Goal: Information Seeking & Learning: Learn about a topic

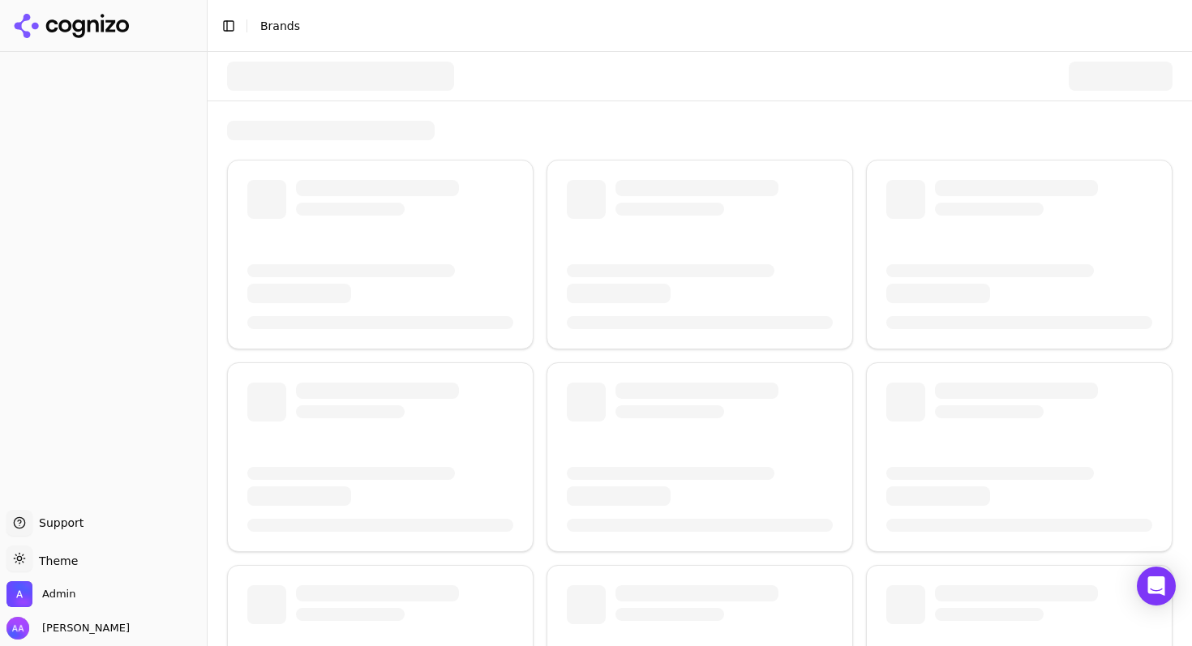
click at [485, 81] on div at bounding box center [699, 76] width 945 height 49
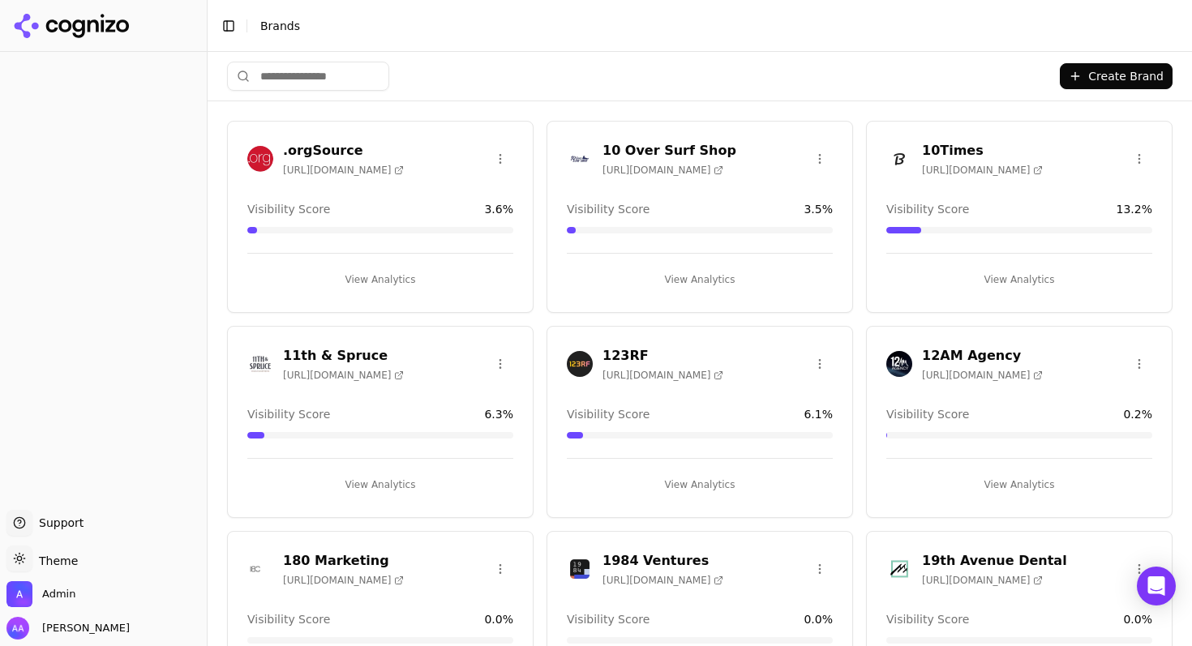
click at [310, 72] on input "search" at bounding box center [308, 76] width 162 height 29
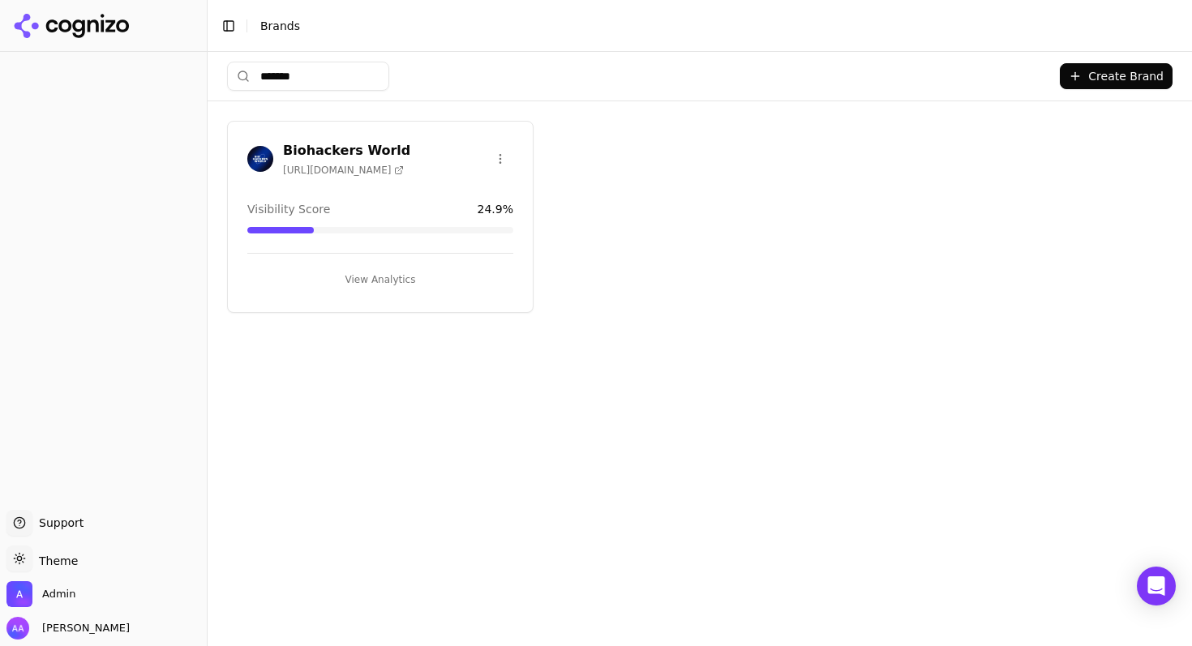
type input "*******"
click at [247, 162] on div at bounding box center [260, 159] width 26 height 26
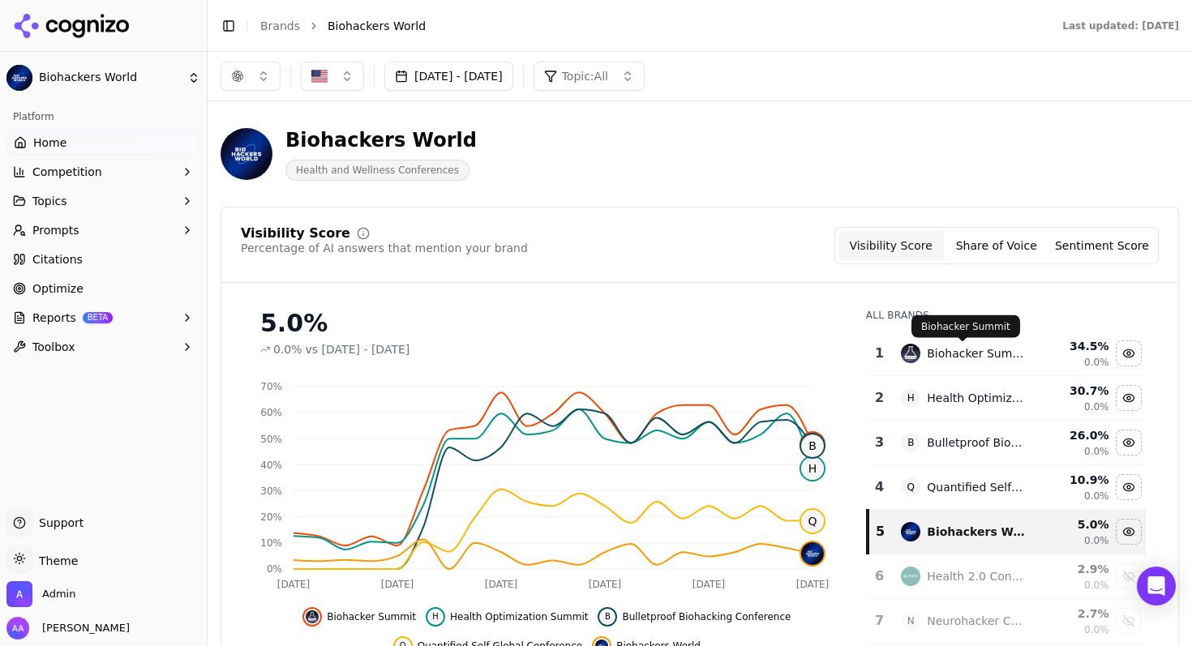
click at [969, 357] on div "Biohacker Summit" at bounding box center [976, 353] width 99 height 16
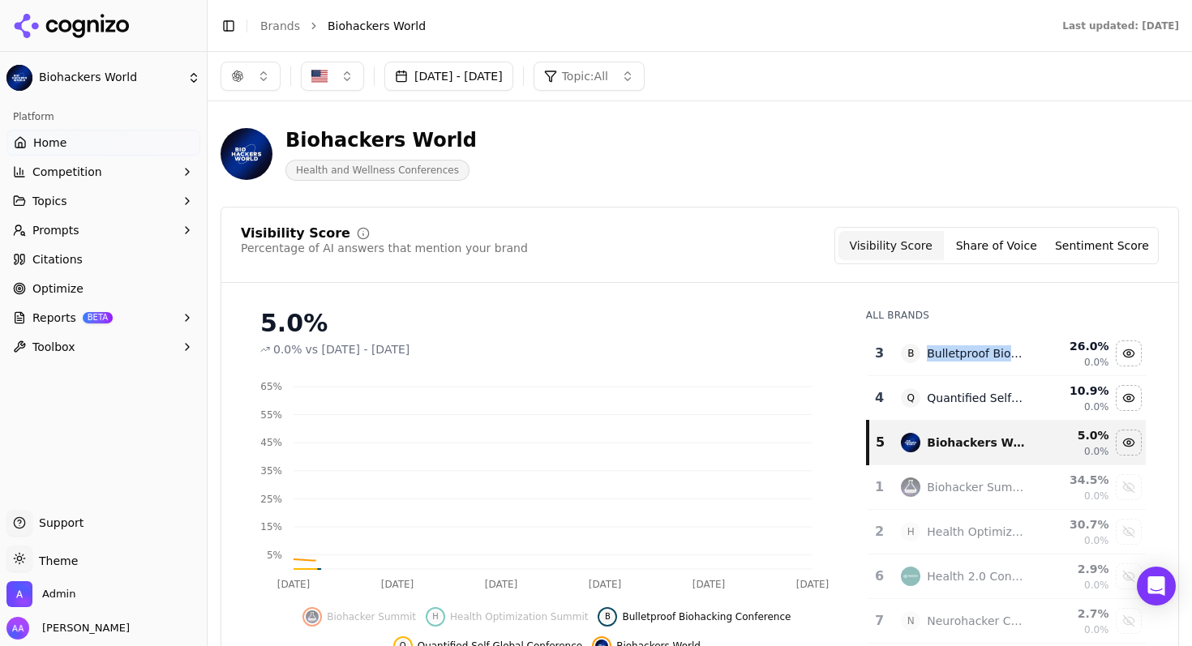
click at [969, 357] on div "Bulletproof Biohacking Conference" at bounding box center [976, 353] width 99 height 16
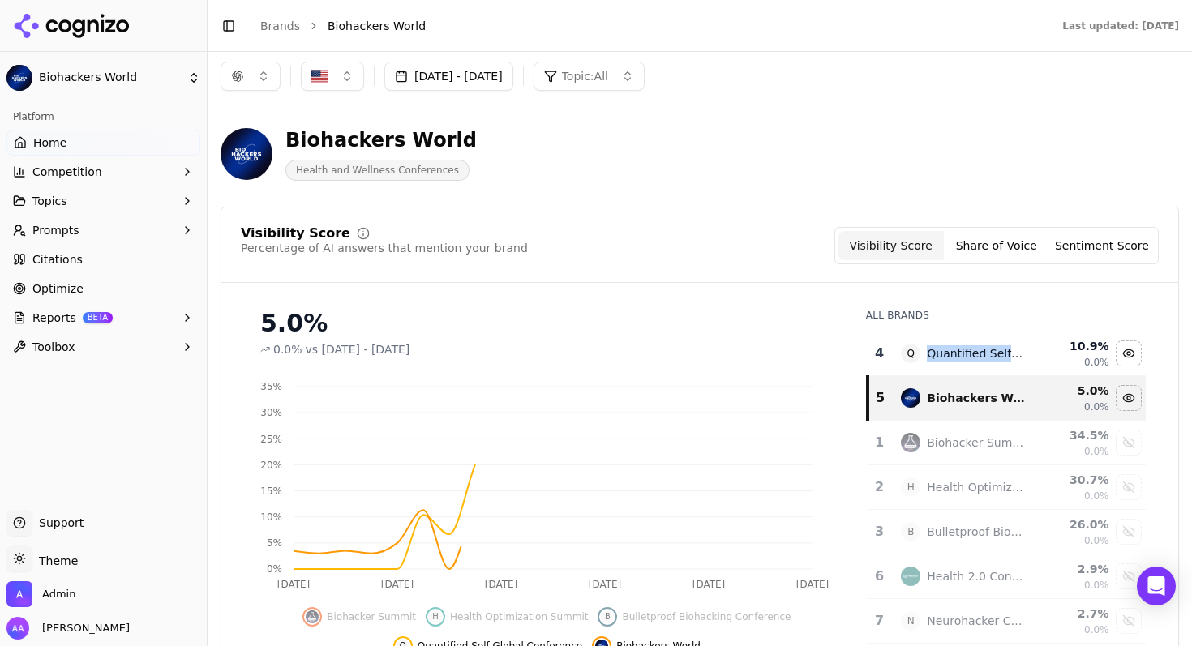
click at [969, 357] on div "Quantified Self Global Conference" at bounding box center [976, 353] width 99 height 16
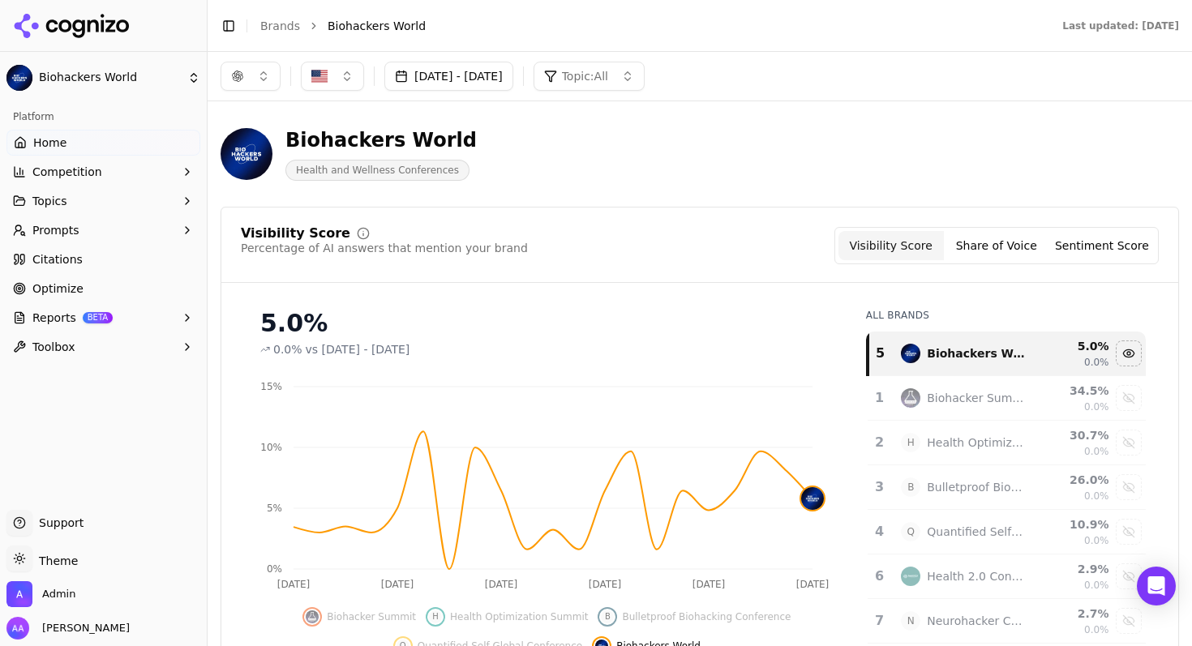
click at [767, 191] on div "Biohackers World Health and Wellness Conferences" at bounding box center [700, 153] width 958 height 79
click at [256, 77] on button "button" at bounding box center [251, 76] width 60 height 29
drag, startPoint x: 238, startPoint y: 168, endPoint x: 248, endPoint y: 181, distance: 16.7
click at [238, 168] on span "Google AI Overviews" at bounding box center [250, 174] width 102 height 32
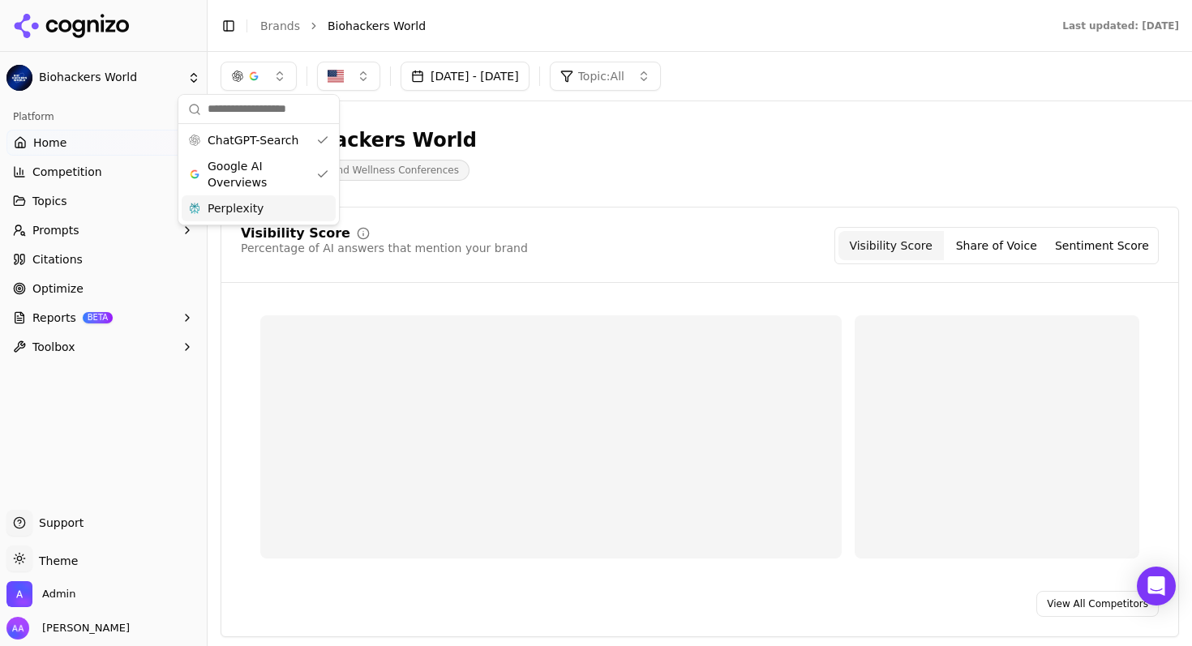
click at [248, 203] on span "Perplexity" at bounding box center [236, 208] width 56 height 16
click at [709, 158] on div "Biohackers World Health and Wellness Conferences" at bounding box center [584, 154] width 726 height 54
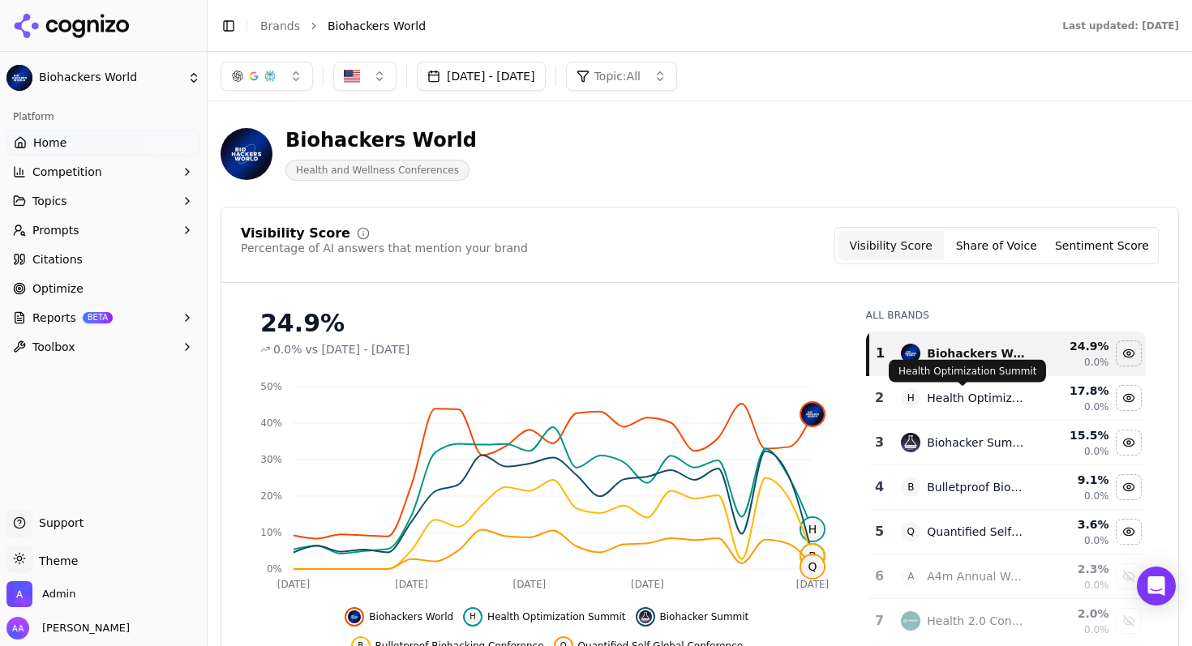
click at [953, 403] on div "Health Optimization Summit" at bounding box center [976, 398] width 99 height 16
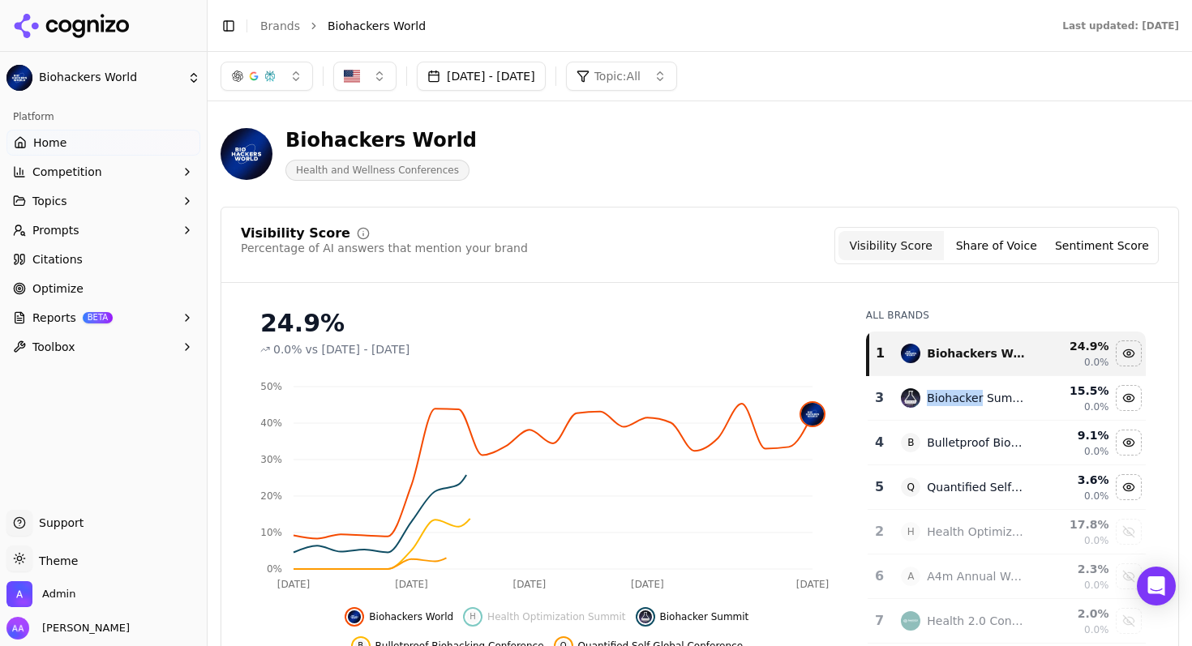
click at [953, 404] on div "Biohacker Summit" at bounding box center [976, 398] width 99 height 16
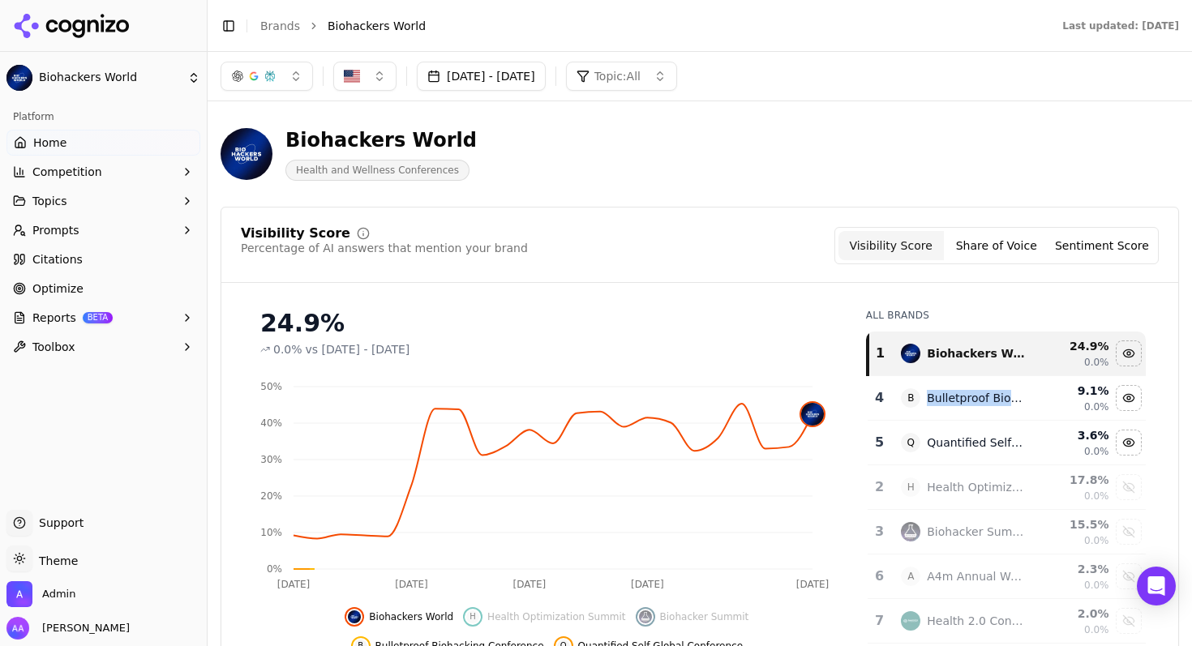
click at [953, 403] on div "Bulletproof Biohacking Conference" at bounding box center [976, 398] width 99 height 16
click at [953, 403] on div "Quantified Self Global Conference" at bounding box center [976, 398] width 99 height 16
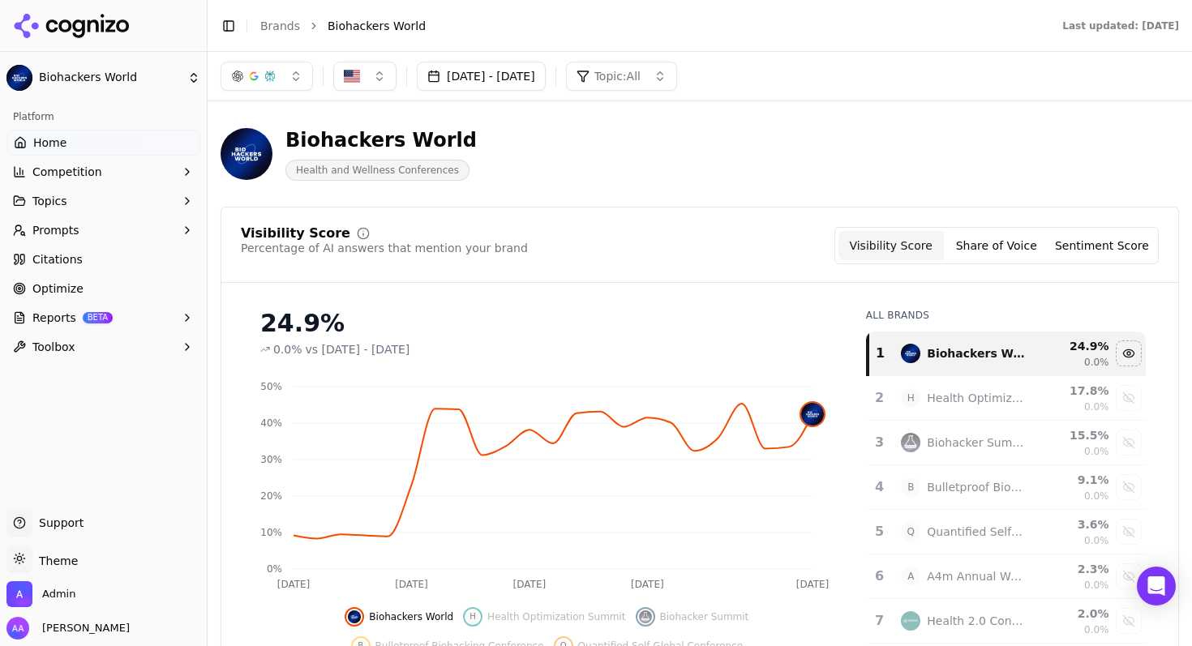
click at [735, 278] on div "Visibility Score Percentage of AI answers that mention your brand Visibility Sc…" at bounding box center [699, 255] width 957 height 56
click at [278, 65] on button "button" at bounding box center [267, 76] width 92 height 29
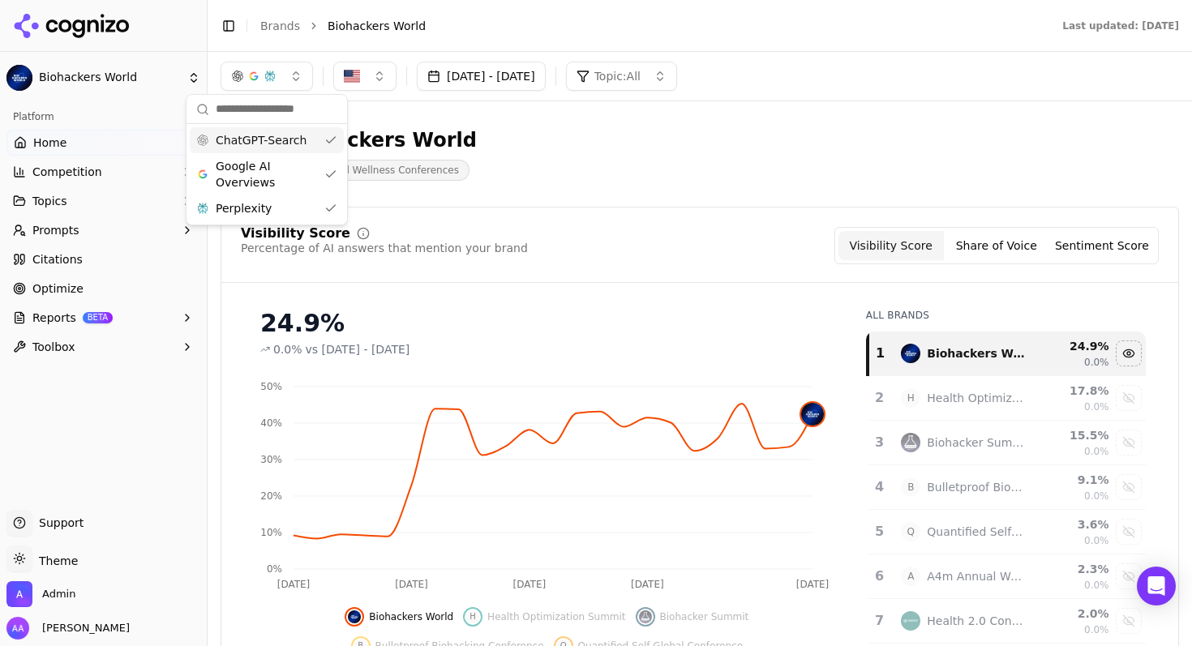
click at [306, 137] on div "ChatGPT-Search" at bounding box center [267, 140] width 154 height 26
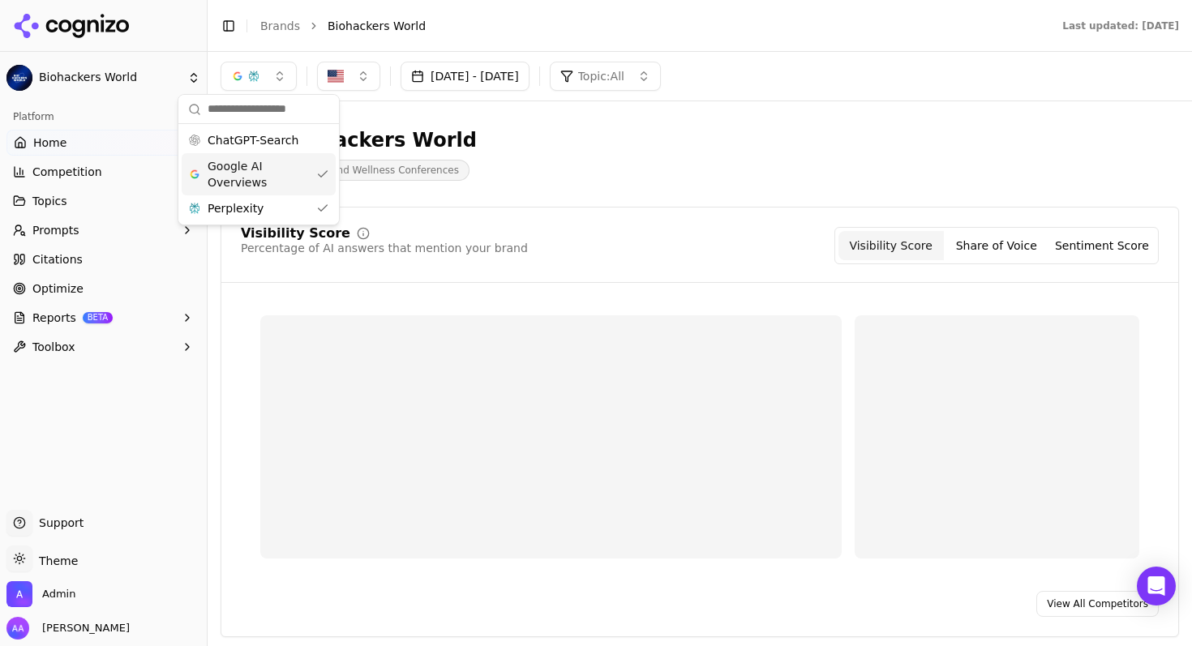
click at [298, 161] on span "Google AI Overviews" at bounding box center [259, 174] width 102 height 32
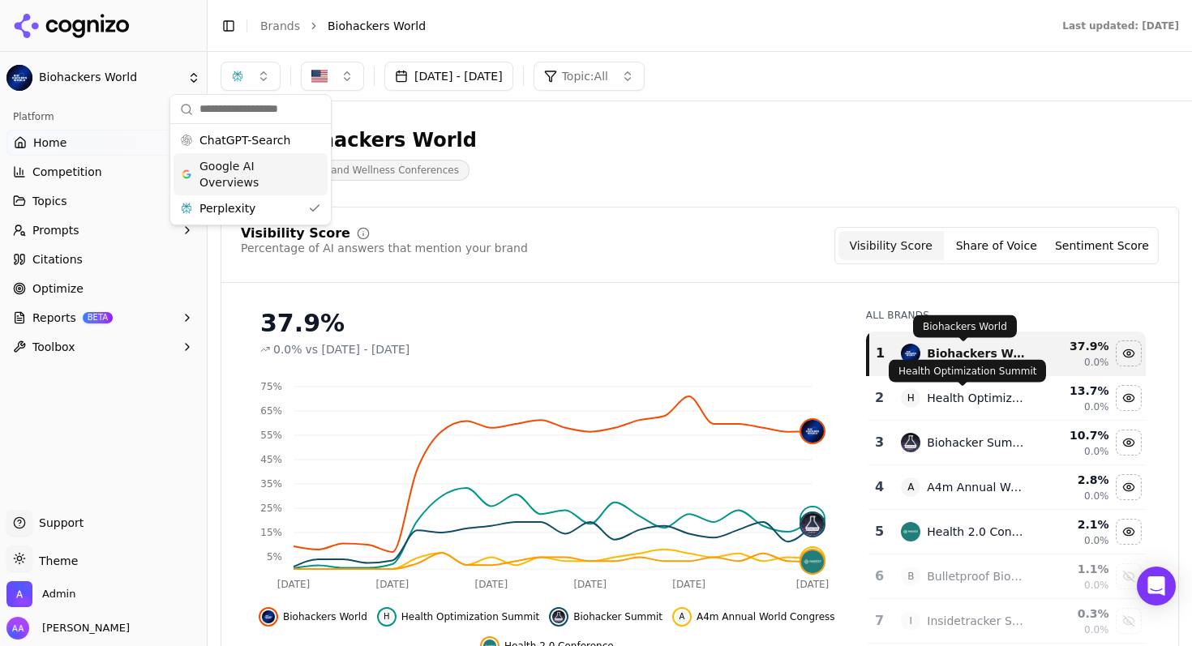
click at [949, 394] on div "Health Optimization Summit" at bounding box center [976, 398] width 99 height 16
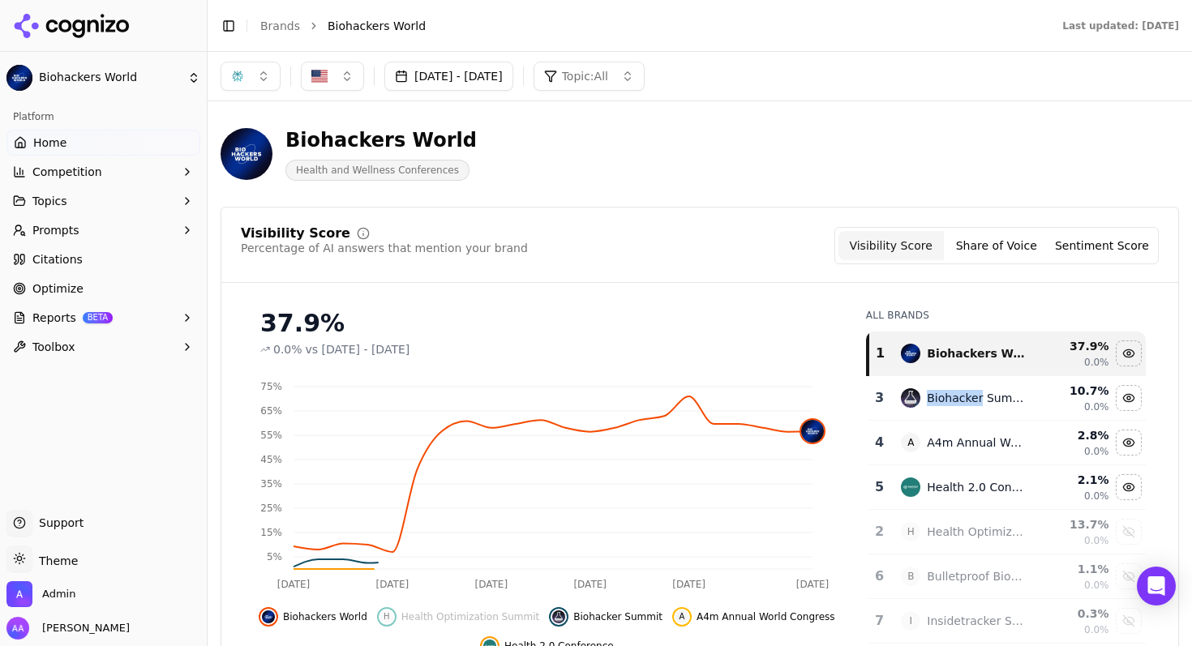
click at [949, 394] on div "Biohacker Summit" at bounding box center [976, 398] width 99 height 16
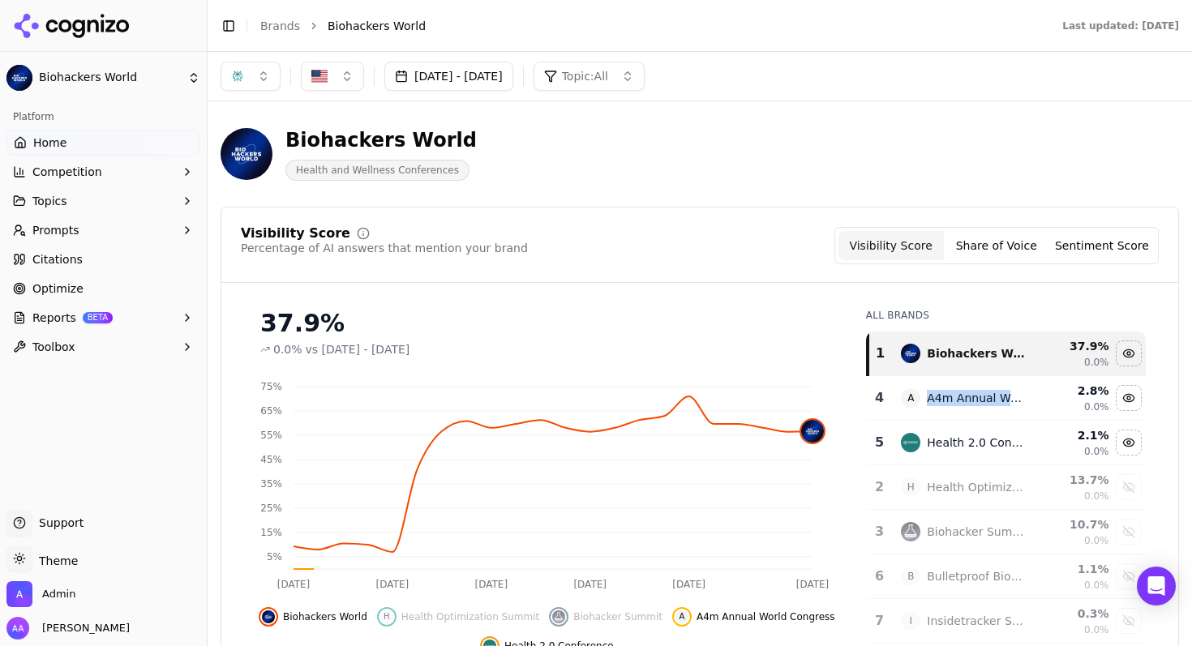
click at [949, 394] on div "A4m Annual World Congress" at bounding box center [976, 398] width 99 height 16
click at [949, 394] on div "Health 2.0 Conference" at bounding box center [976, 398] width 99 height 16
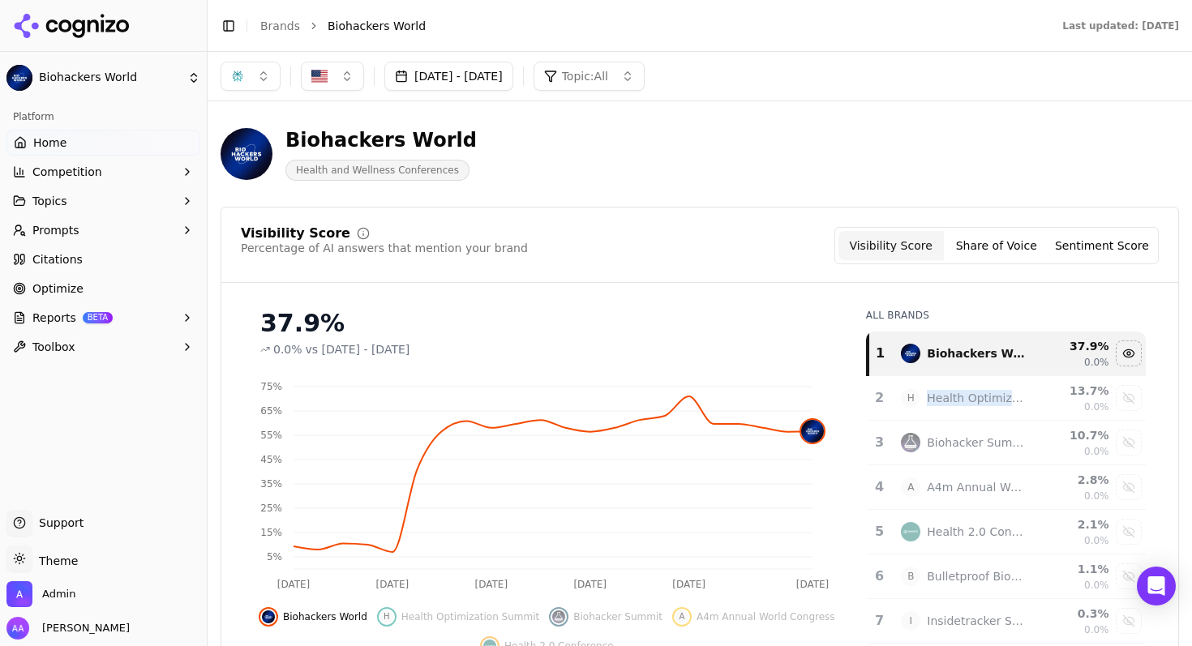
click at [259, 82] on button "button" at bounding box center [251, 76] width 60 height 29
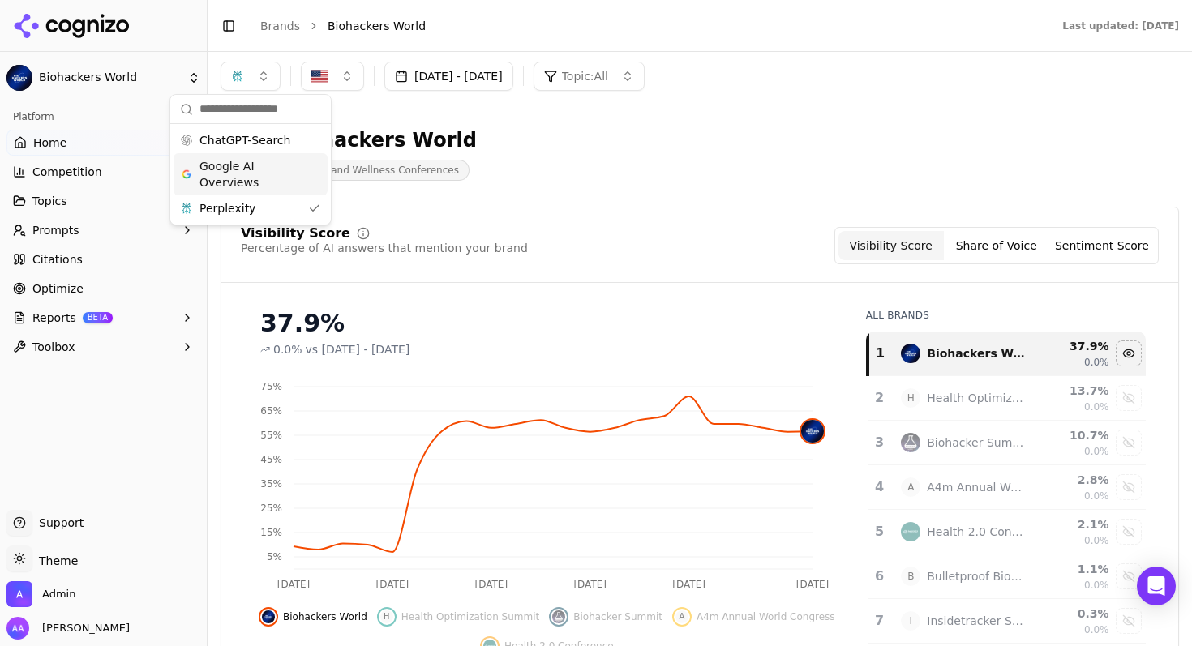
click at [255, 167] on span "Google AI Overviews" at bounding box center [250, 174] width 102 height 32
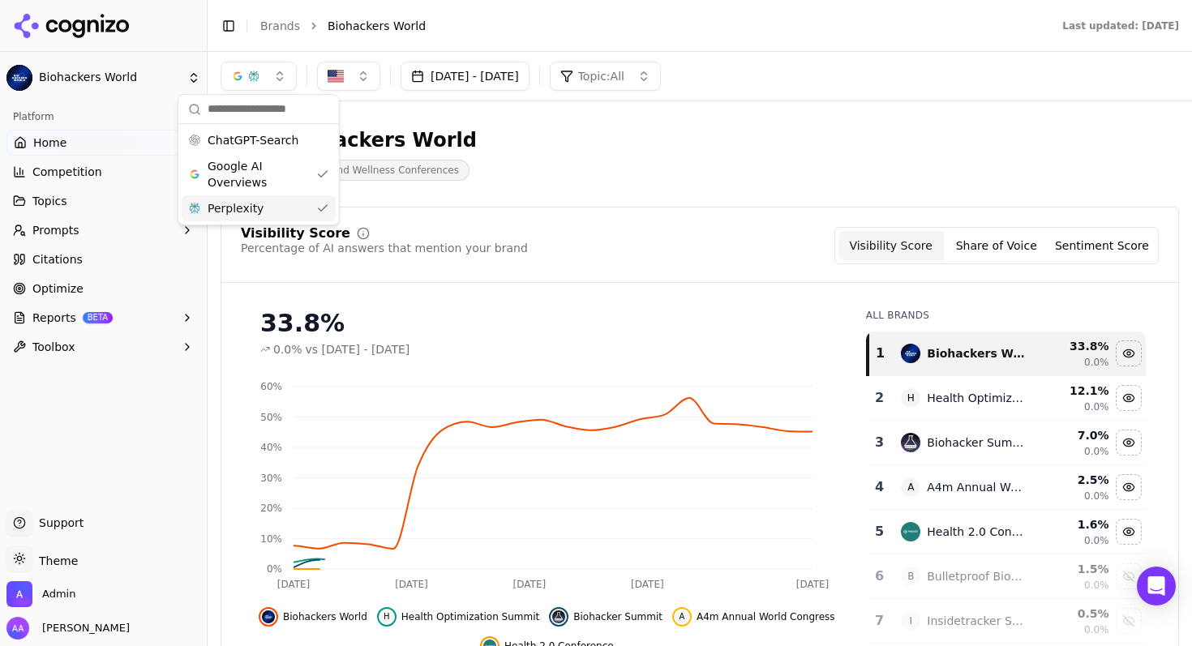
click at [270, 204] on div "Perplexity" at bounding box center [259, 208] width 154 height 26
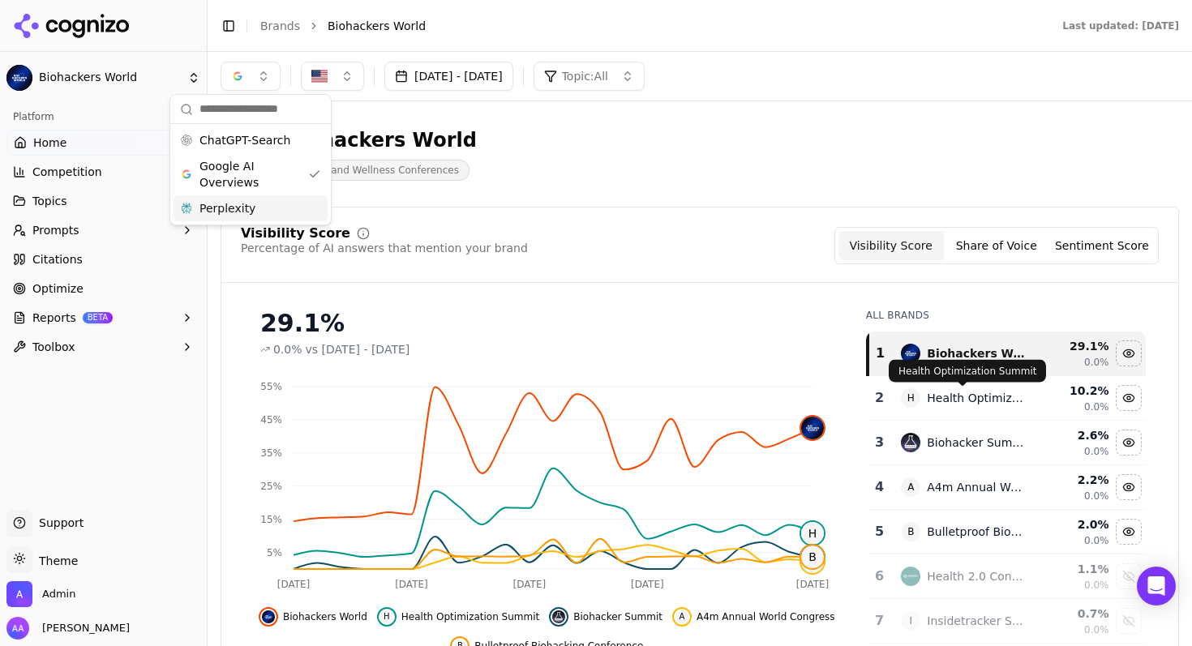
drag, startPoint x: 970, startPoint y: 400, endPoint x: 969, endPoint y: 417, distance: 17.1
click at [970, 400] on div "Health Optimization Summit" at bounding box center [976, 398] width 99 height 16
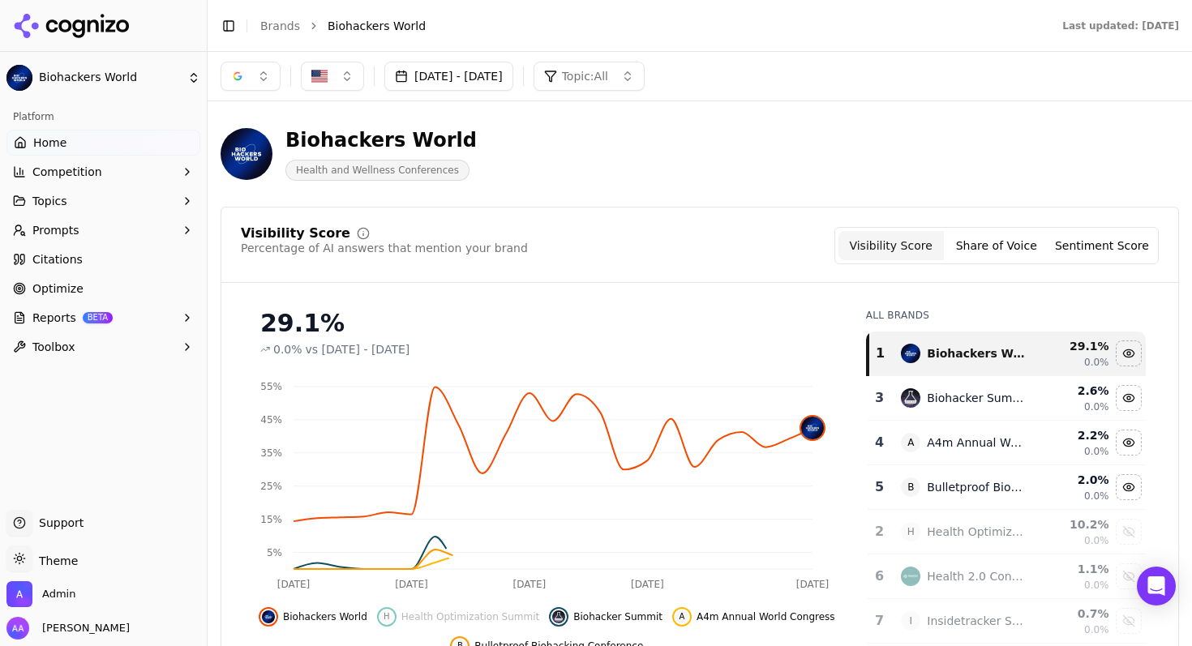
click at [969, 416] on td "Biohacker Summit" at bounding box center [963, 398] width 144 height 45
click at [969, 415] on td "A A4m Annual World Congress" at bounding box center [963, 398] width 144 height 45
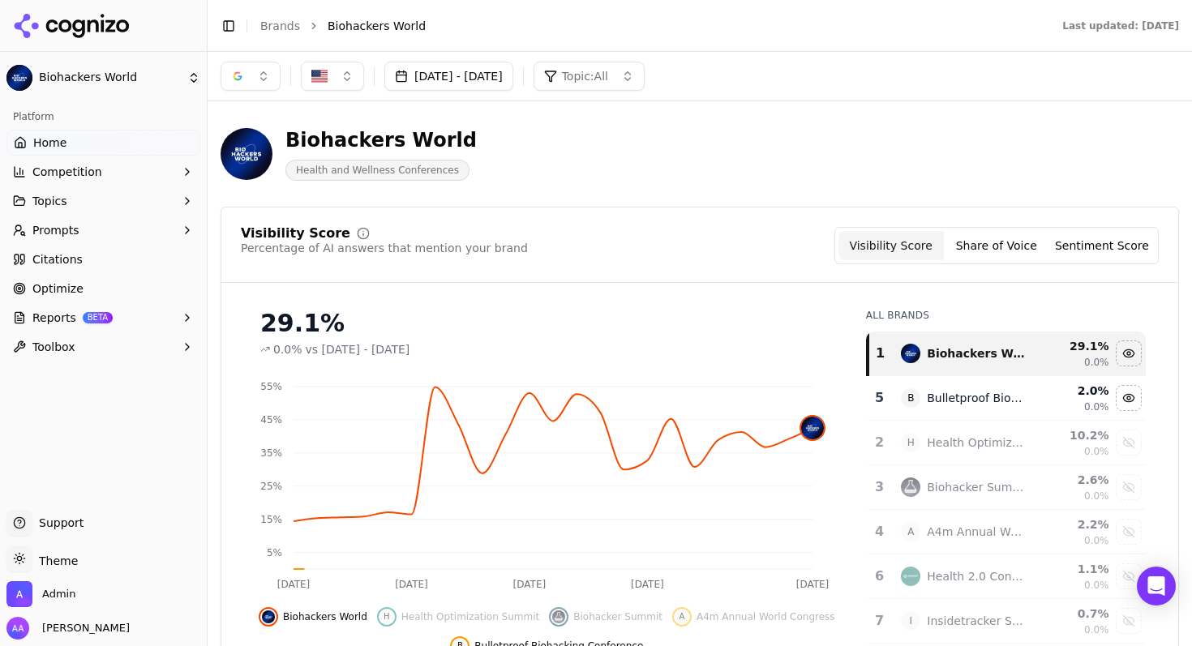
click at [969, 414] on td "B Bulletproof Biohacking Conference" at bounding box center [963, 398] width 144 height 45
drag, startPoint x: 469, startPoint y: 76, endPoint x: 486, endPoint y: 61, distance: 22.4
click at [469, 75] on button "[DATE] - [DATE]" at bounding box center [448, 76] width 129 height 29
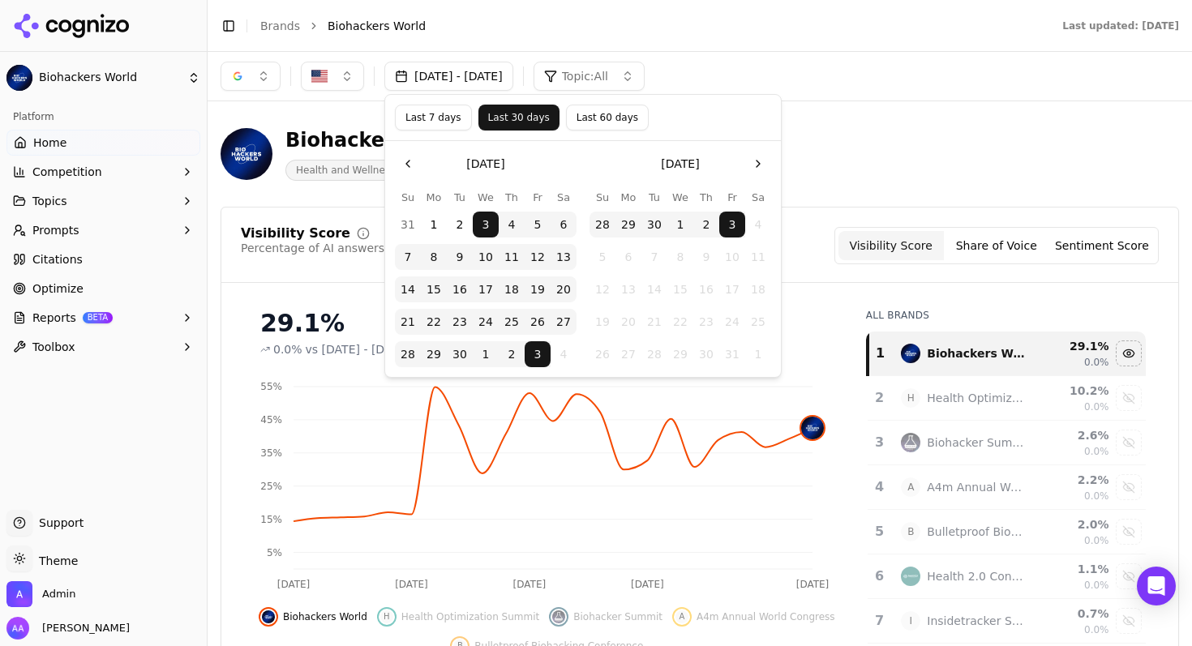
click at [440, 123] on button "Last 7 days" at bounding box center [433, 118] width 77 height 26
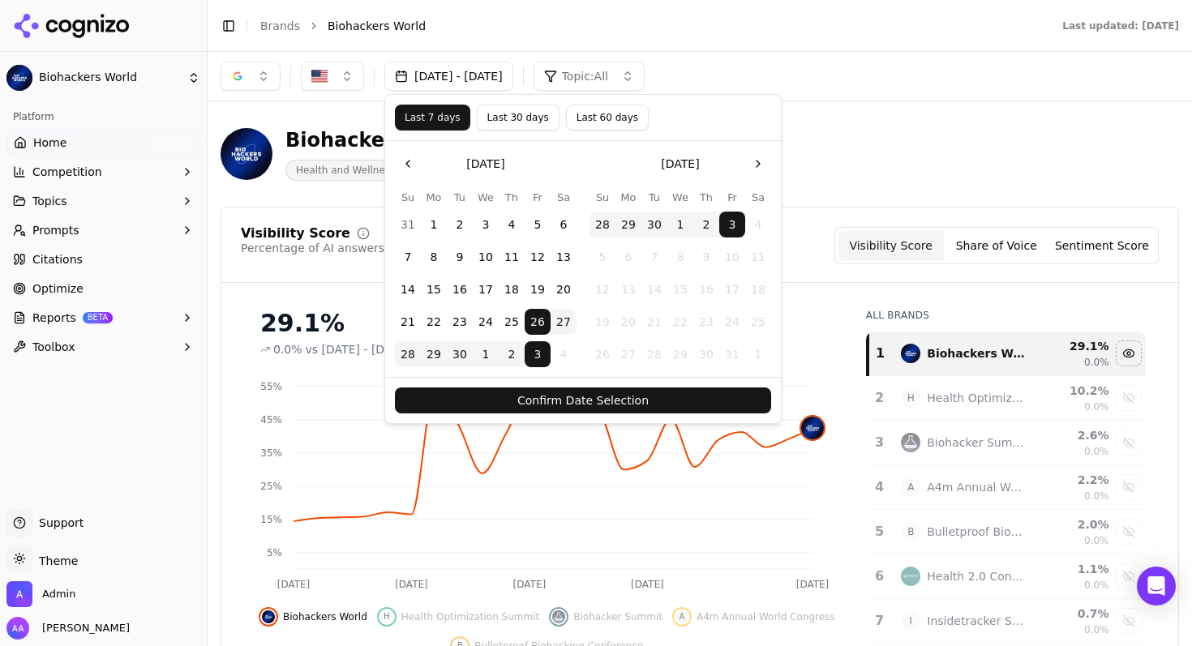
click at [509, 108] on button "Last 30 days" at bounding box center [518, 118] width 83 height 26
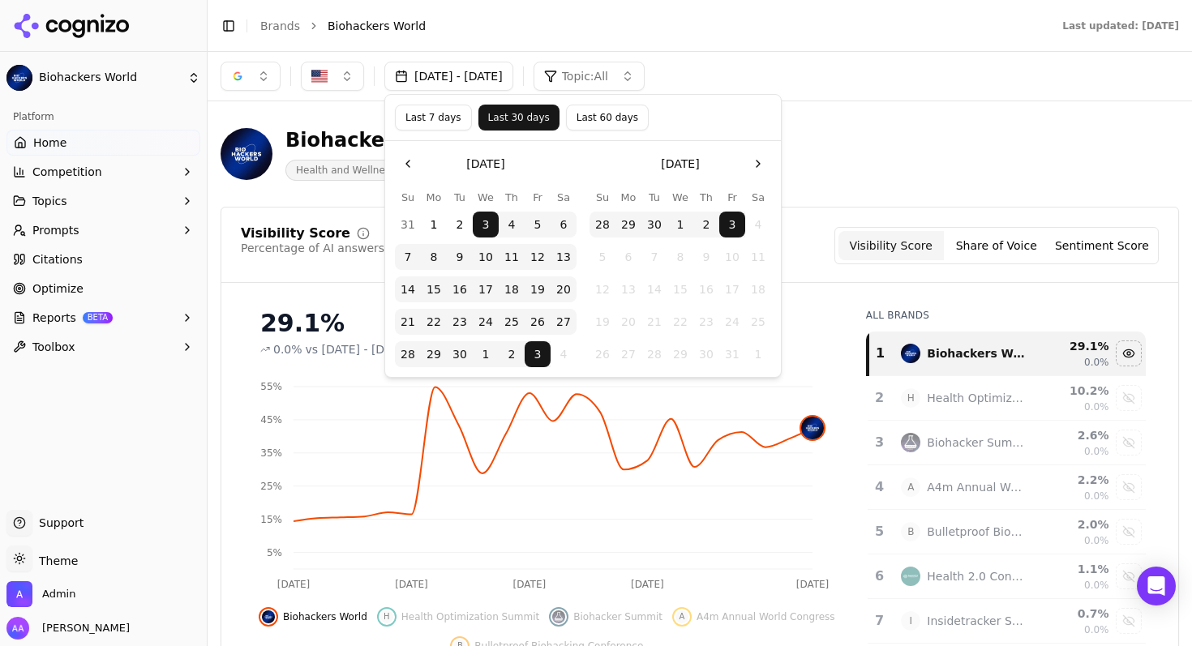
click at [231, 70] on div "button" at bounding box center [237, 76] width 13 height 13
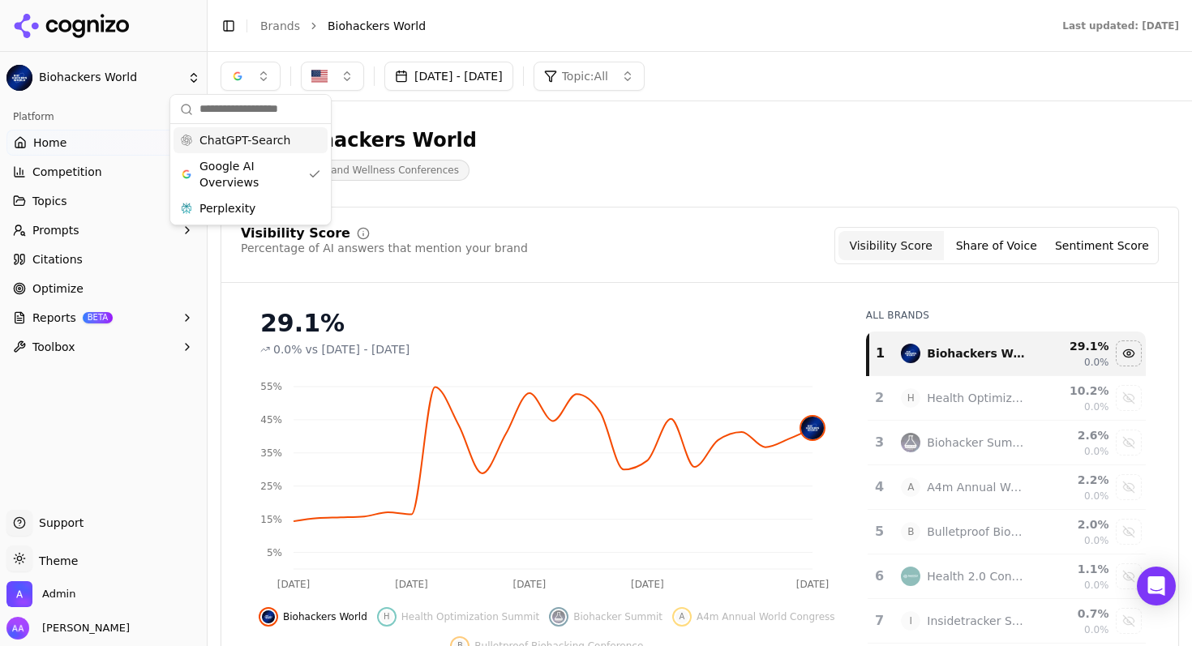
click at [277, 137] on span "ChatGPT-Search" at bounding box center [244, 140] width 91 height 16
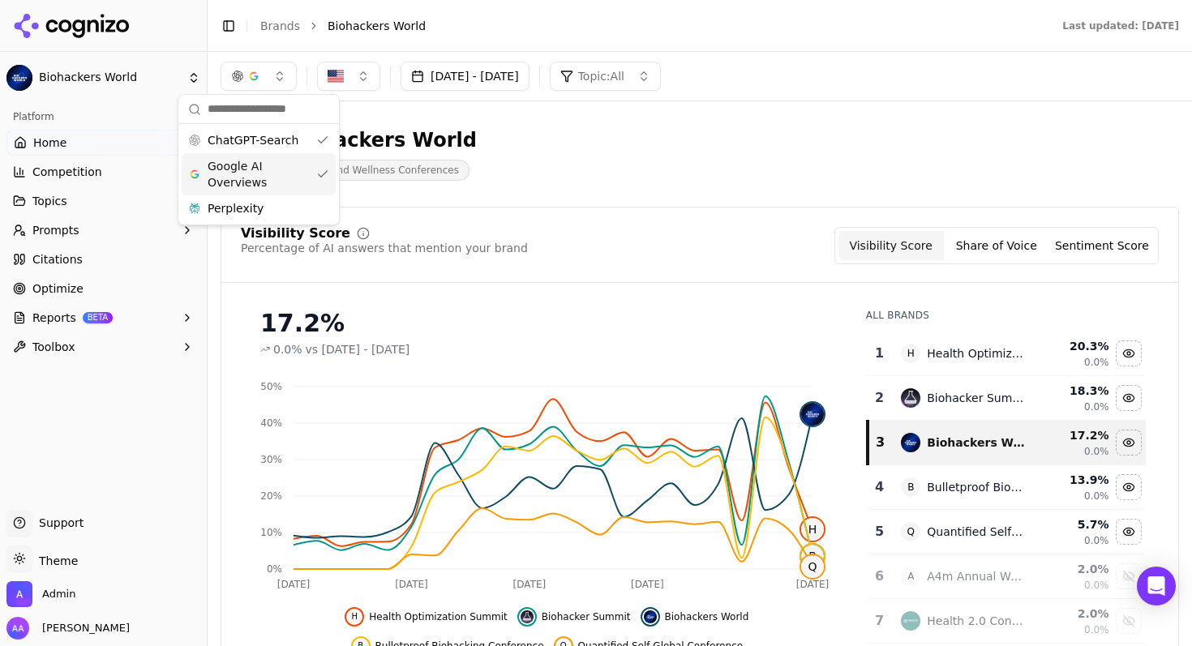
click at [272, 178] on span "Google AI Overviews" at bounding box center [259, 174] width 102 height 32
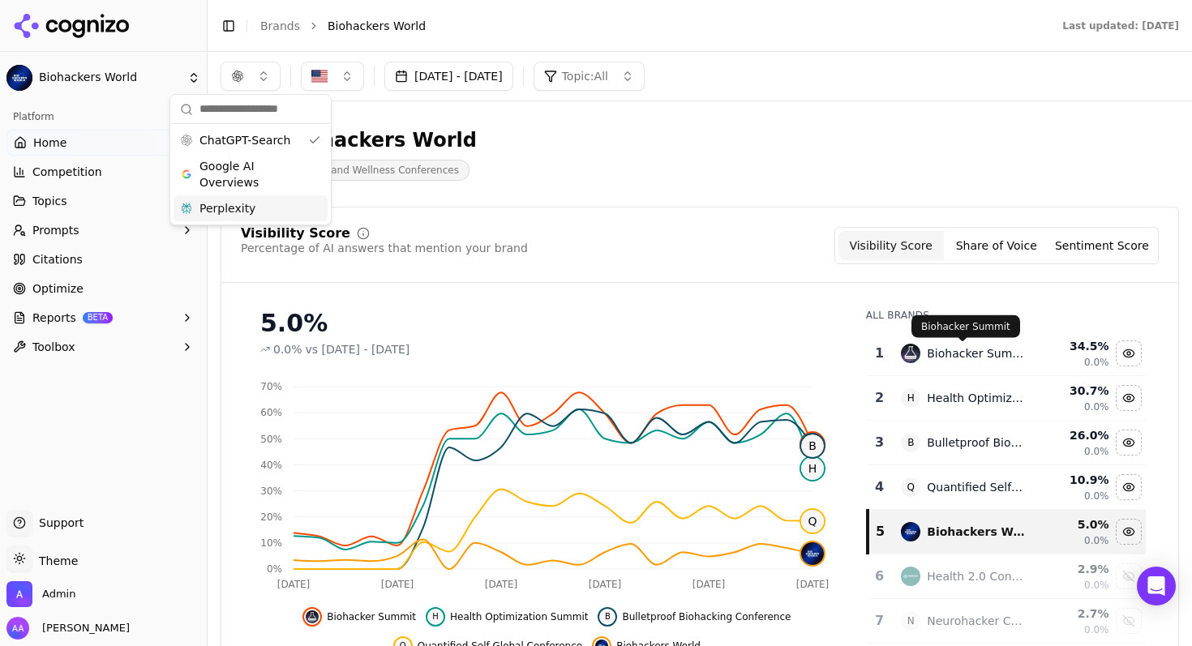
click at [992, 355] on div "Biohacker Summit" at bounding box center [976, 353] width 99 height 16
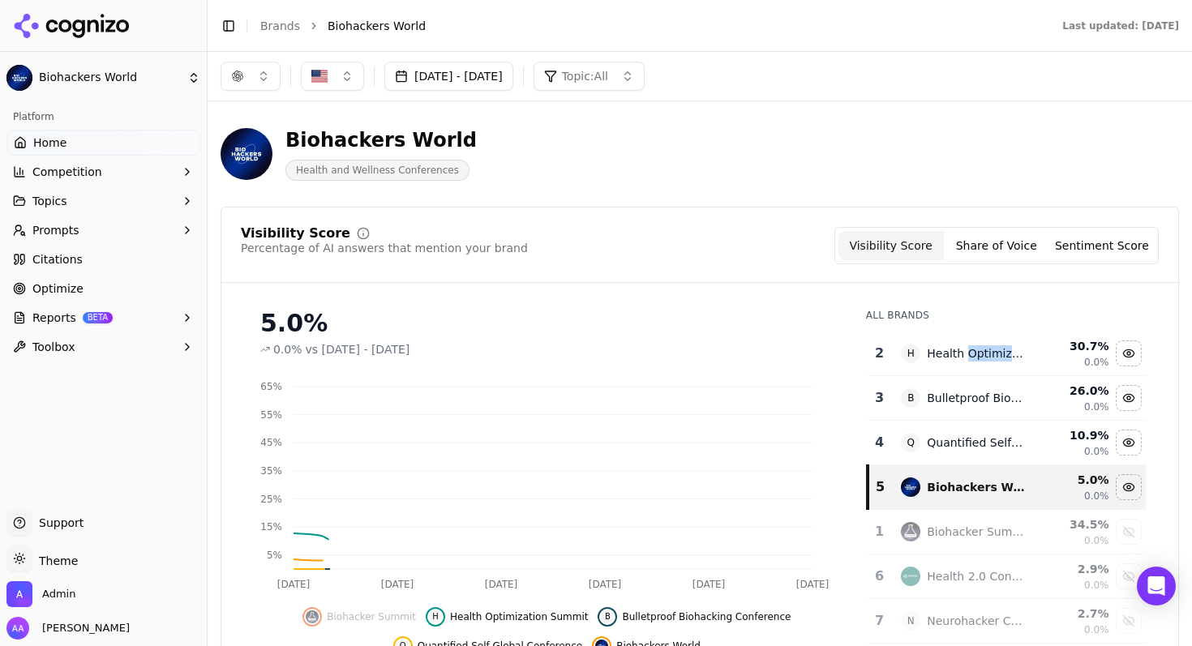
click at [992, 355] on div "Health Optimization Summit" at bounding box center [976, 353] width 99 height 16
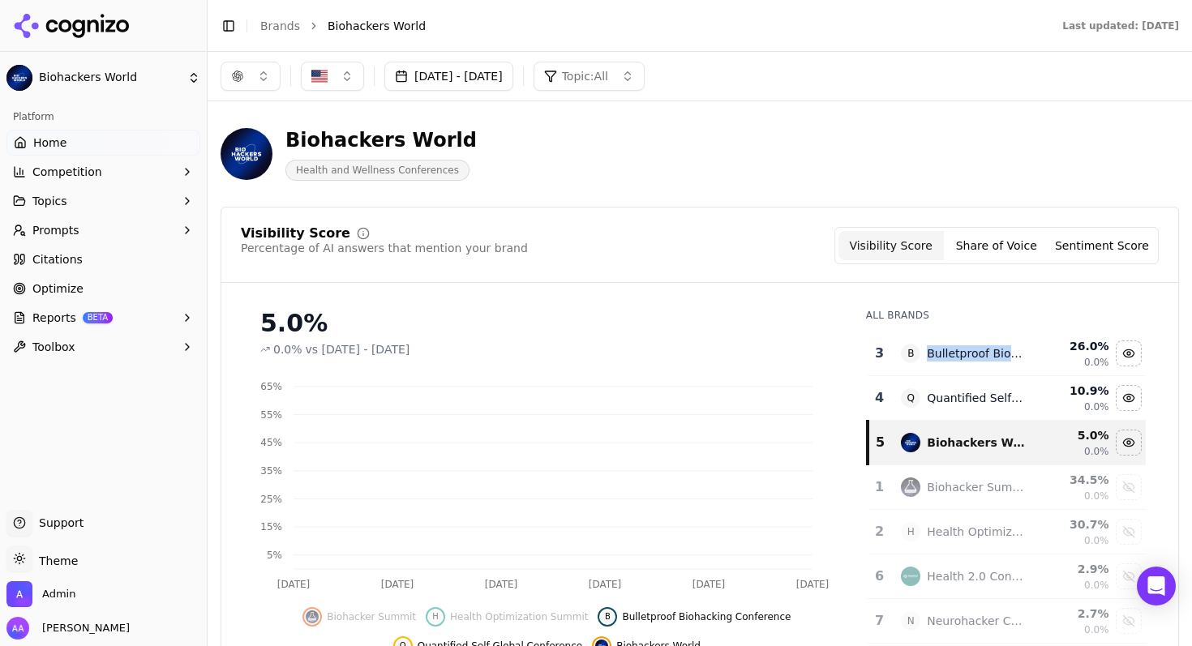
click at [992, 354] on div "Bulletproof Biohacking Conference" at bounding box center [976, 353] width 99 height 16
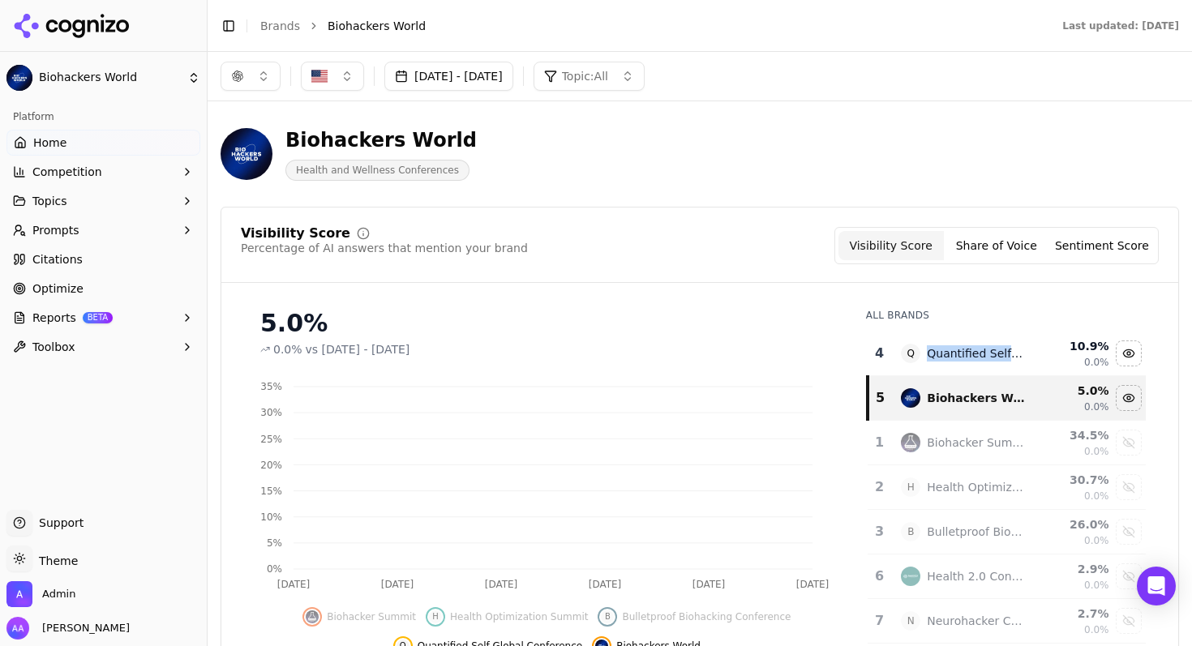
click at [992, 354] on div "Quantified Self Global Conference" at bounding box center [976, 353] width 99 height 16
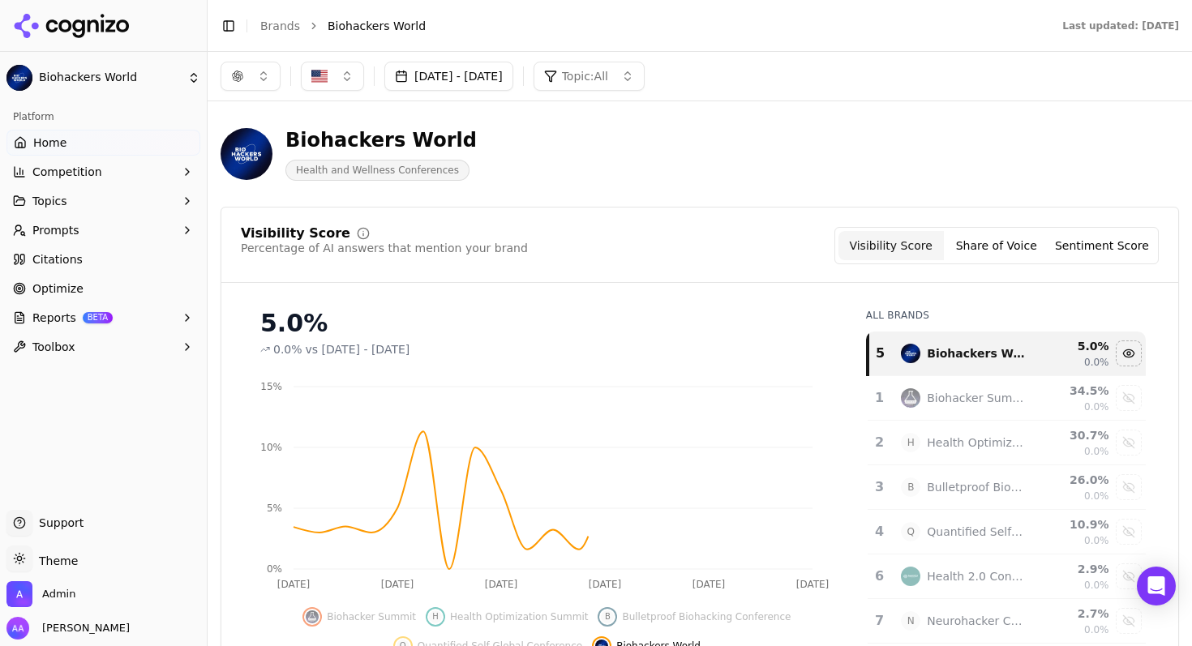
click at [561, 260] on div "Visibility Score Percentage of AI answers that mention your brand Visibility Sc…" at bounding box center [700, 245] width 918 height 37
click at [94, 289] on link "Optimize" at bounding box center [103, 289] width 194 height 26
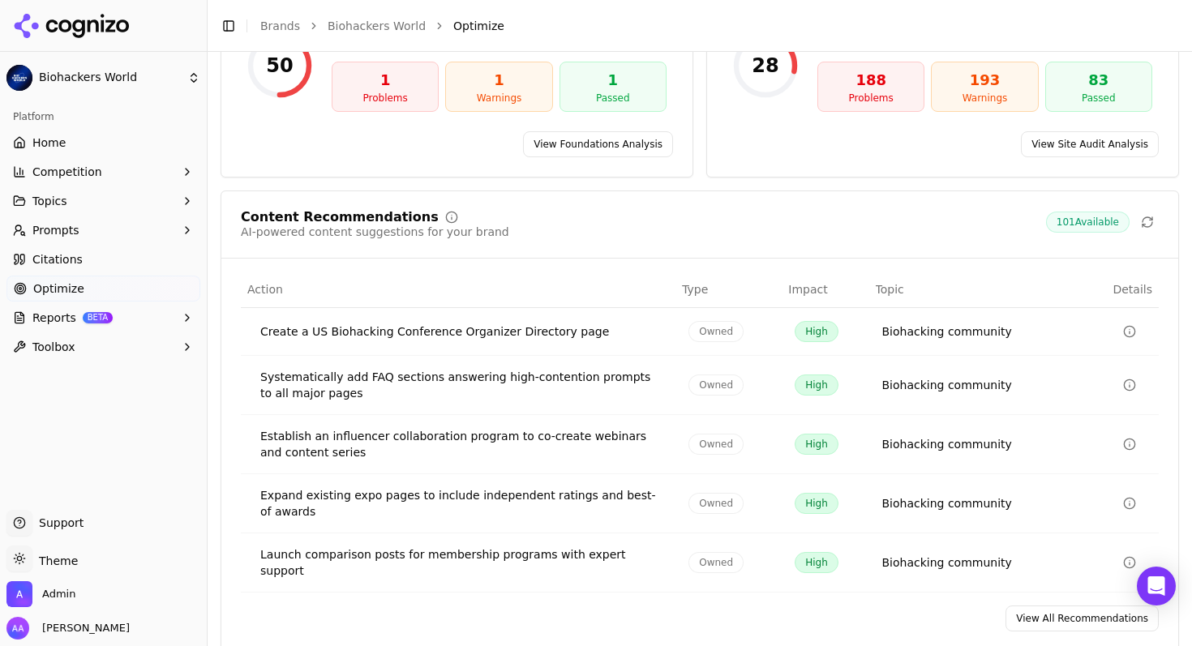
scroll to position [246, 0]
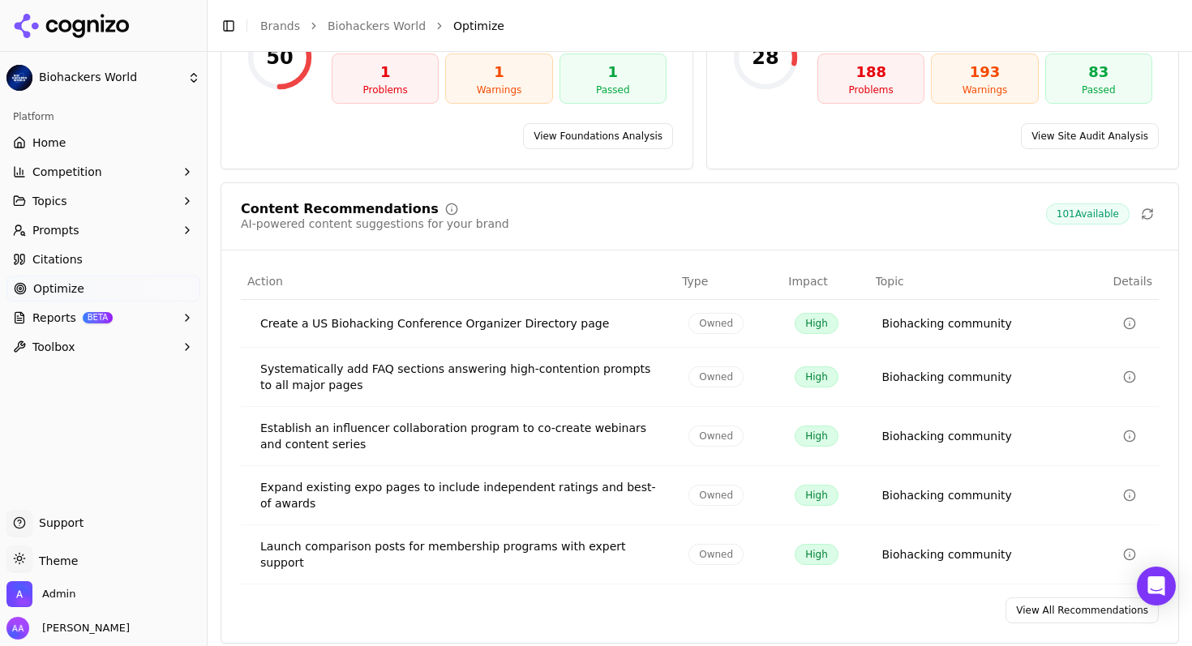
click at [1052, 598] on link "View All Recommendations" at bounding box center [1081, 611] width 153 height 26
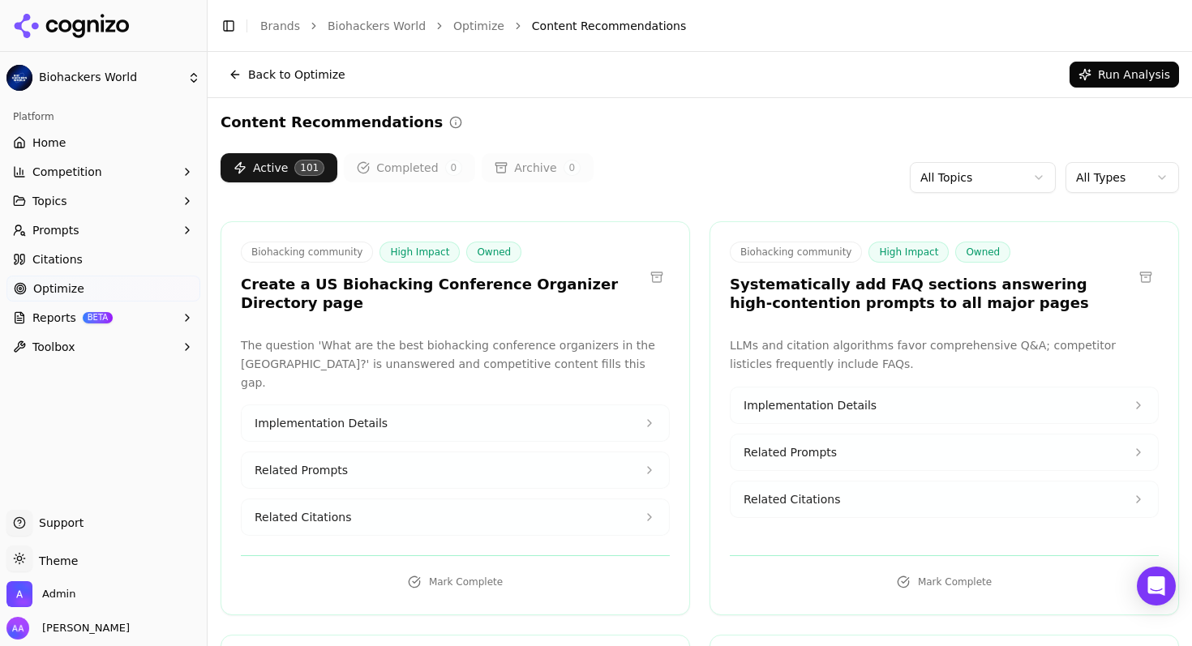
click at [124, 151] on link "Home" at bounding box center [103, 143] width 194 height 26
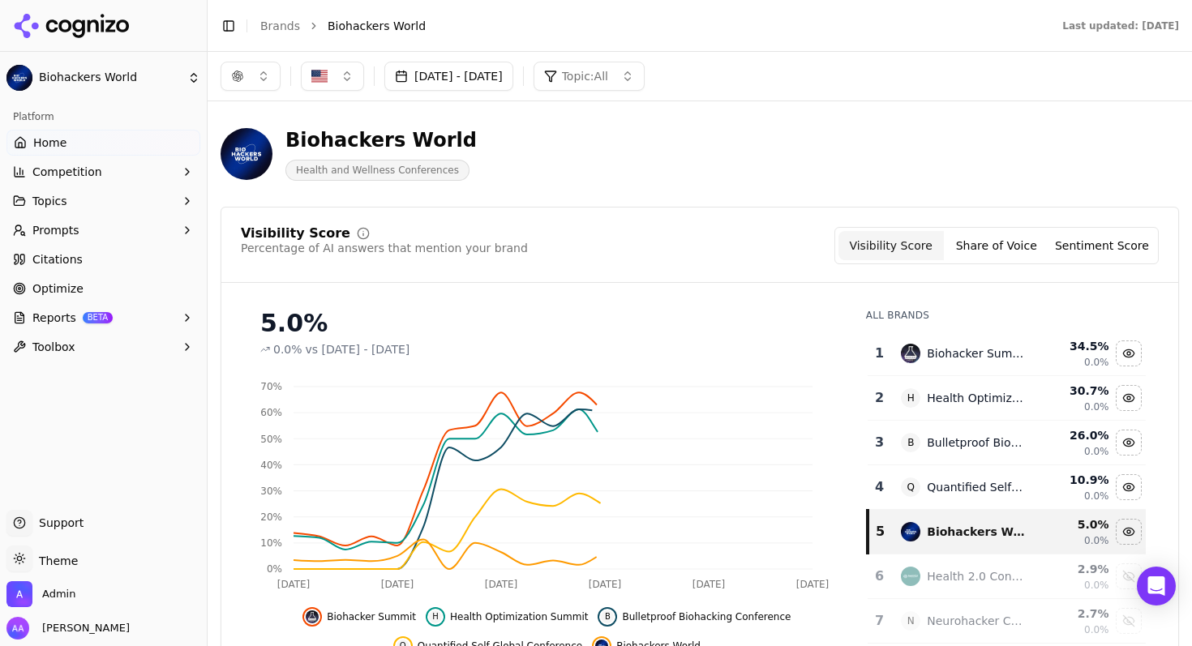
click at [640, 85] on button "Topic: All" at bounding box center [588, 76] width 111 height 29
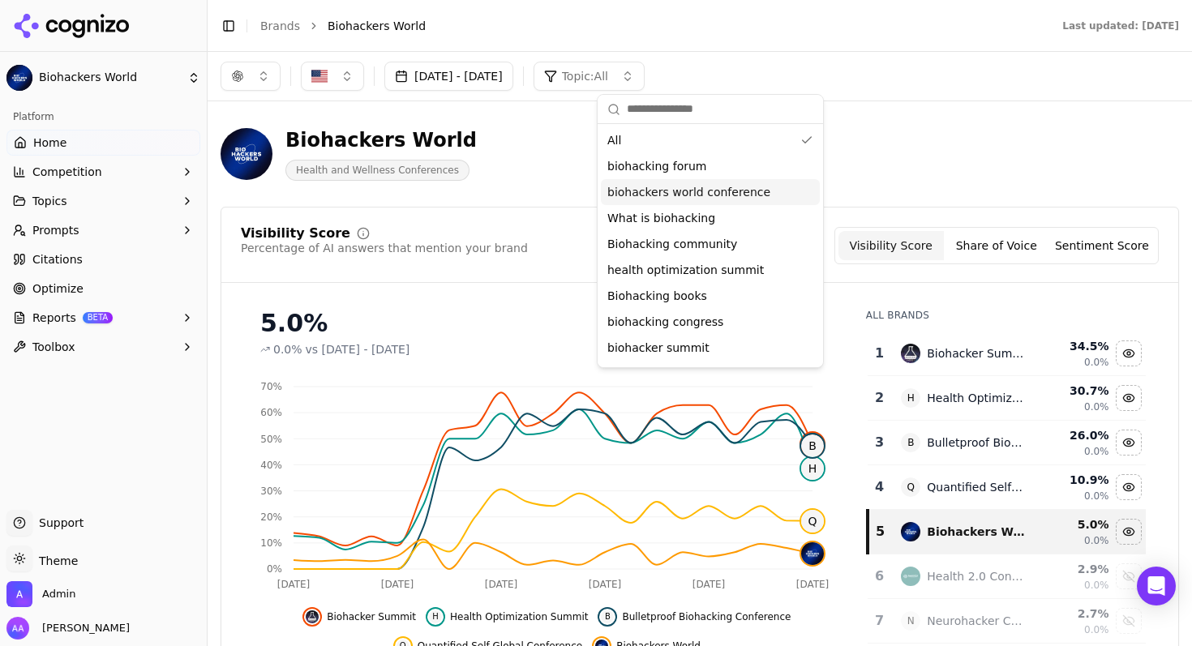
click at [689, 195] on span "biohackers world conference" at bounding box center [688, 192] width 163 height 16
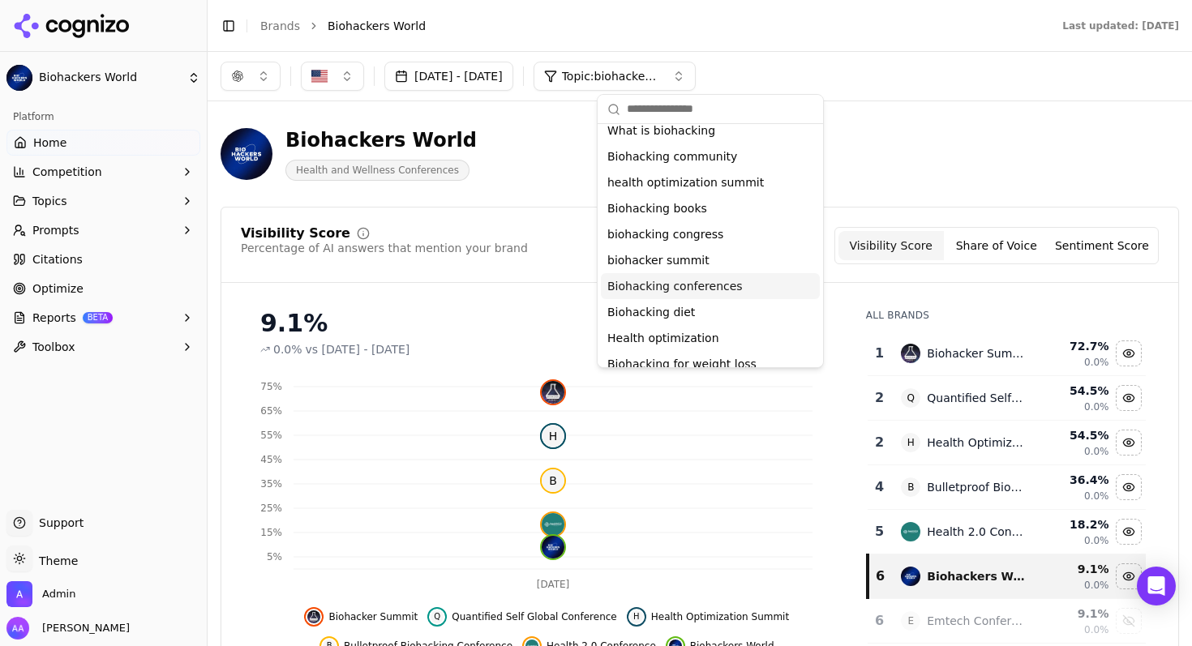
scroll to position [101, 0]
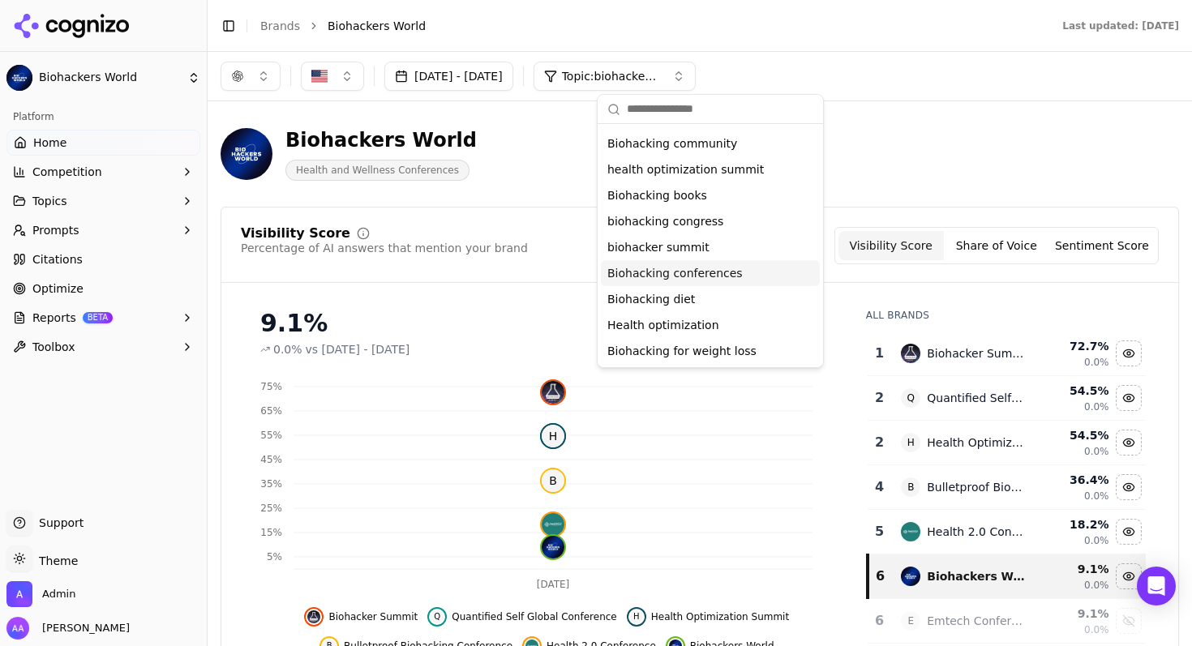
click at [714, 272] on span "Biohacking conferences" at bounding box center [674, 273] width 135 height 16
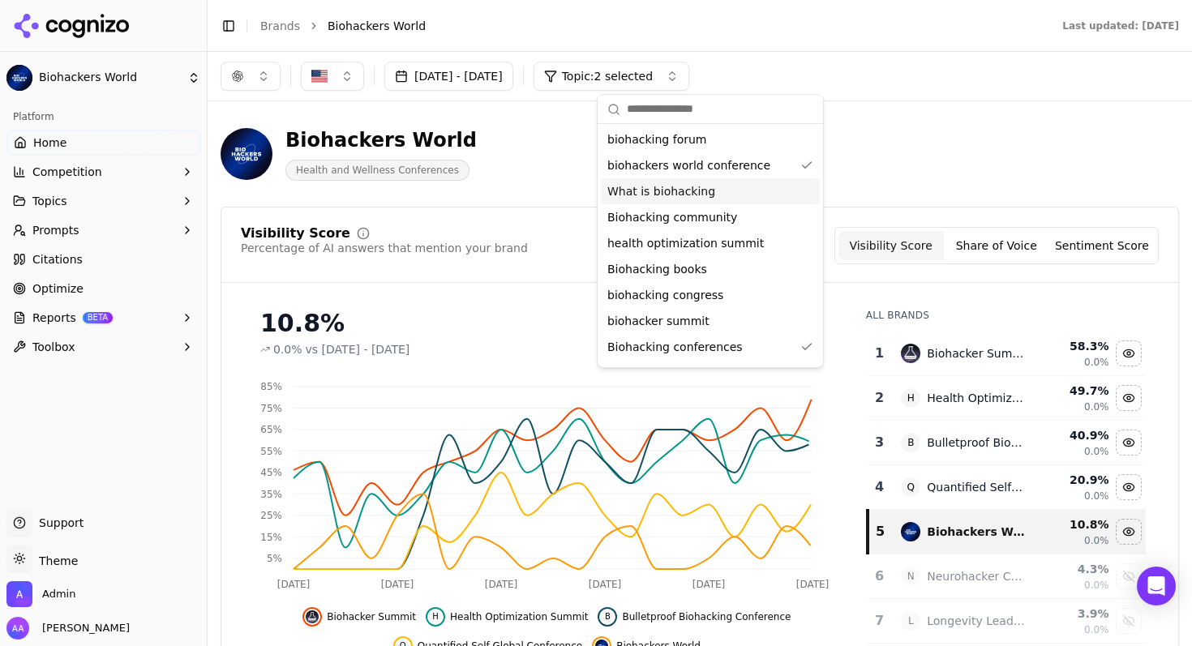
scroll to position [21, 0]
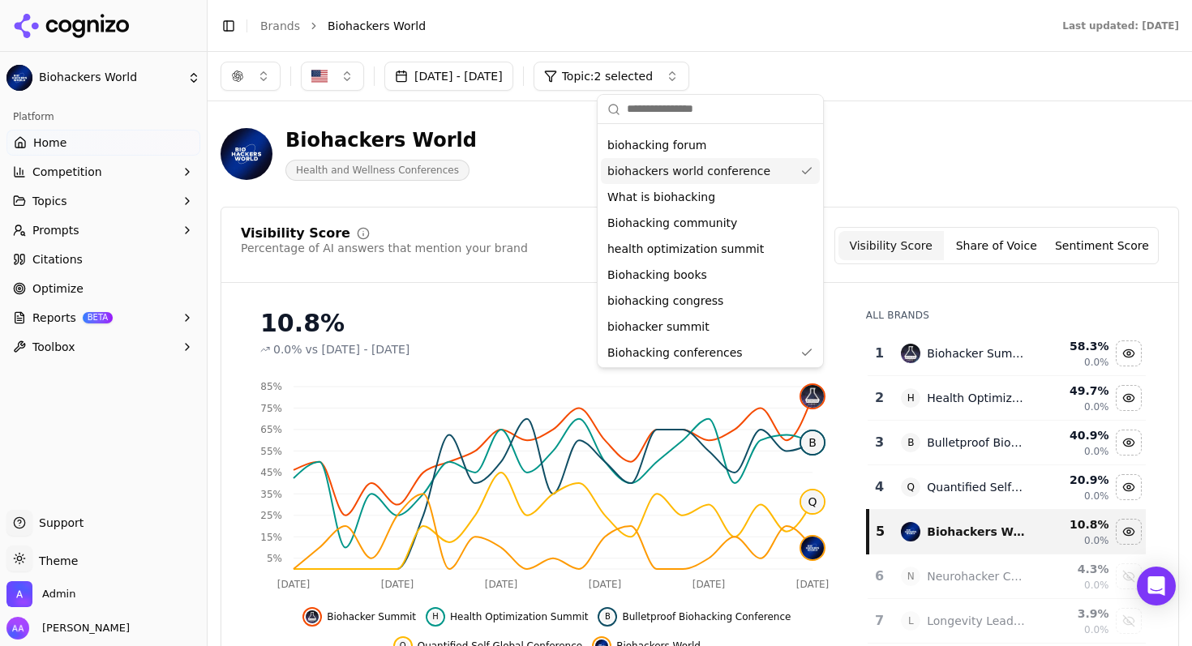
drag, startPoint x: 657, startPoint y: 175, endPoint x: 672, endPoint y: 177, distance: 15.5
click at [653, 179] on div "biohackers world conference" at bounding box center [710, 171] width 219 height 26
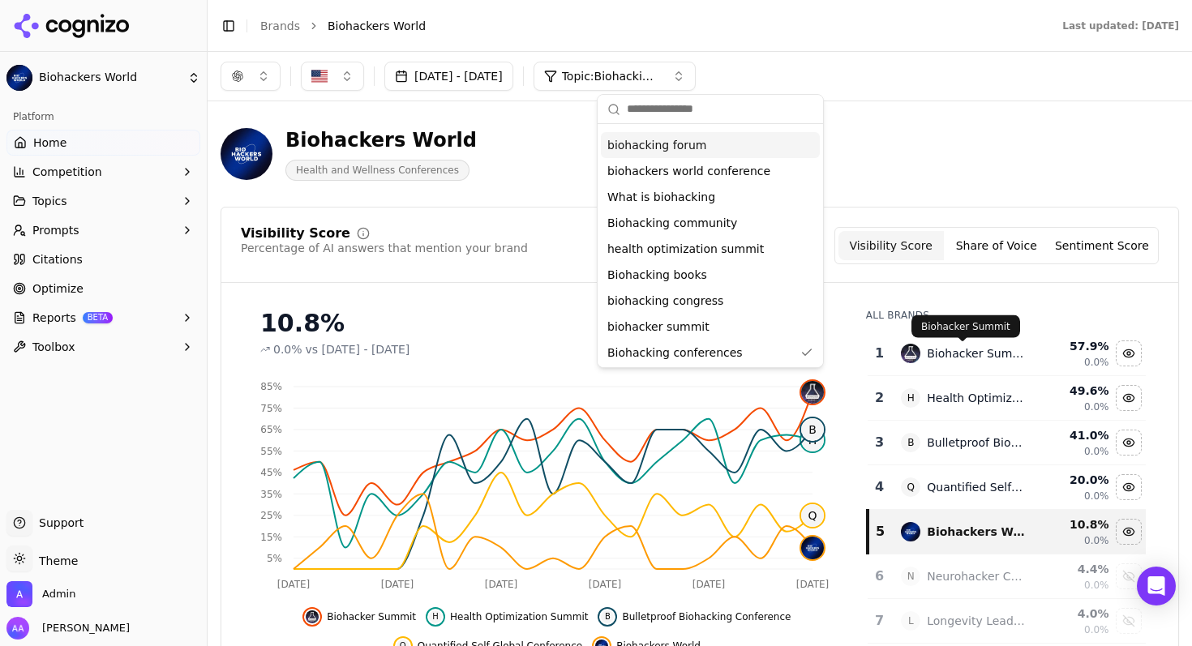
click at [950, 353] on div "Biohacker Summit" at bounding box center [976, 353] width 99 height 16
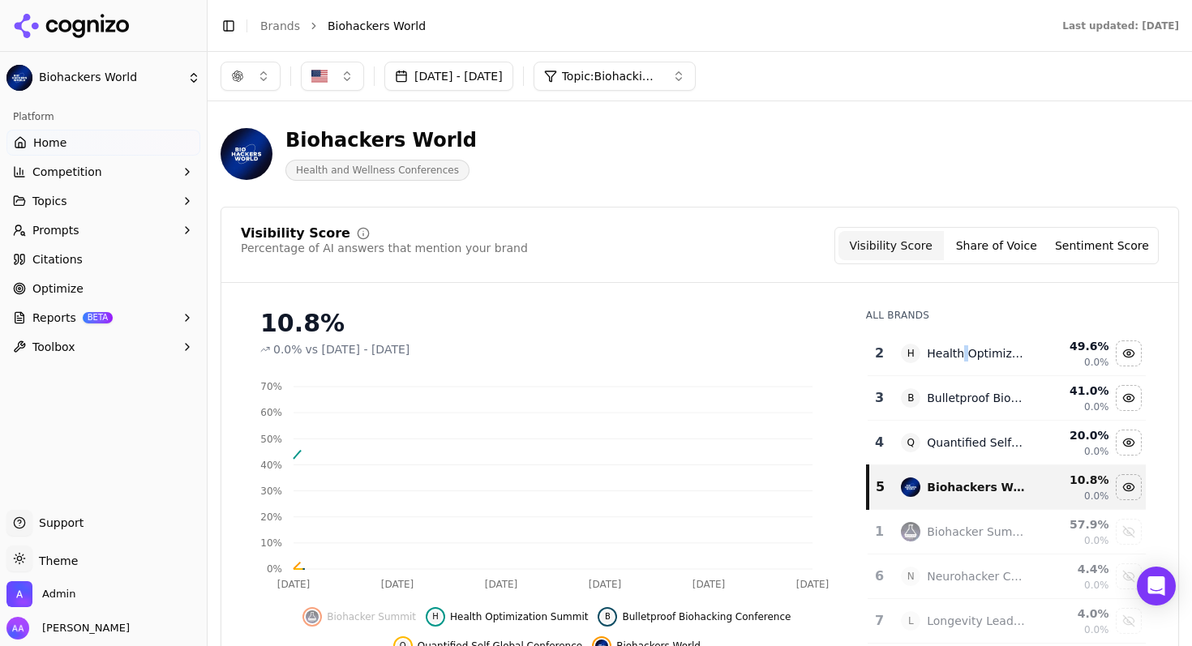
click at [950, 353] on div "Health Optimization Summit" at bounding box center [976, 353] width 99 height 16
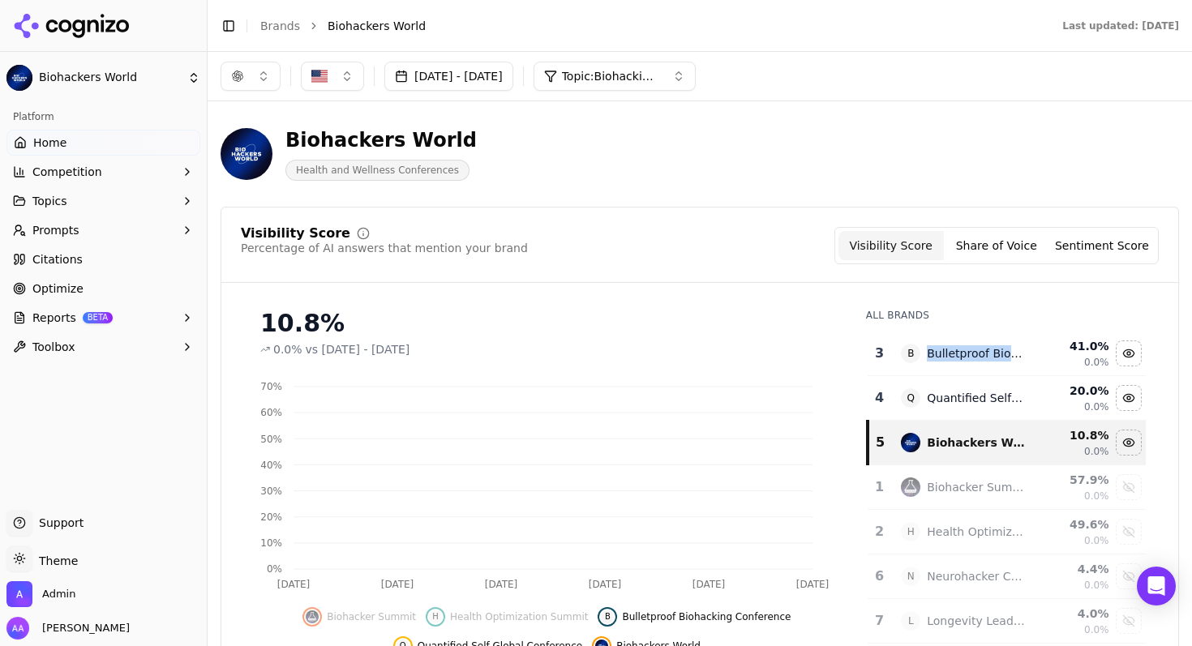
click at [950, 353] on div "Bulletproof Biohacking Conference" at bounding box center [976, 353] width 99 height 16
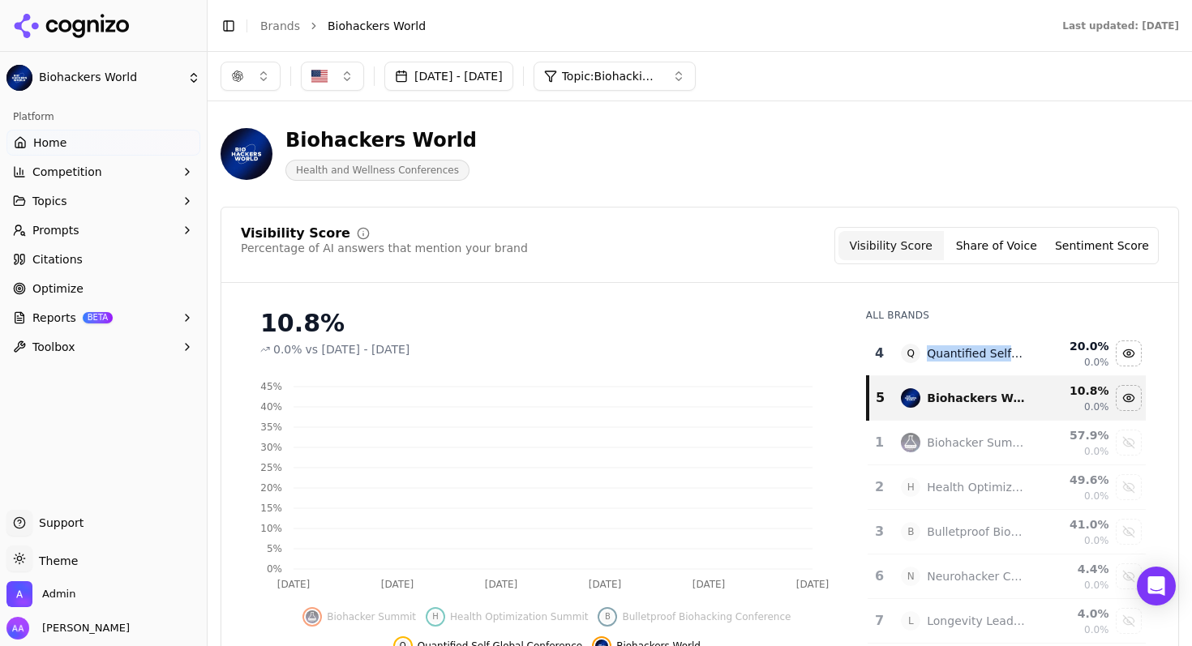
click at [950, 353] on div "Quantified Self Global Conference" at bounding box center [976, 353] width 99 height 16
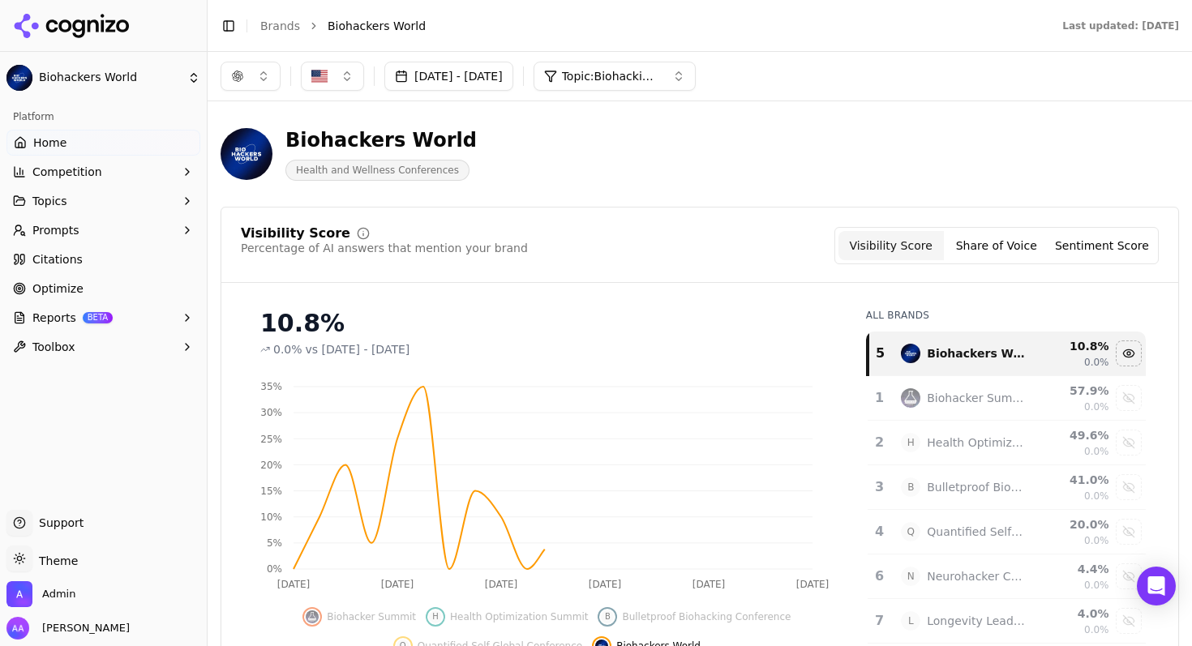
click at [693, 238] on div "Visibility Score Percentage of AI answers that mention your brand Visibility Sc…" at bounding box center [700, 245] width 918 height 37
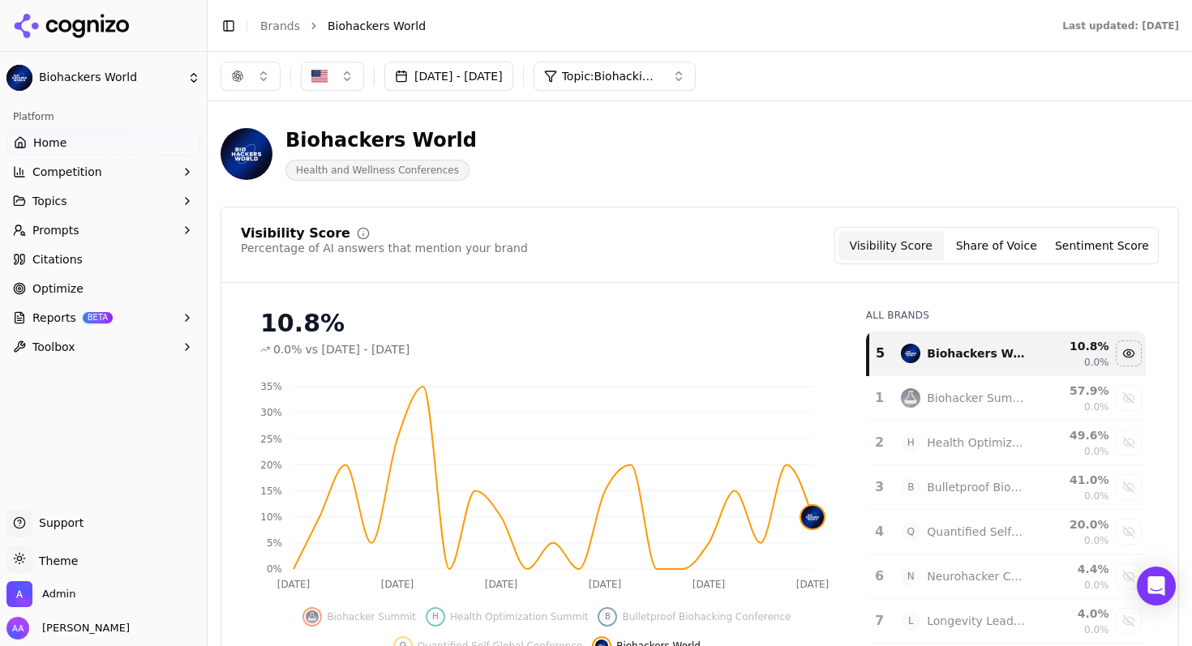
click at [504, 84] on button "[DATE] - [DATE]" at bounding box center [448, 76] width 129 height 29
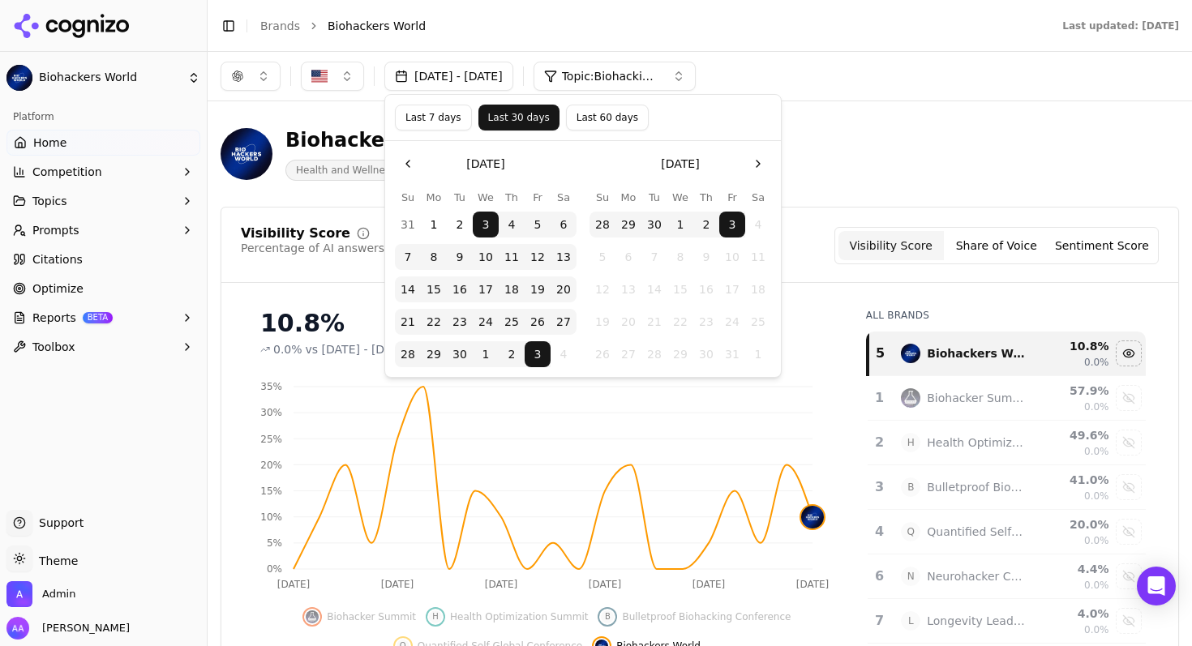
click at [430, 119] on button "Last 7 days" at bounding box center [433, 118] width 77 height 26
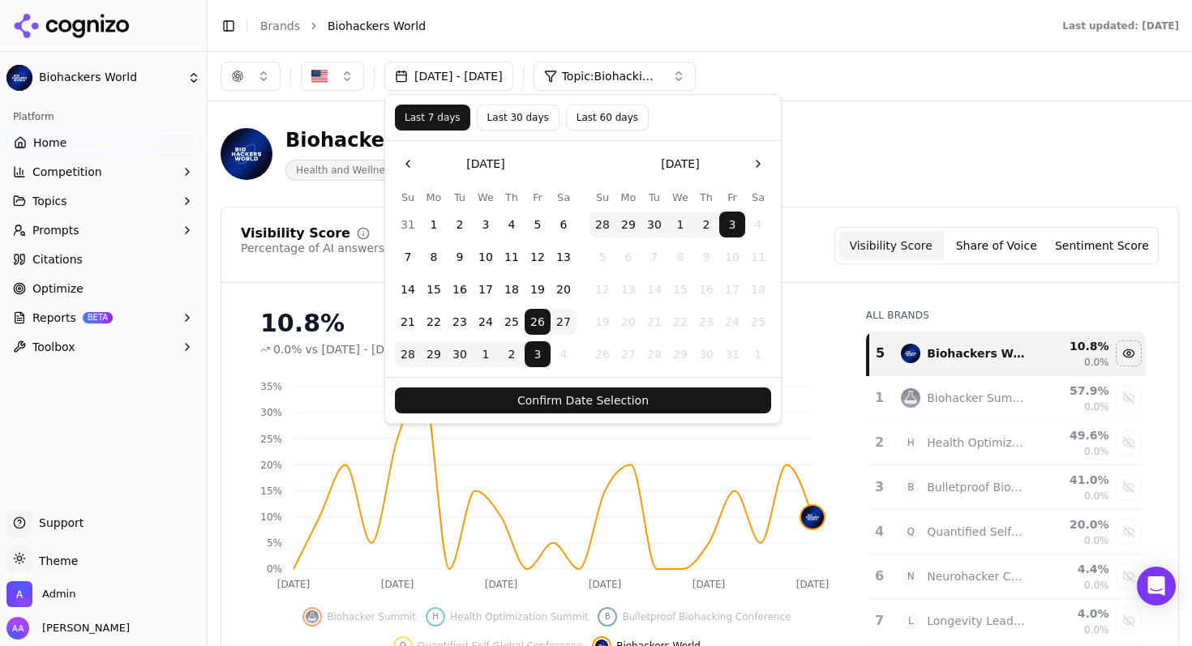
click at [593, 401] on button "Confirm Date Selection" at bounding box center [583, 401] width 376 height 26
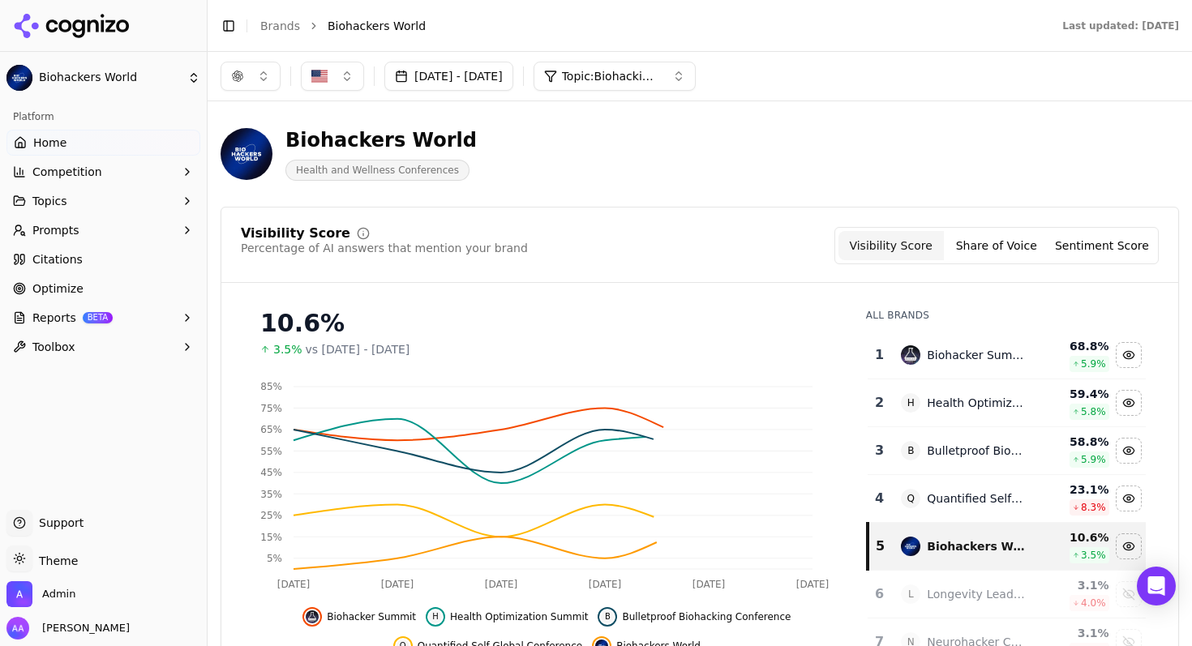
click at [688, 59] on div "[DATE] - [DATE] Topic: Biohacking conferences" at bounding box center [700, 76] width 984 height 49
click at [659, 74] on span "Topic: Biohacking conferences" at bounding box center [610, 76] width 97 height 16
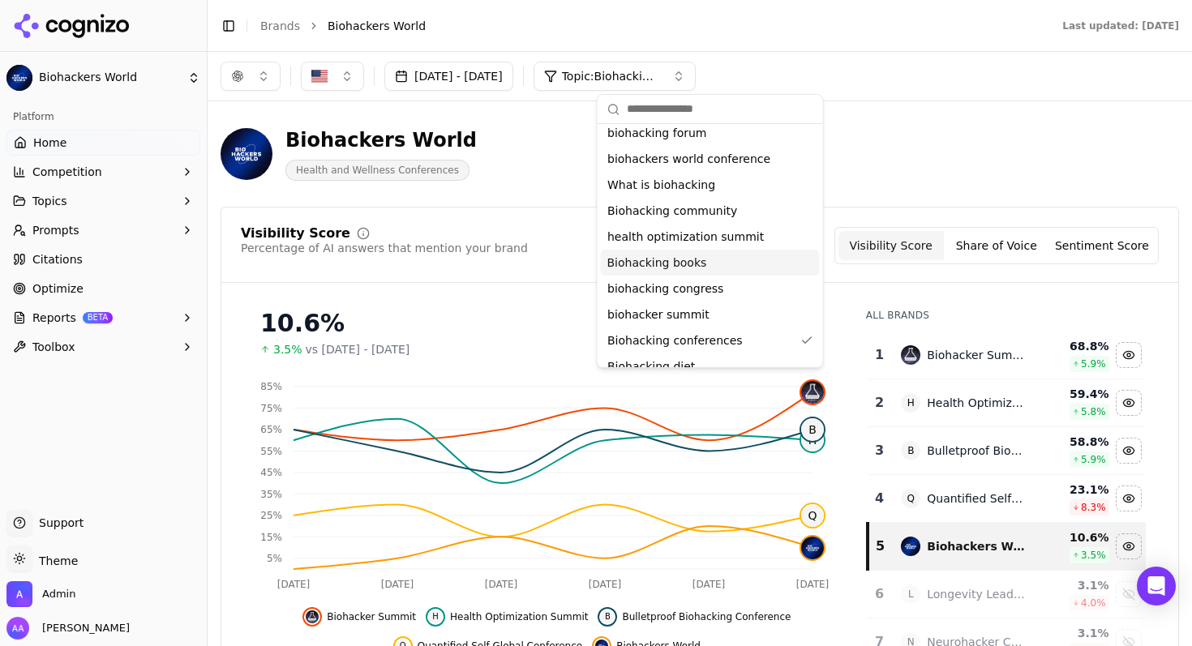
scroll to position [36, 0]
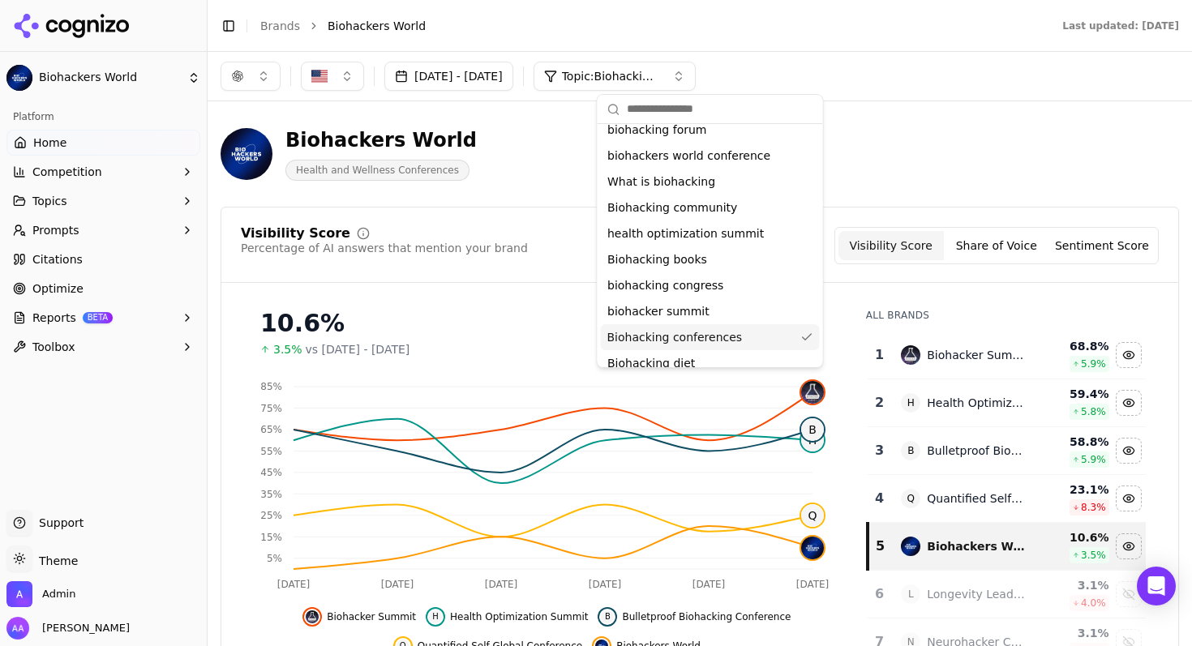
click at [720, 336] on span "Biohacking conferences" at bounding box center [674, 337] width 135 height 16
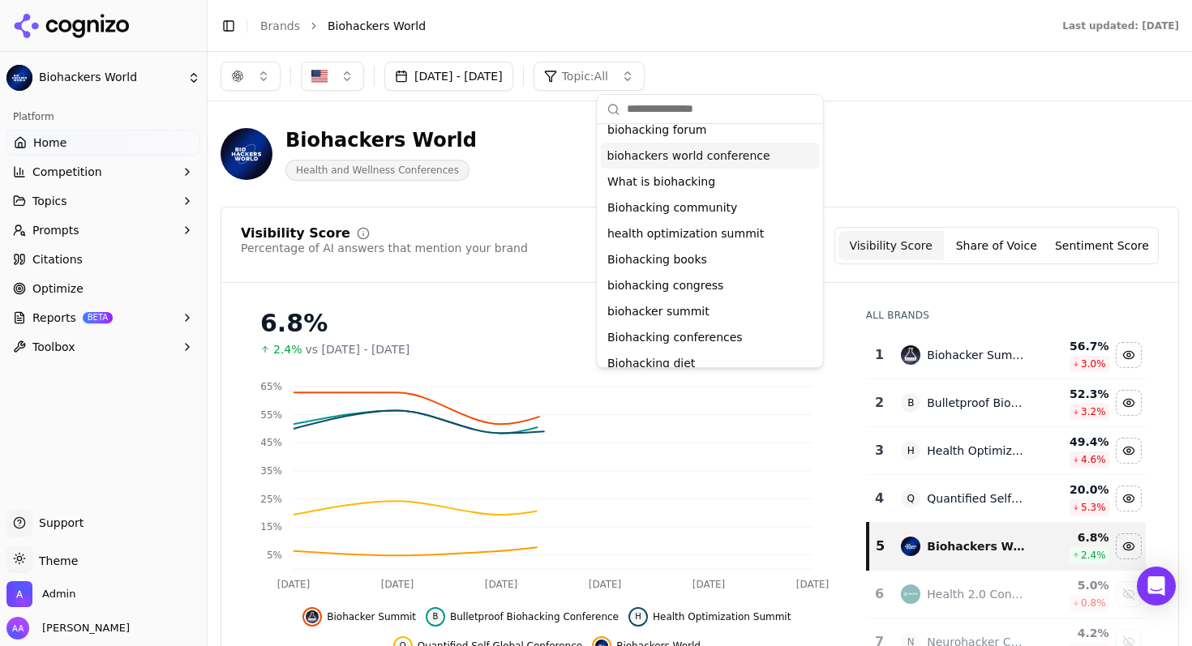
click at [707, 158] on span "biohackers world conference" at bounding box center [688, 156] width 163 height 16
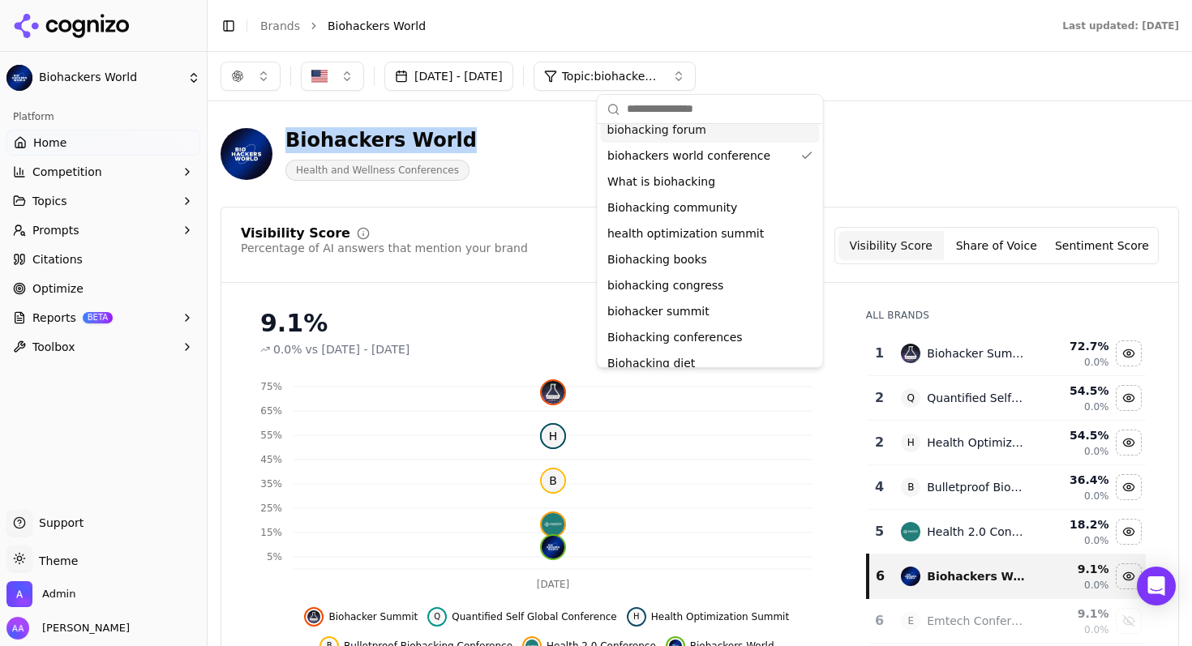
click at [905, 133] on div "Biohackers World Health and Wellness Conferences" at bounding box center [700, 153] width 958 height 79
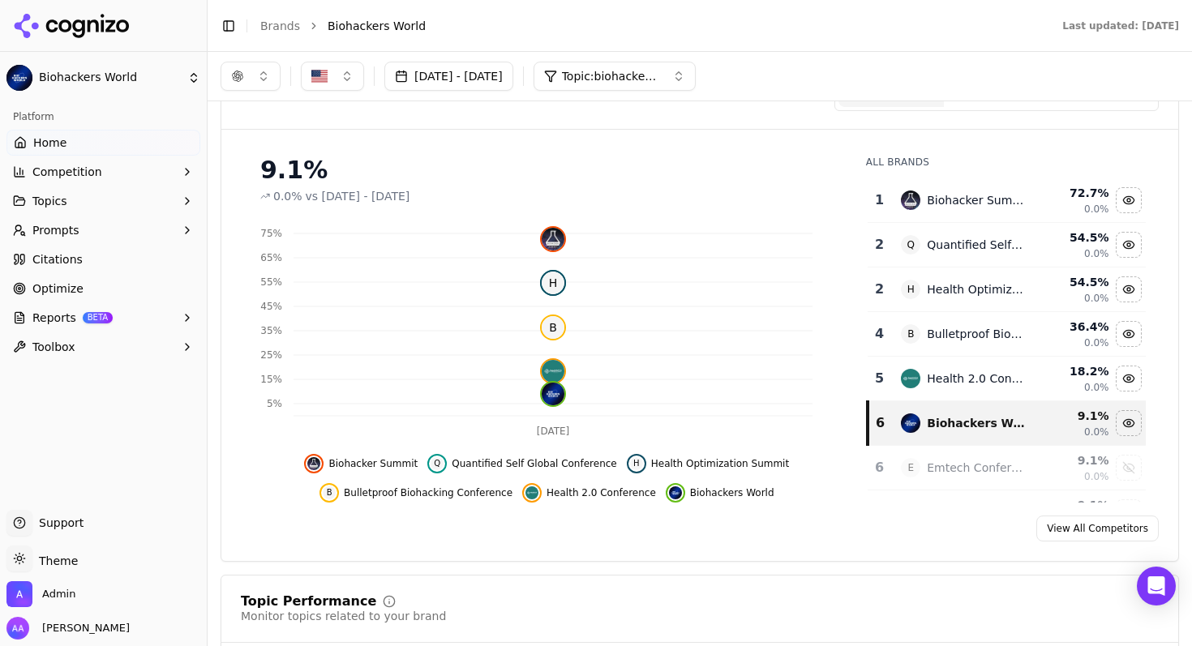
scroll to position [449, 0]
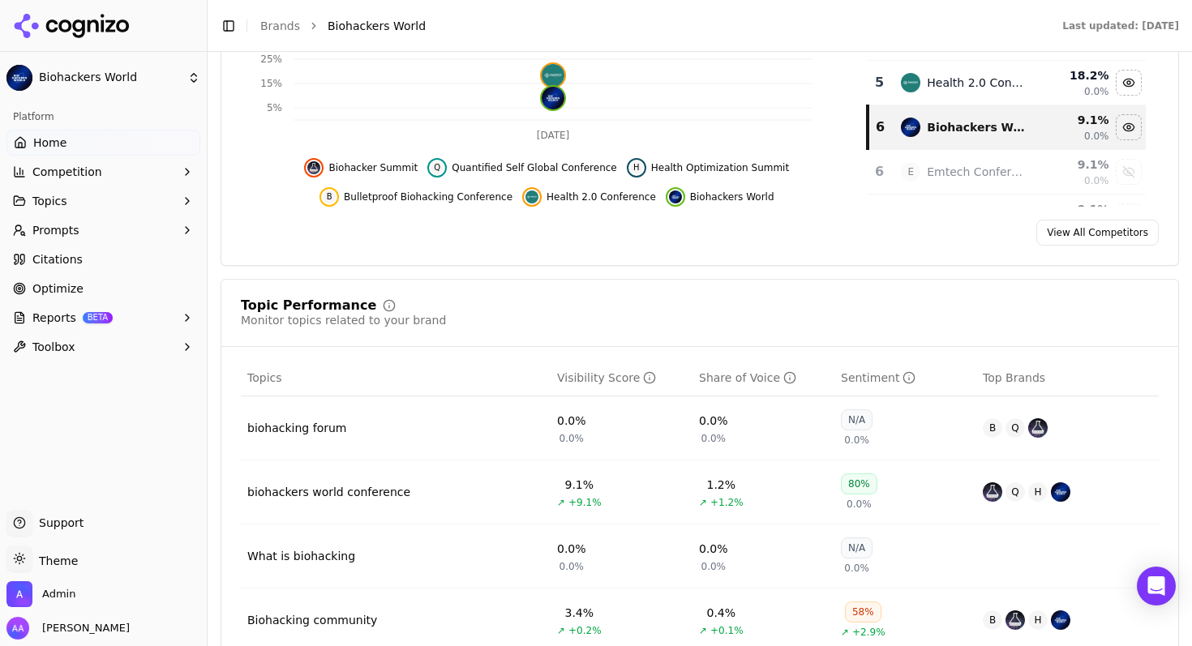
click at [54, 233] on span "Prompts" at bounding box center [55, 230] width 47 height 16
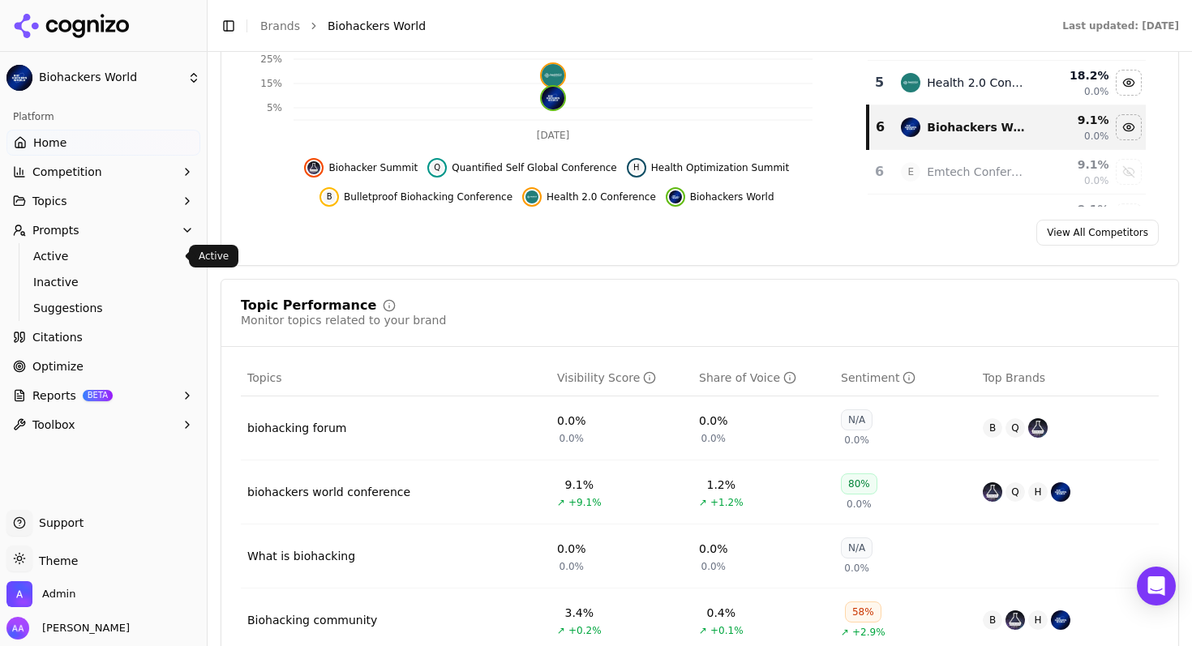
click at [83, 258] on span "Active" at bounding box center [103, 256] width 141 height 16
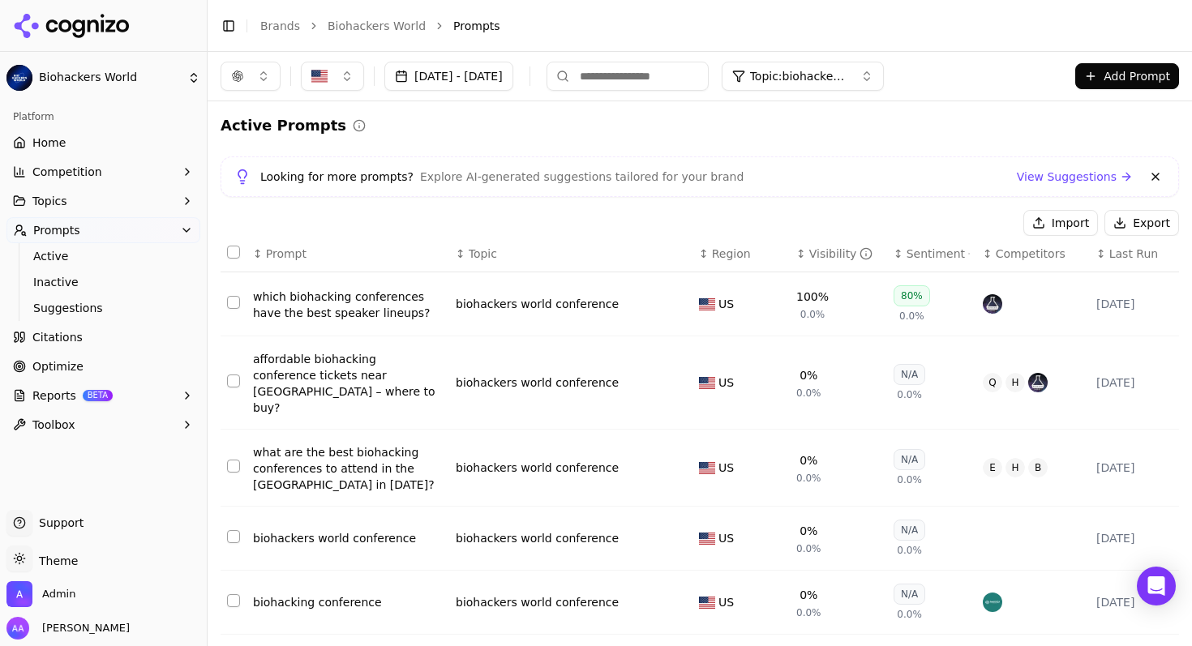
click at [678, 86] on input at bounding box center [627, 76] width 162 height 29
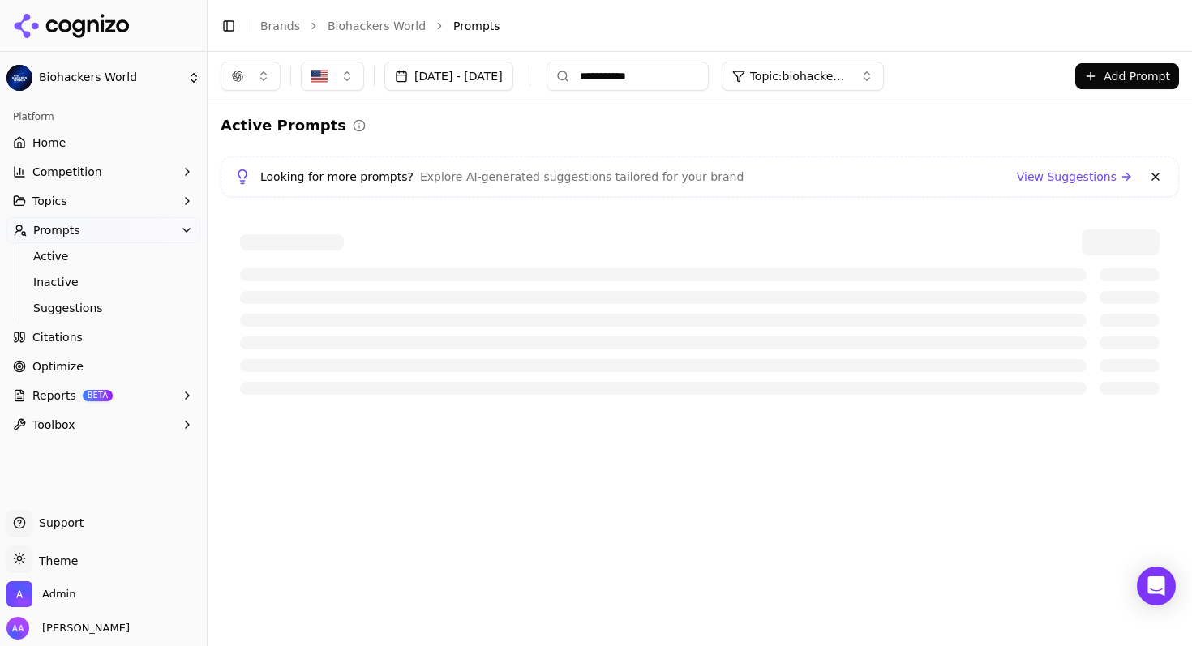
type input "**********"
click at [847, 76] on span "Topic: biohackers world conference" at bounding box center [798, 76] width 97 height 16
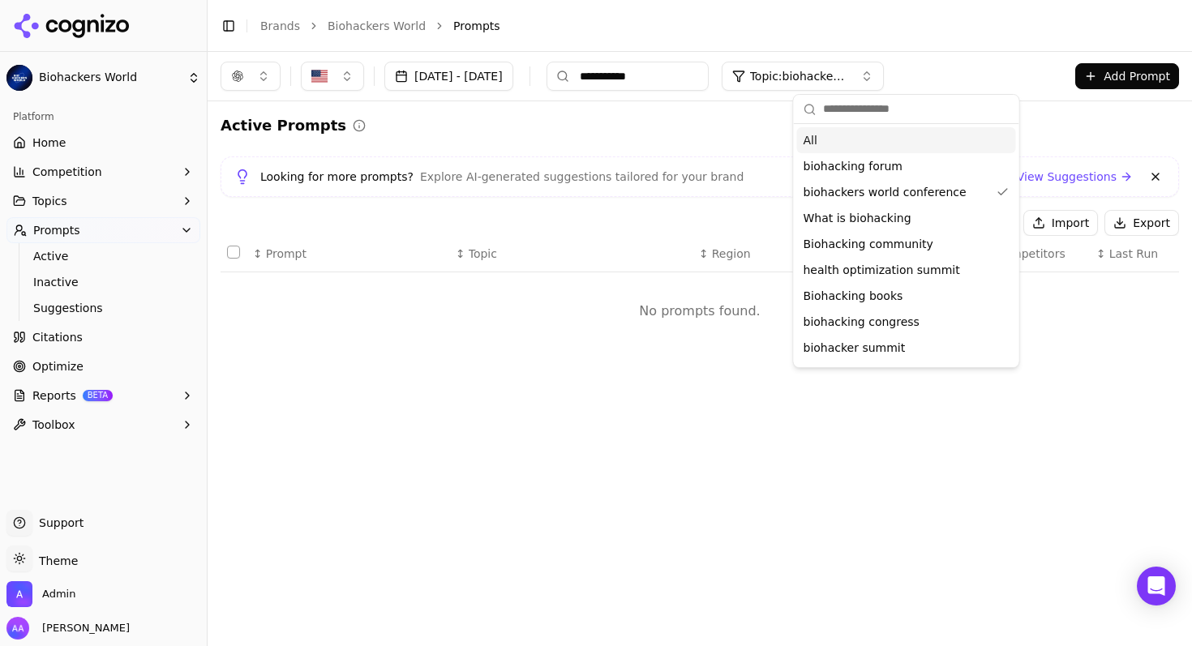
click at [869, 140] on div "All" at bounding box center [906, 140] width 219 height 26
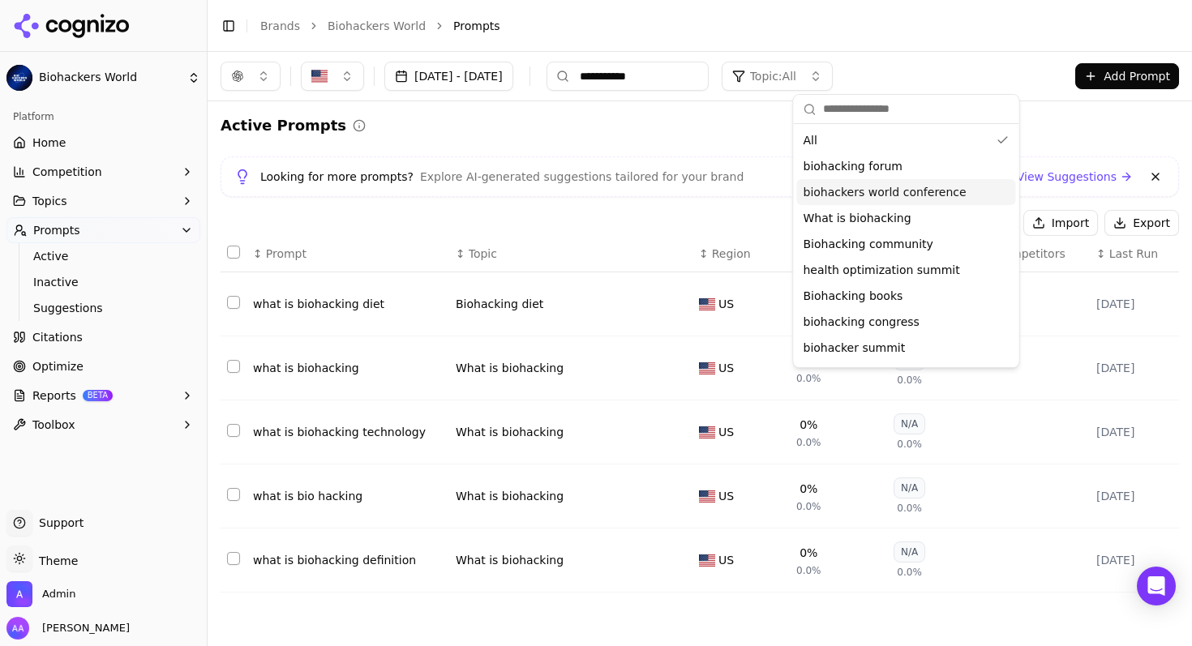
click at [311, 369] on div "what is biohacking" at bounding box center [348, 368] width 190 height 16
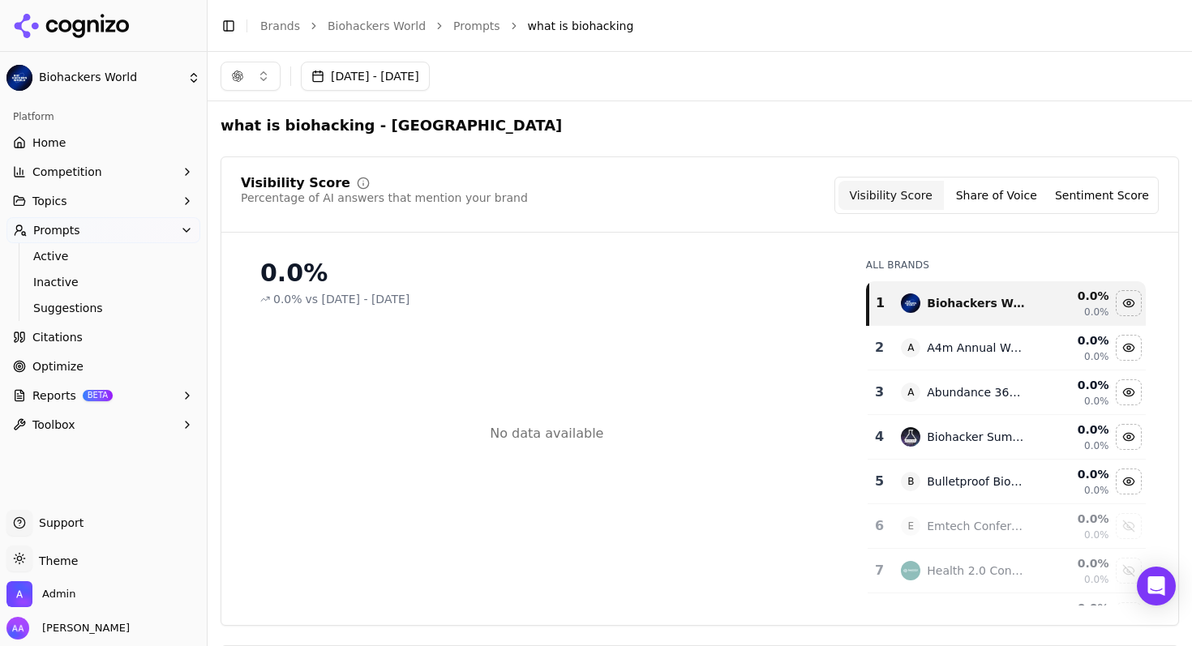
click at [246, 78] on button "button" at bounding box center [251, 76] width 60 height 29
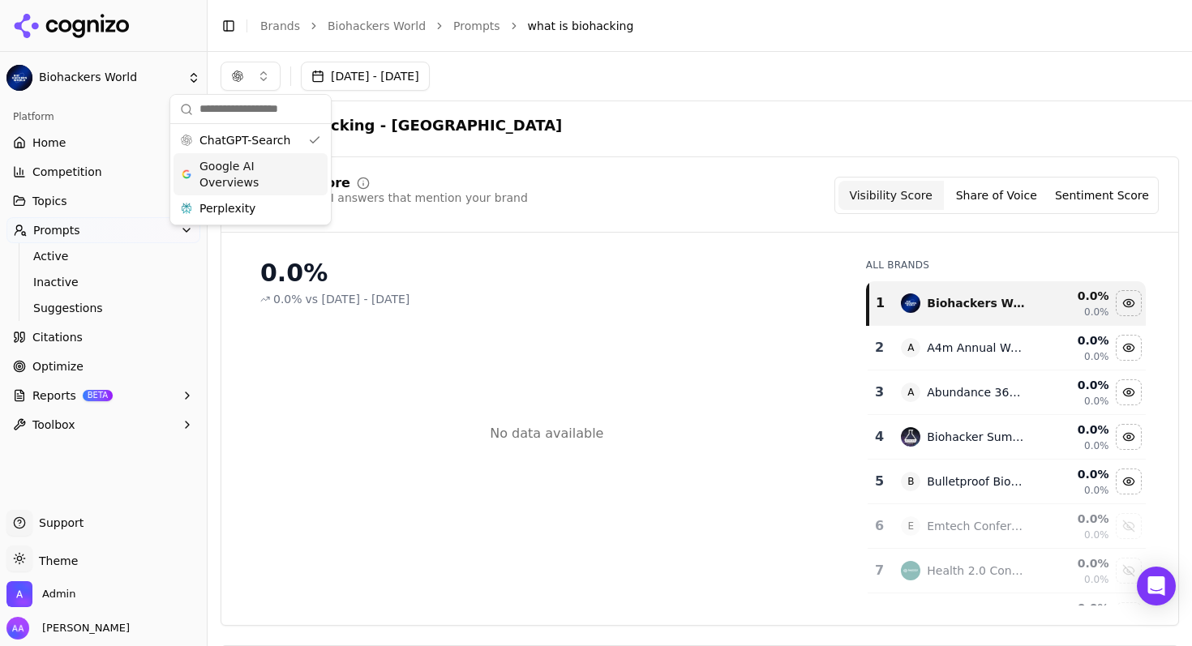
click at [272, 186] on span "Google AI Overviews" at bounding box center [250, 174] width 102 height 32
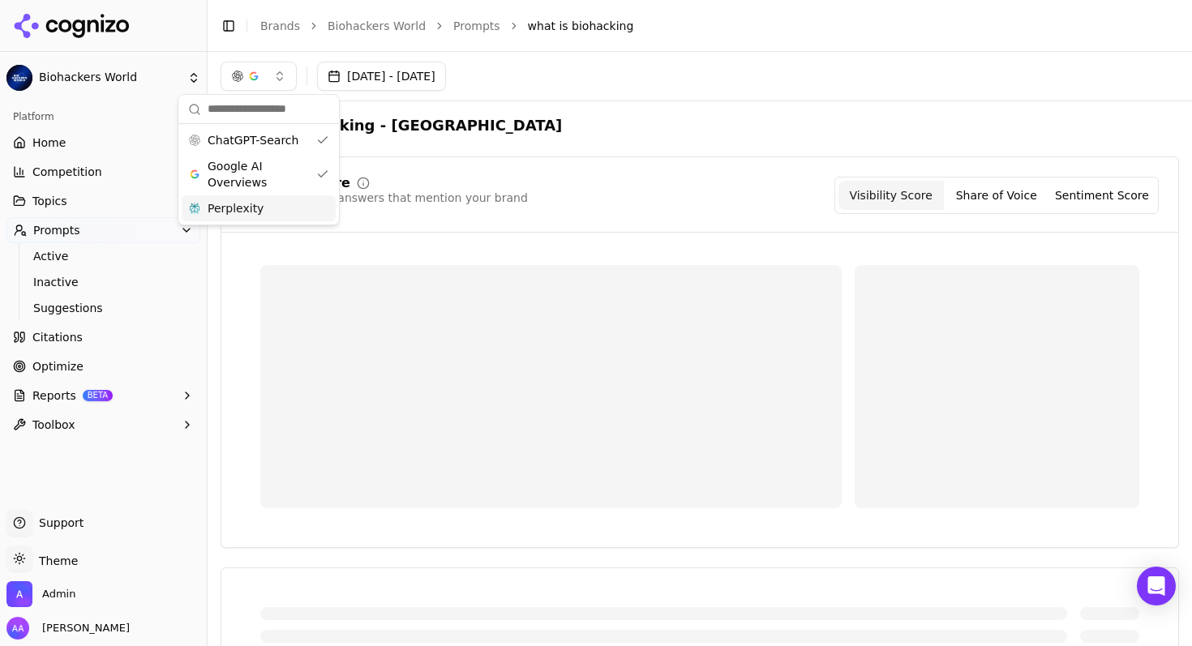
drag, startPoint x: 257, startPoint y: 210, endPoint x: 290, endPoint y: 208, distance: 33.3
click at [257, 210] on span "Perplexity" at bounding box center [236, 208] width 56 height 16
drag, startPoint x: 728, startPoint y: 122, endPoint x: 736, endPoint y: 140, distance: 19.6
click at [728, 122] on div "what is biohacking - [GEOGRAPHIC_DATA]" at bounding box center [700, 125] width 958 height 23
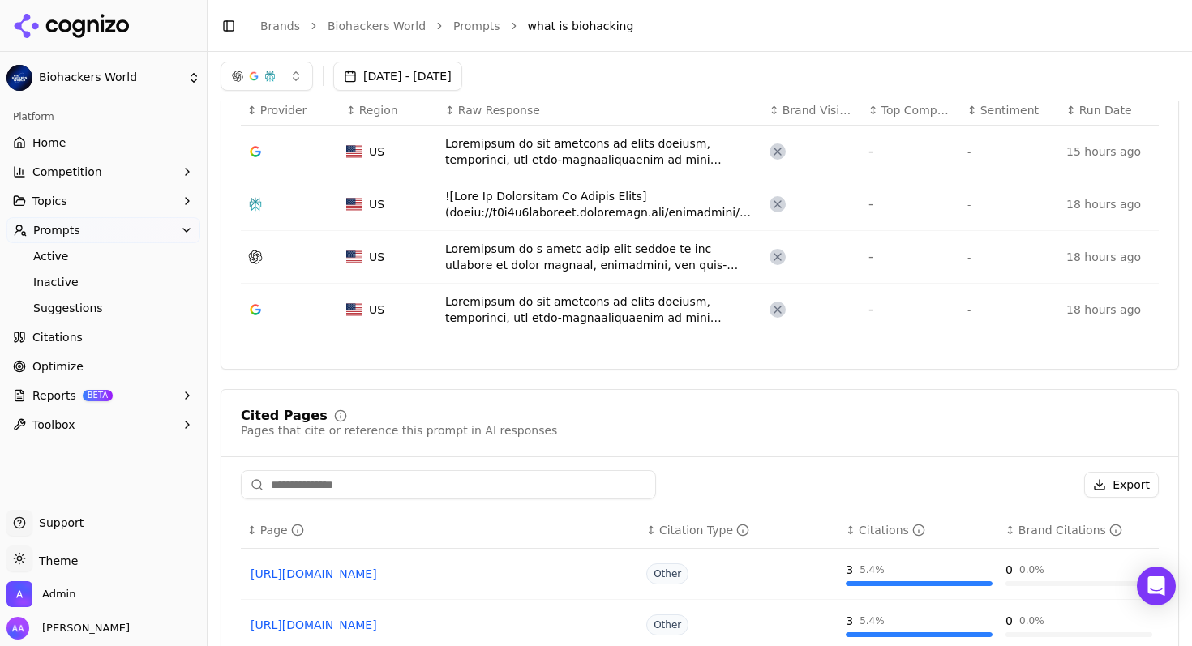
scroll to position [516, 0]
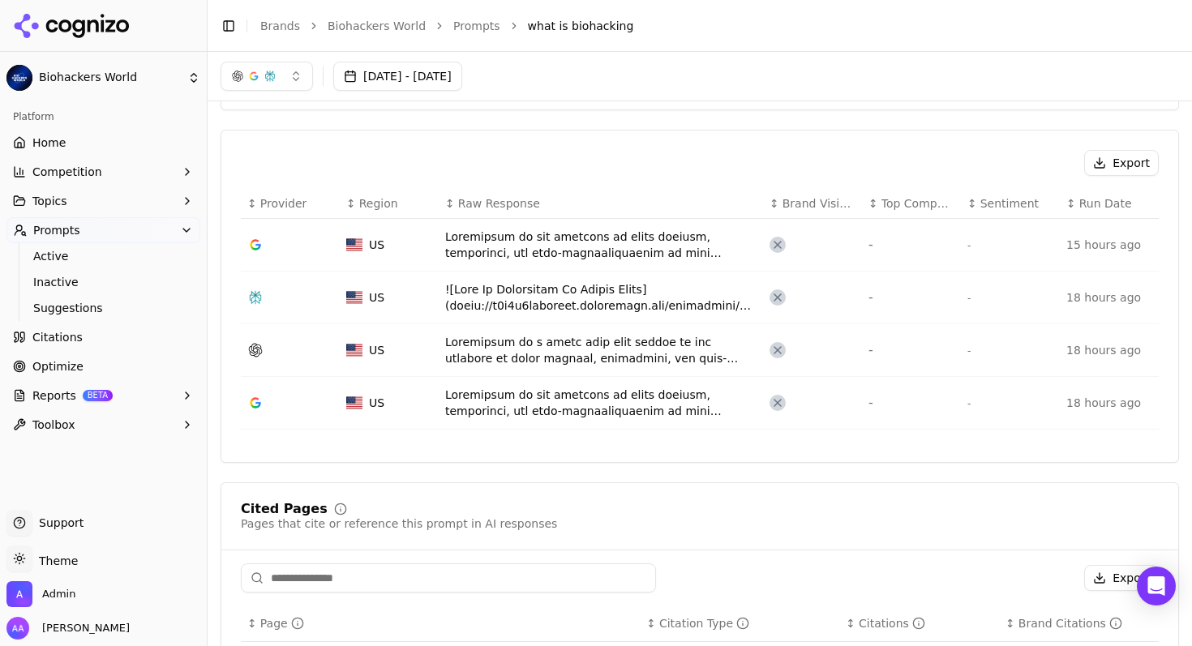
click at [63, 366] on span "Optimize" at bounding box center [57, 366] width 51 height 16
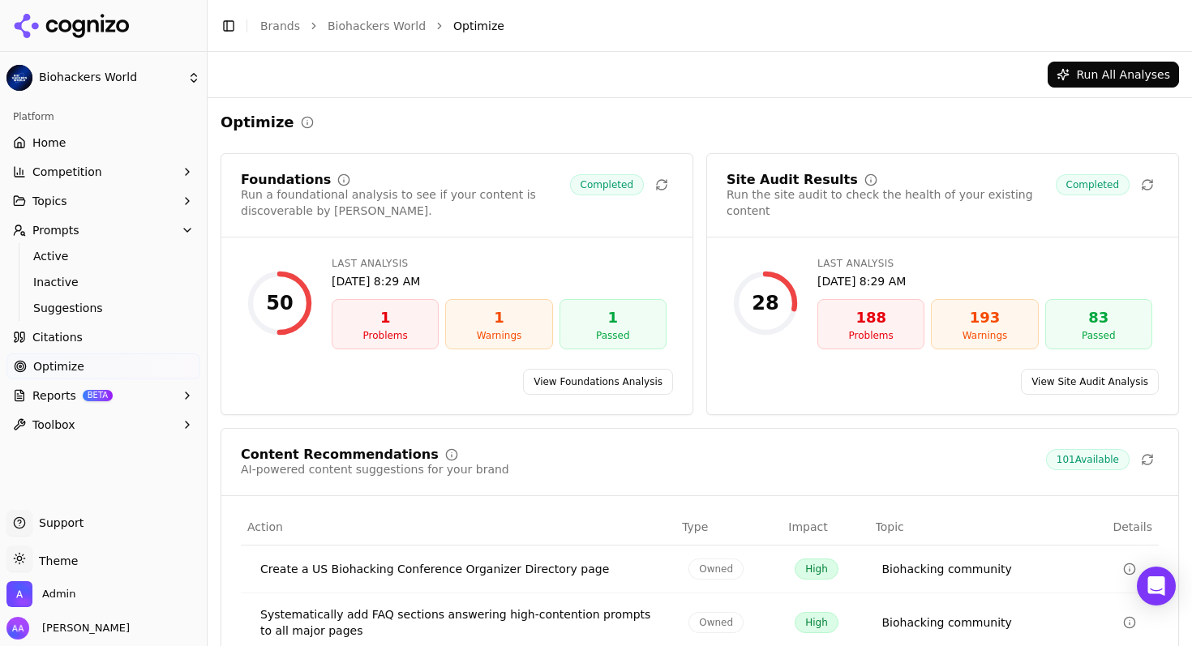
scroll to position [246, 0]
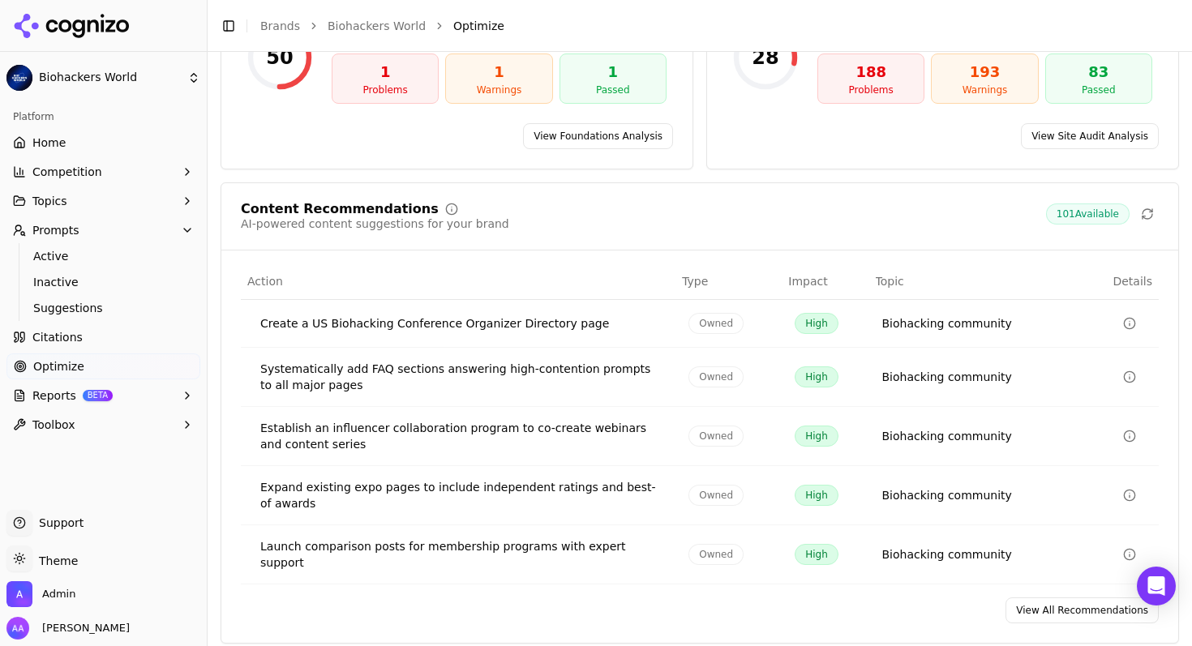
click at [1047, 598] on link "View All Recommendations" at bounding box center [1081, 611] width 153 height 26
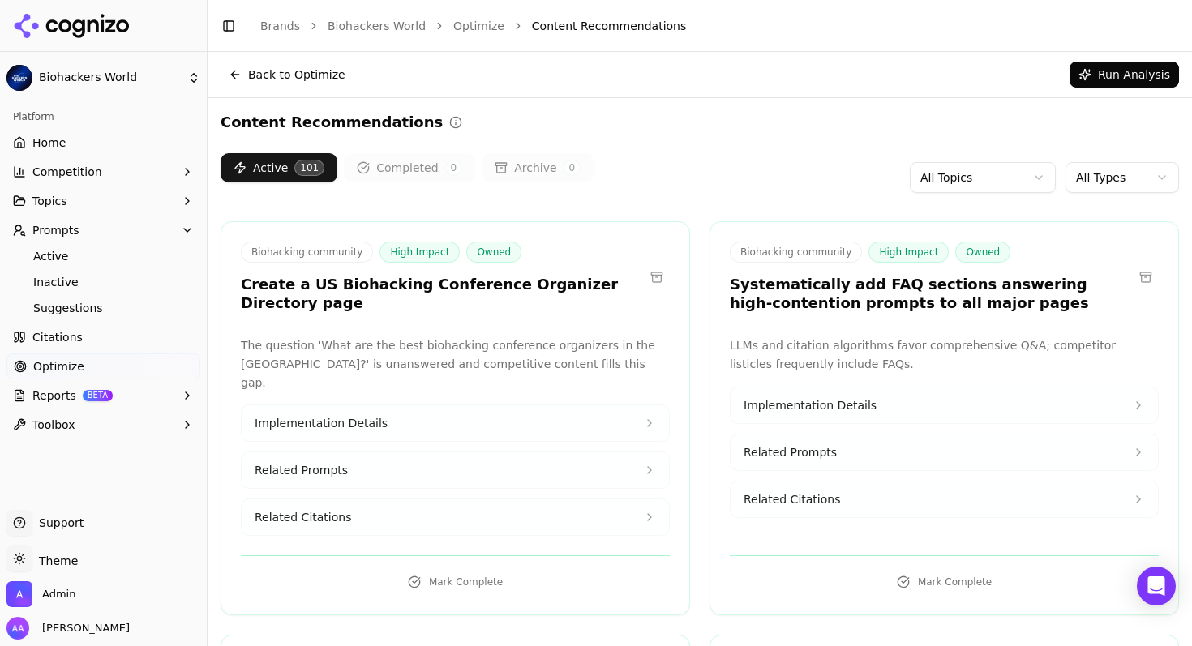
click at [983, 177] on html "Biohackers World Platform Home Competition Topics Prompts Active Inactive Sugge…" at bounding box center [596, 323] width 1192 height 646
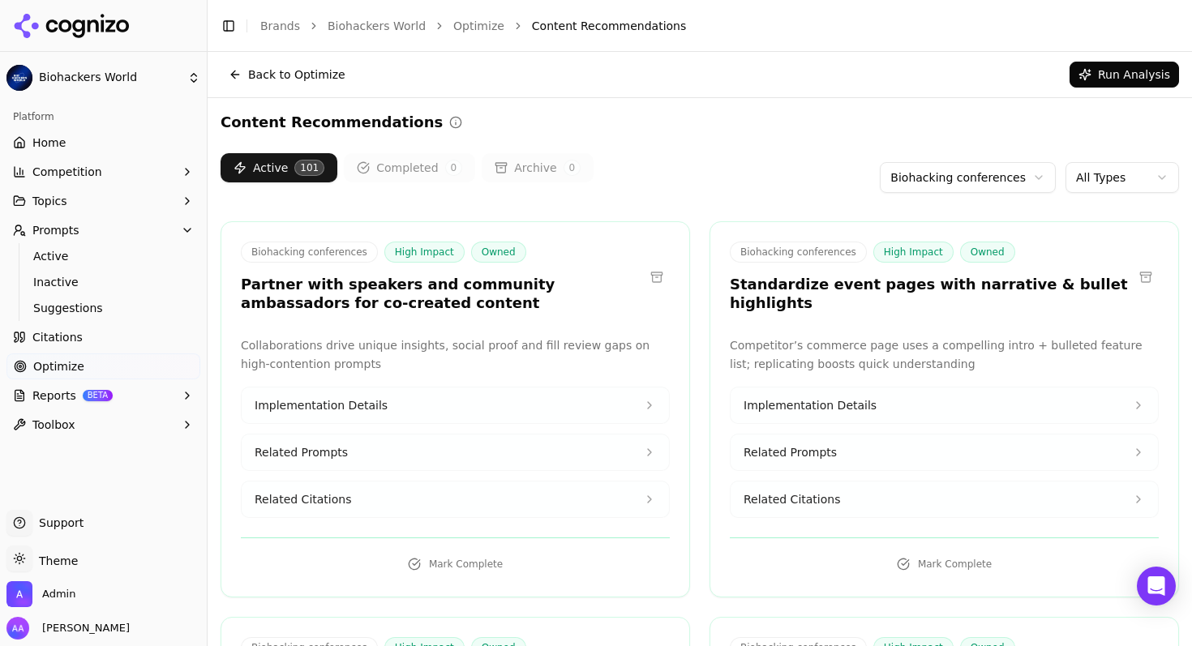
click at [769, 190] on div "Active 101 Completed 0 Archive 0 Biohacking conferences All Types" at bounding box center [700, 177] width 958 height 49
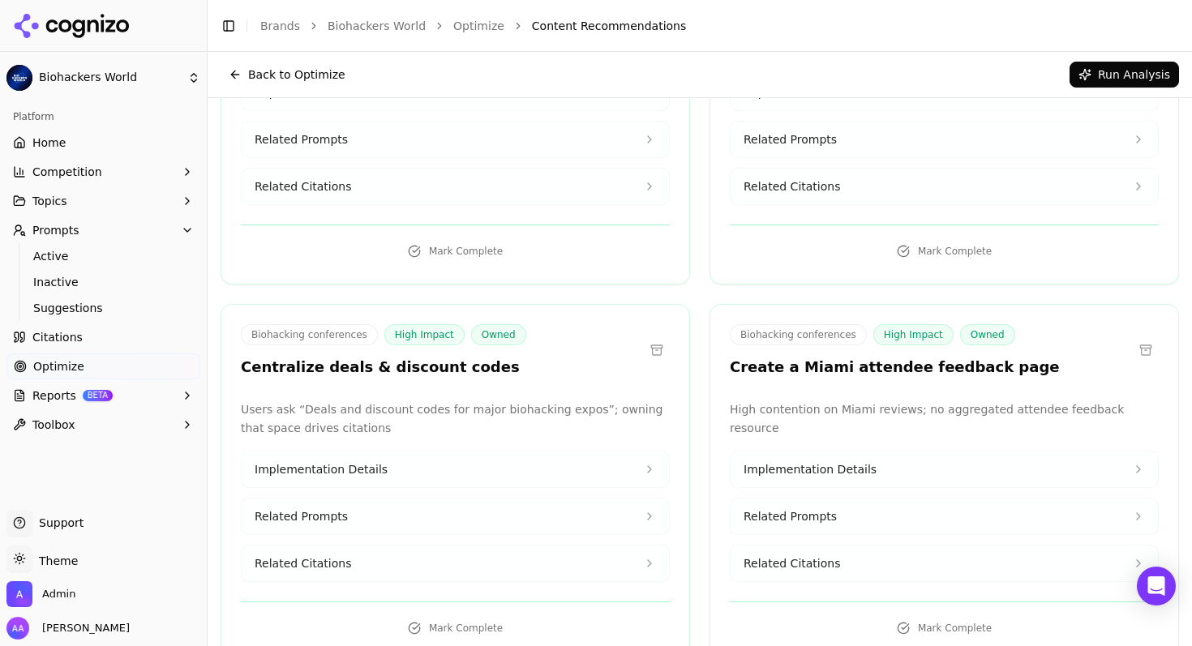
scroll to position [4, 0]
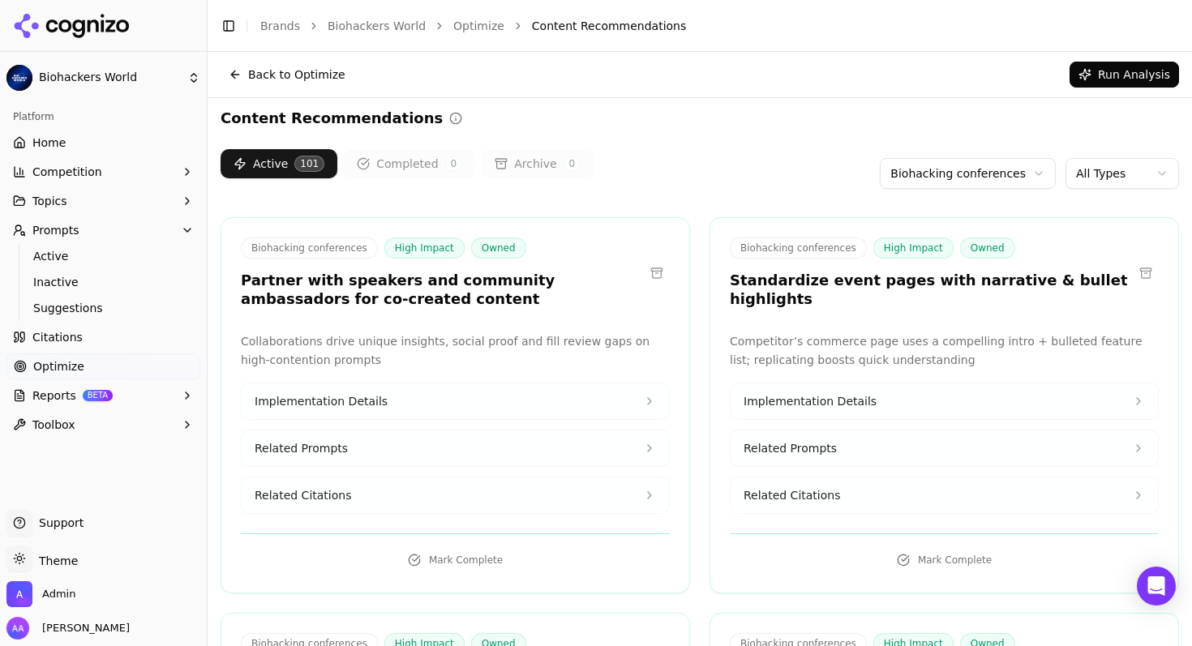
click at [825, 487] on span "Related Citations" at bounding box center [791, 495] width 96 height 16
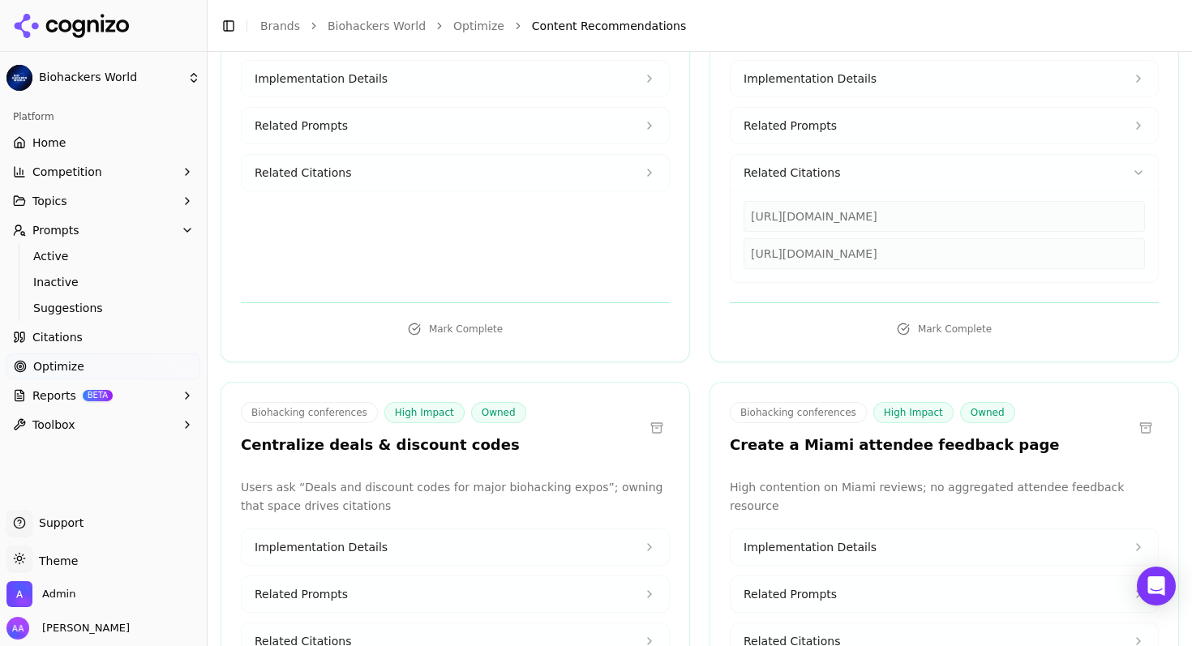
scroll to position [469, 0]
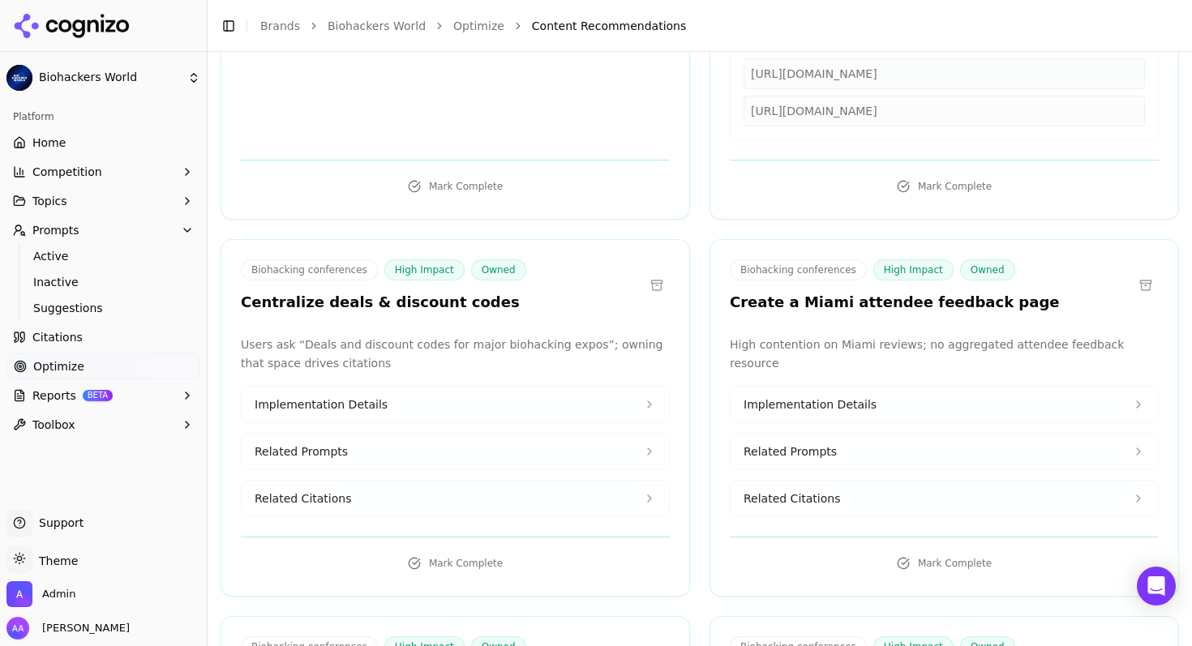
click at [853, 481] on button "Related Citations" at bounding box center [943, 499] width 427 height 36
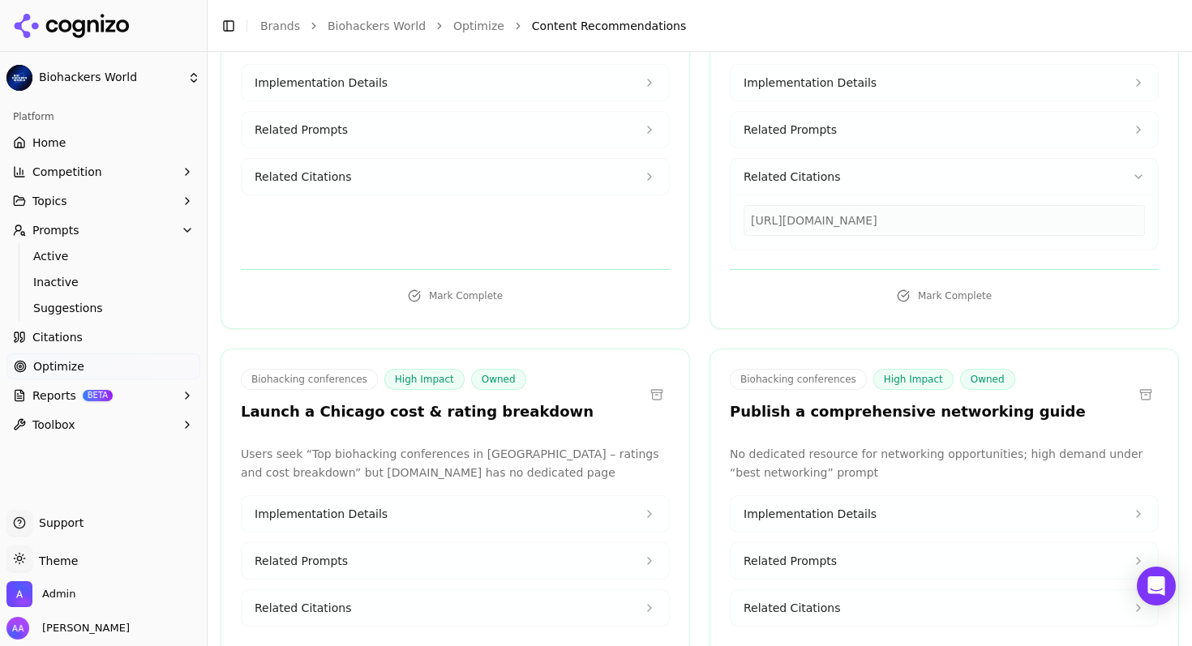
scroll to position [805, 0]
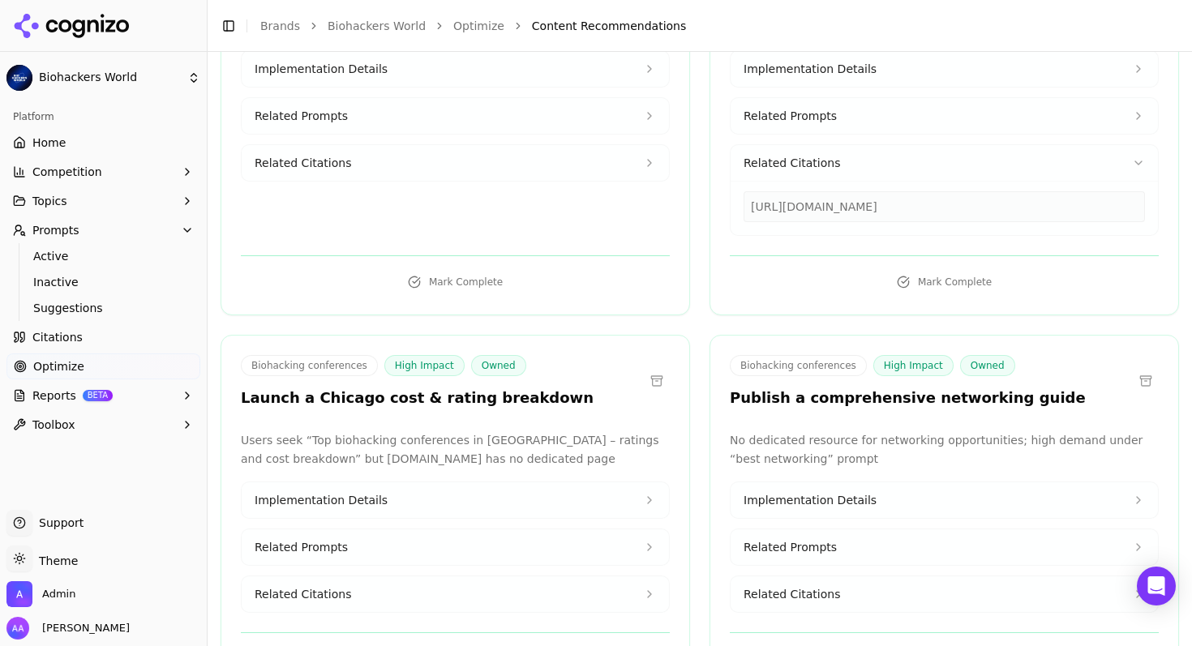
click at [791, 586] on span "Related Citations" at bounding box center [791, 594] width 96 height 16
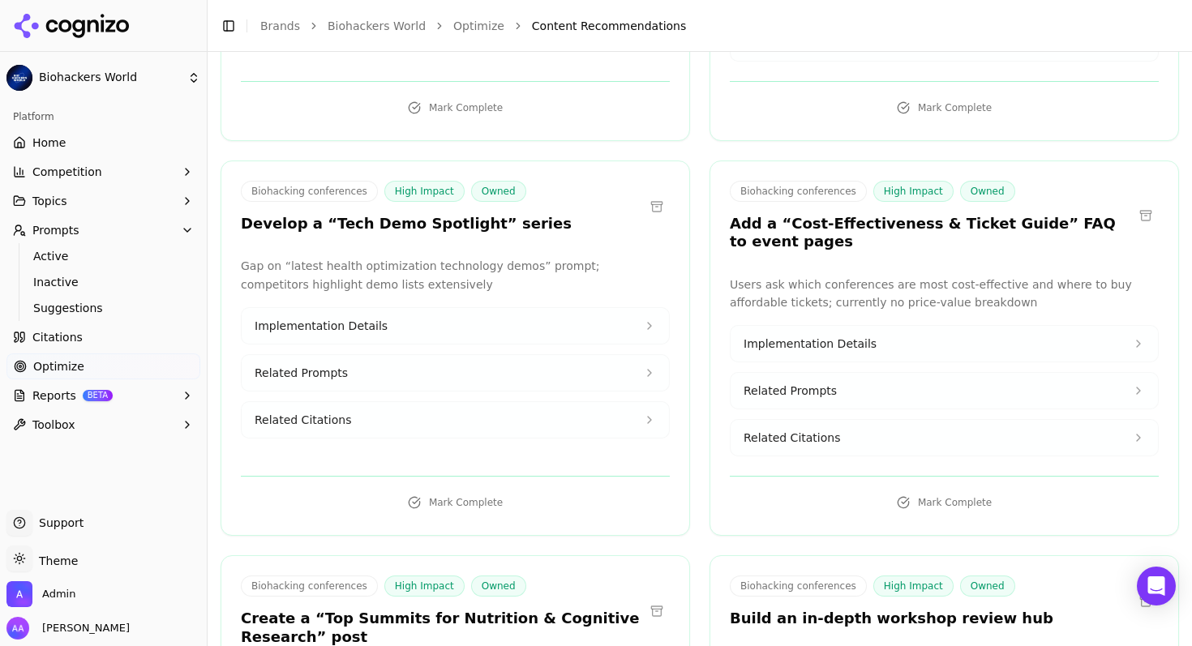
scroll to position [1451, 0]
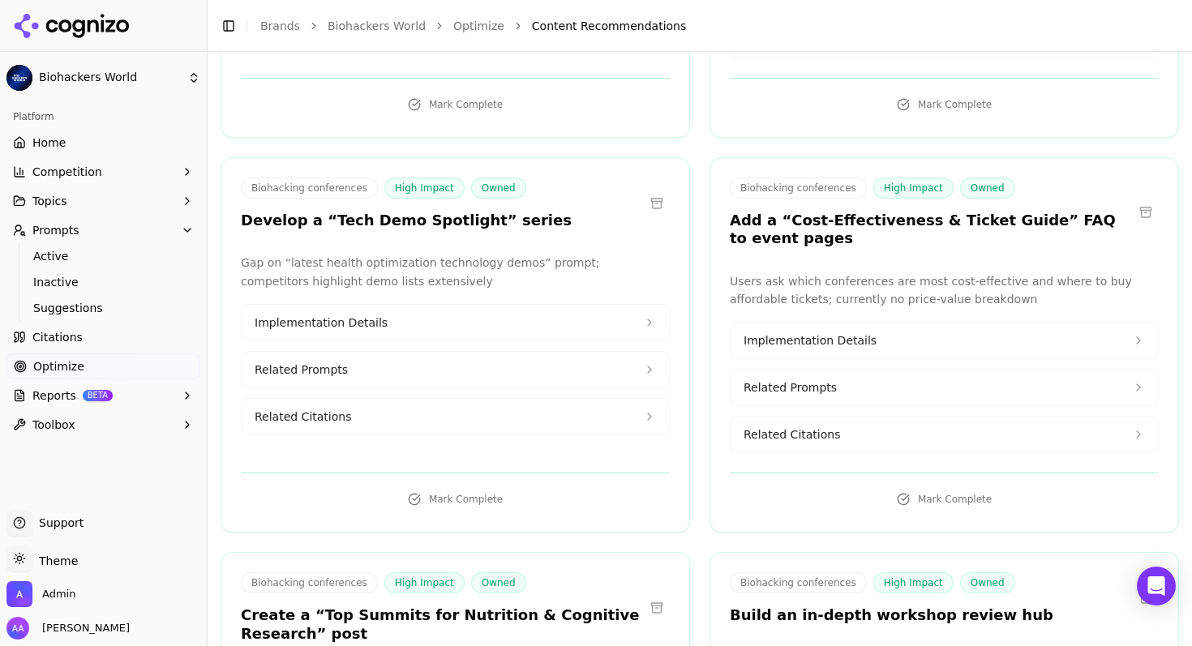
click at [792, 417] on button "Related Citations" at bounding box center [943, 435] width 427 height 36
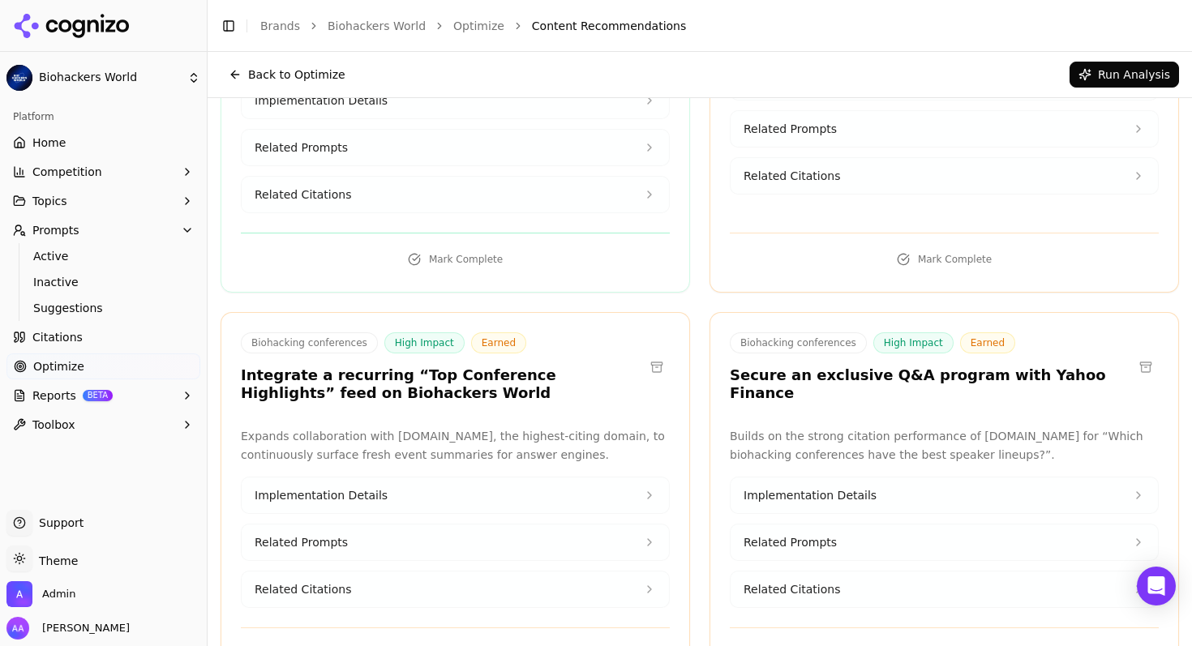
scroll to position [2437, 0]
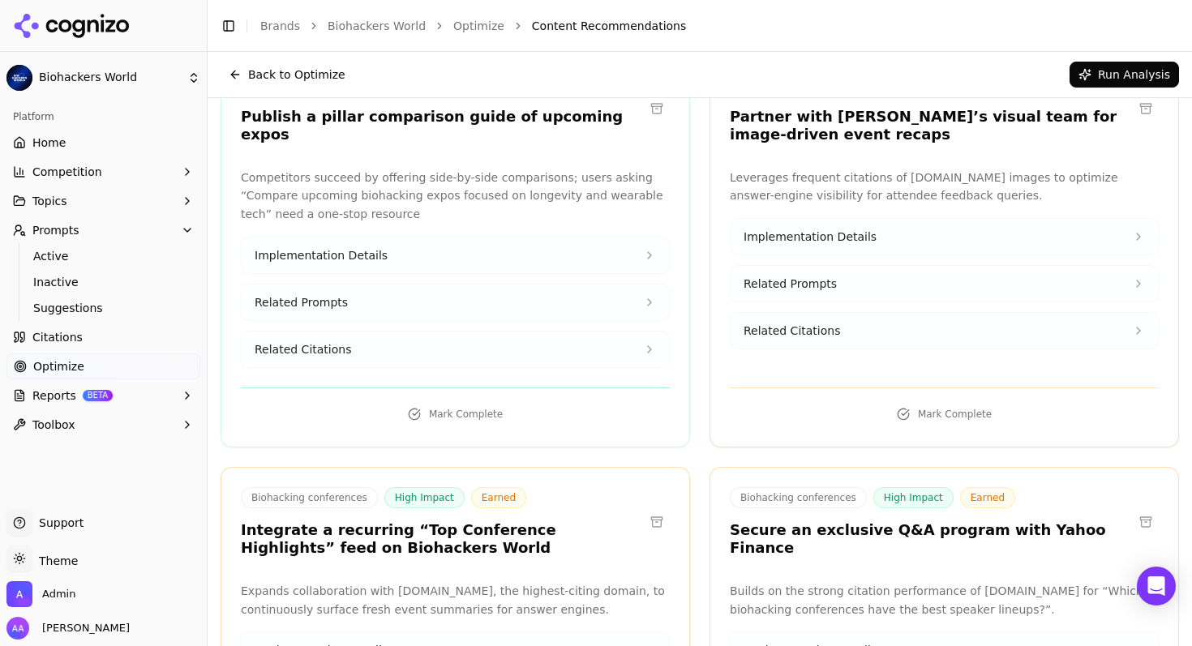
click at [390, 332] on button "Related Citations" at bounding box center [455, 350] width 427 height 36
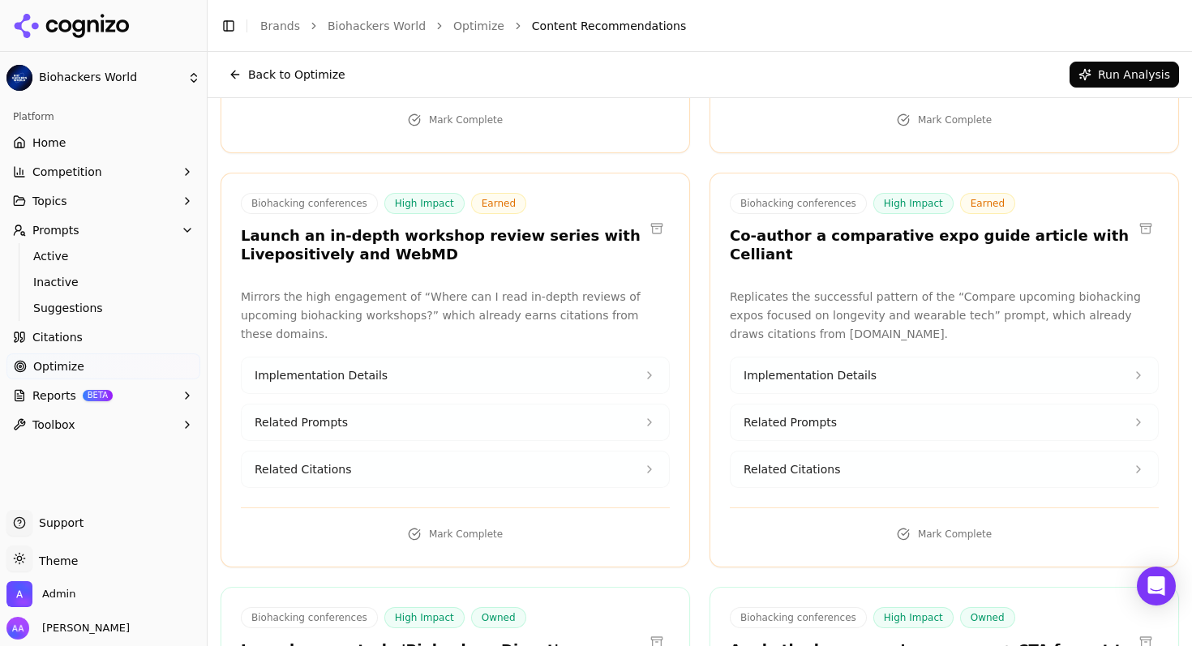
scroll to position [3254, 0]
click at [662, 216] on button at bounding box center [657, 229] width 26 height 26
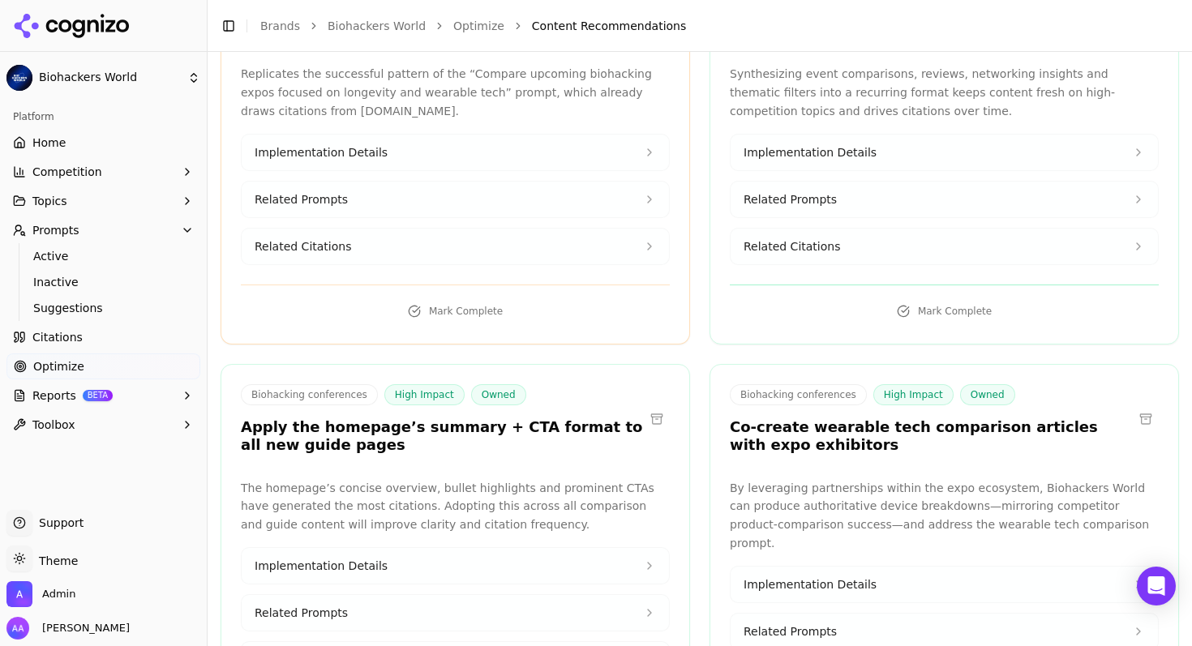
scroll to position [3687, 0]
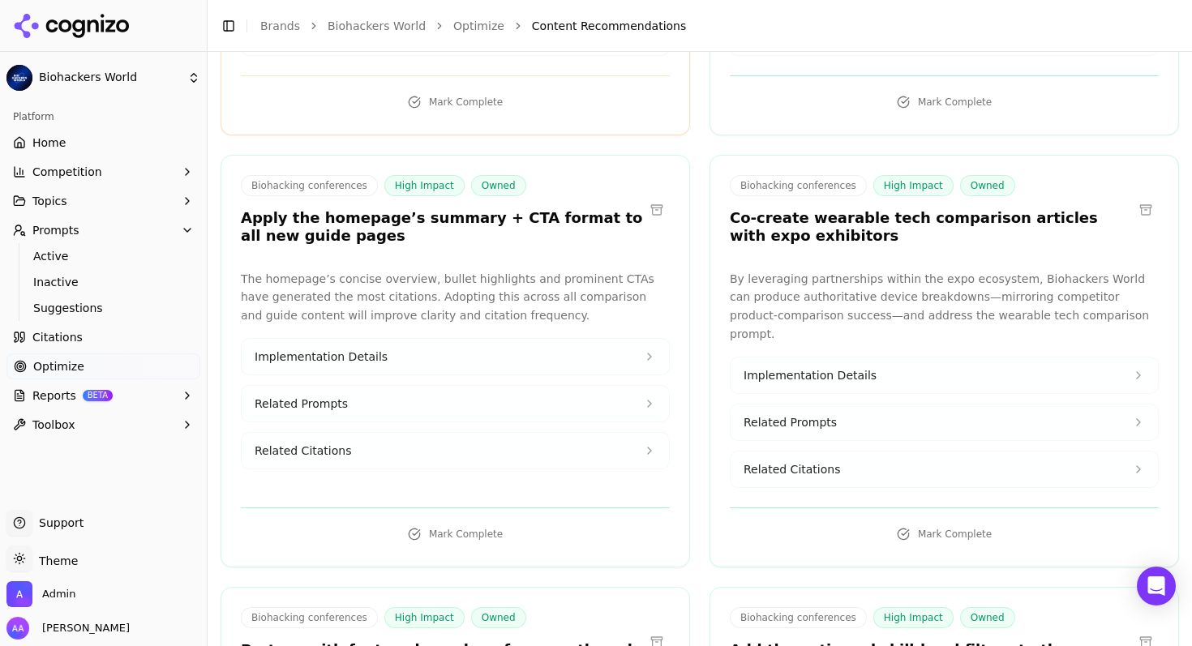
click at [379, 433] on button "Related Citations" at bounding box center [455, 451] width 427 height 36
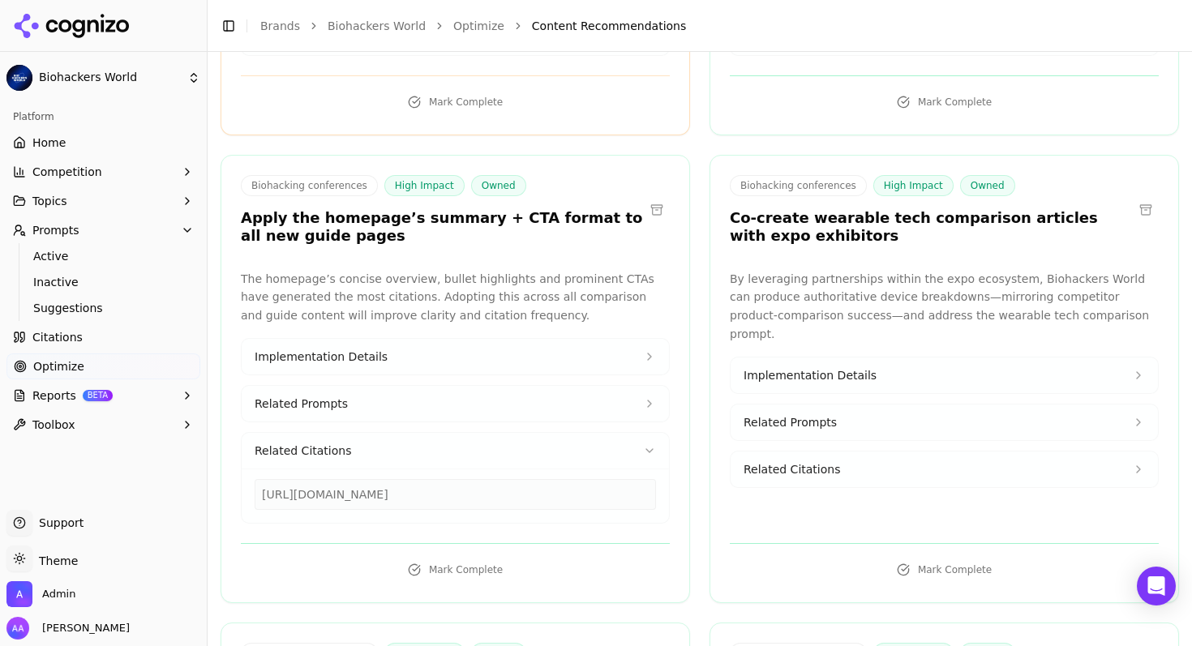
scroll to position [4148, 0]
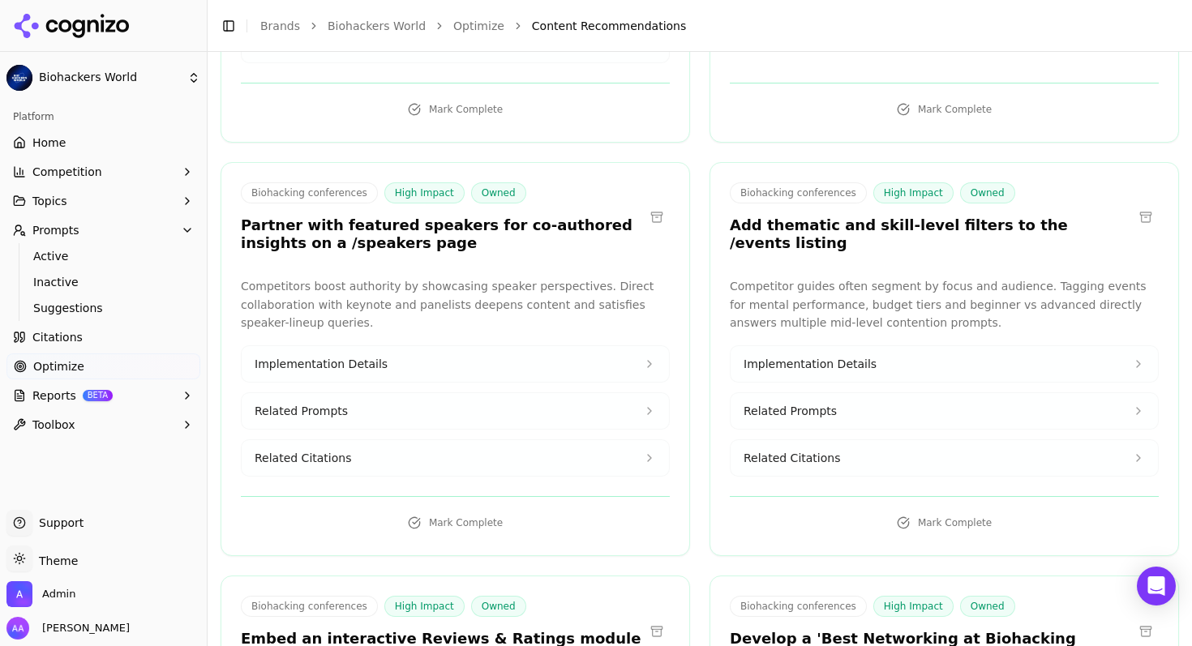
click at [325, 216] on h3 "Partner with featured speakers for co-authored insights on a /speakers page" at bounding box center [442, 234] width 403 height 36
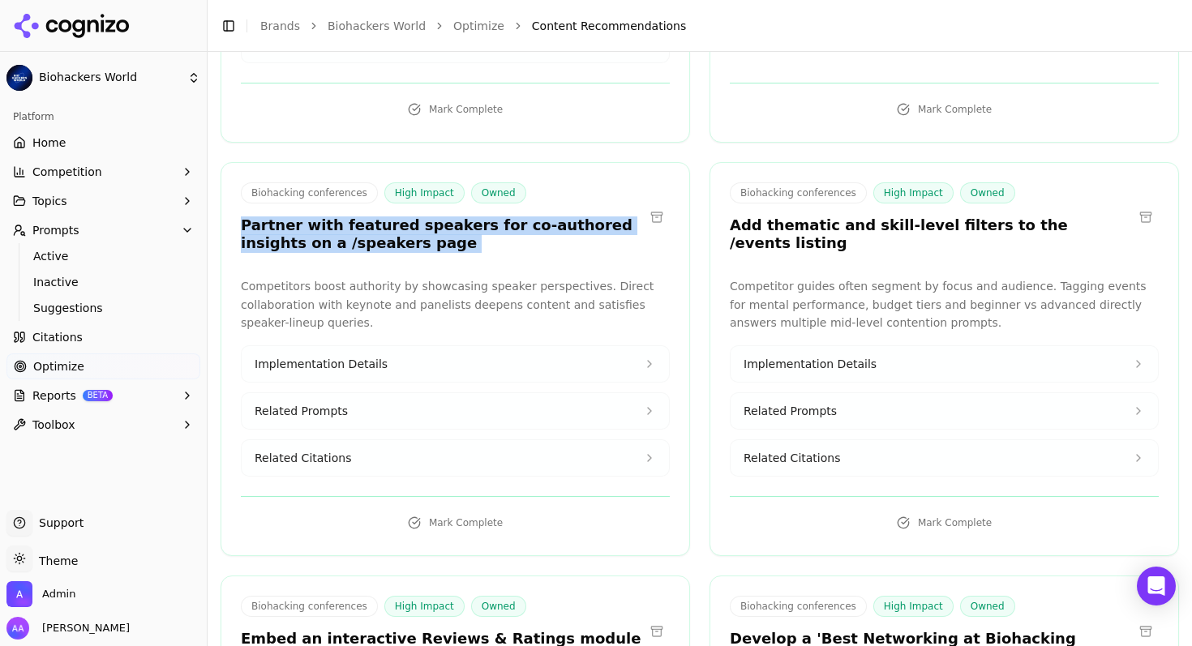
click at [325, 216] on h3 "Partner with featured speakers for co-authored insights on a /speakers page" at bounding box center [442, 234] width 403 height 36
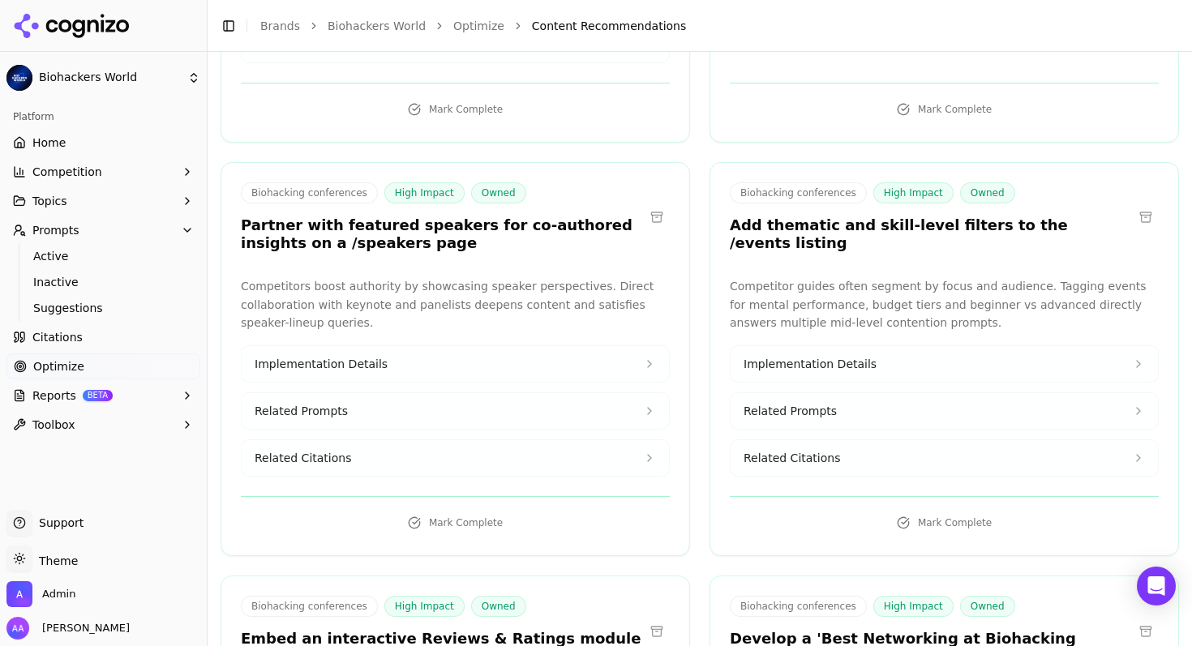
click at [327, 216] on h3 "Partner with featured speakers for co-authored insights on a /speakers page" at bounding box center [442, 234] width 403 height 36
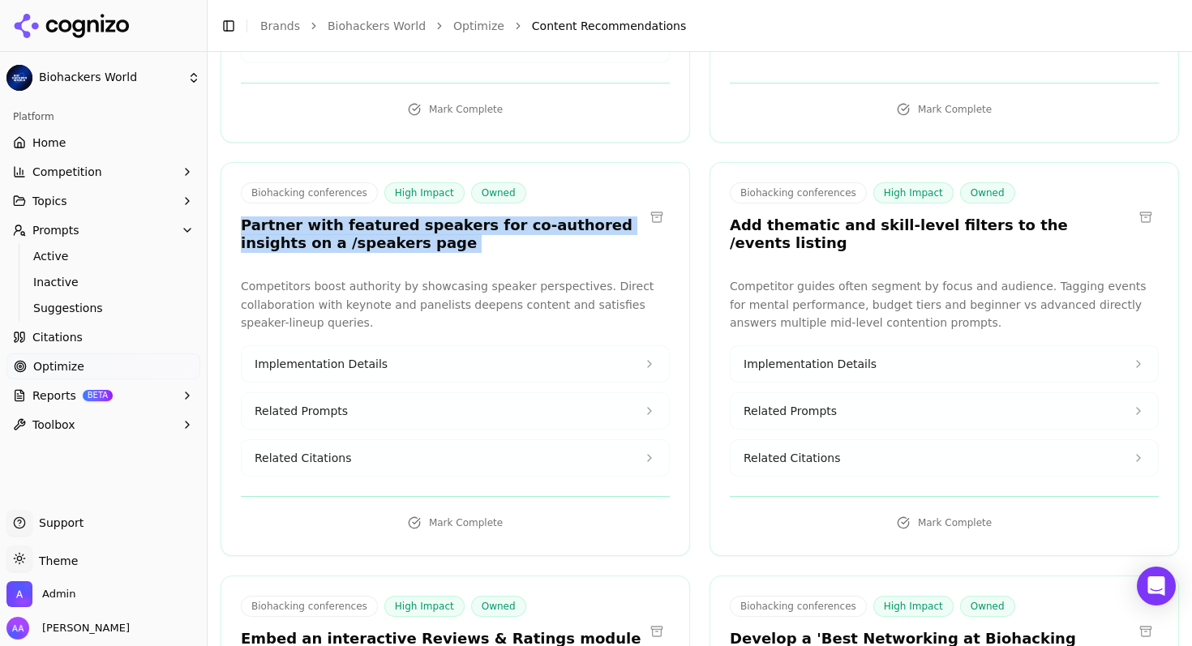
click at [327, 216] on h3 "Partner with featured speakers for co-authored insights on a /speakers page" at bounding box center [442, 234] width 403 height 36
drag, startPoint x: 381, startPoint y: 204, endPoint x: 396, endPoint y: 263, distance: 60.2
click at [381, 205] on div "Biohacking conferences High Impact Owned Partner with featured speakers for co-…" at bounding box center [455, 359] width 469 height 394
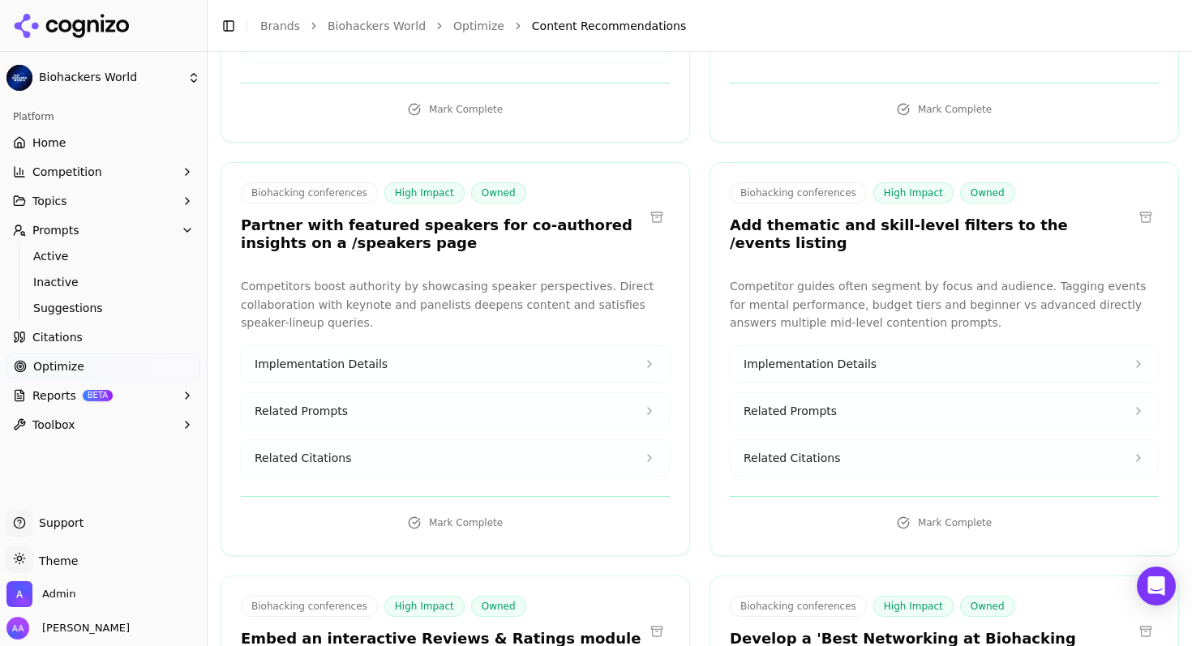
click at [375, 440] on button "Related Citations" at bounding box center [455, 458] width 427 height 36
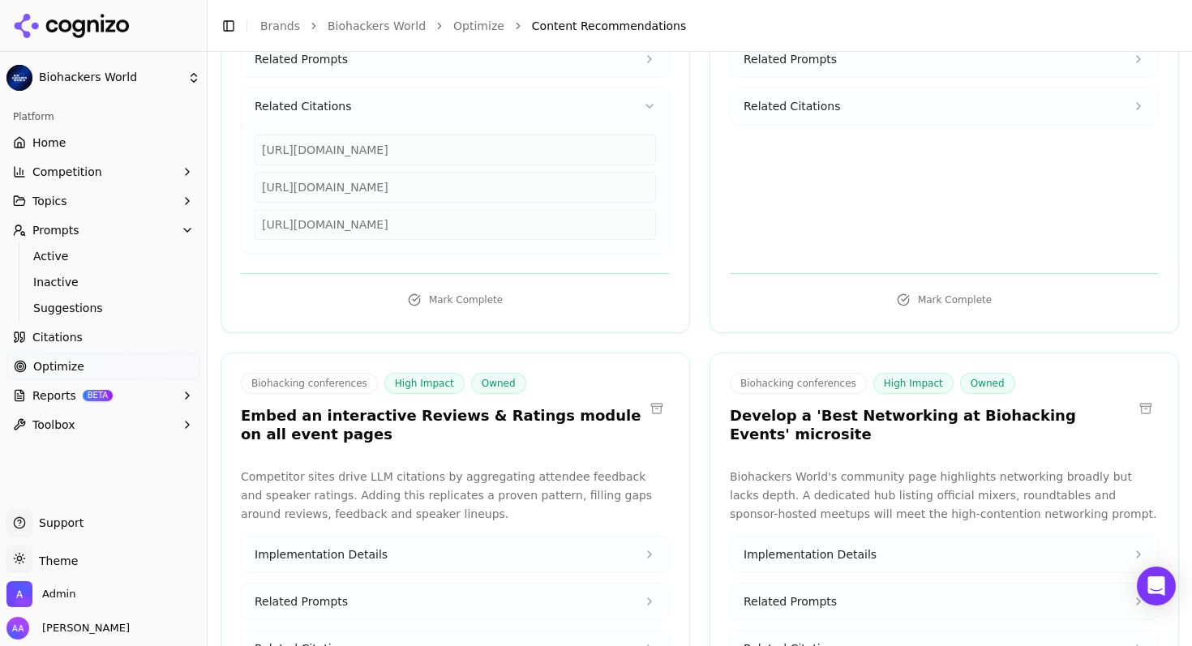
scroll to position [4676, 0]
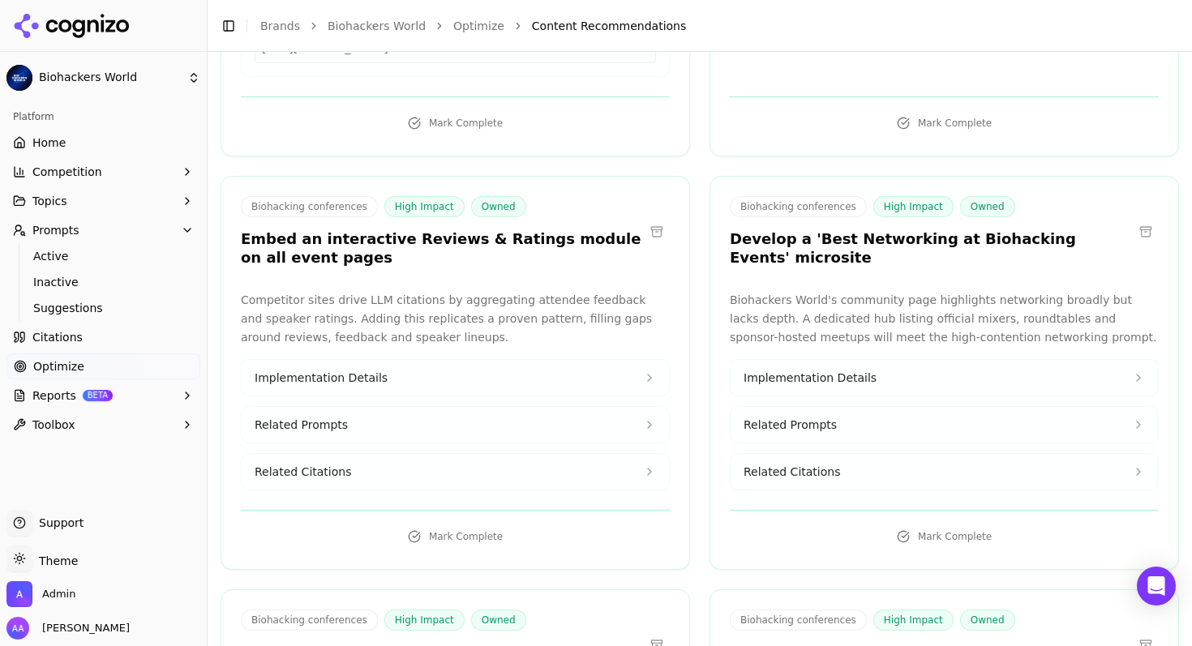
click at [383, 230] on h3 "Embed an interactive Reviews & Ratings module on all event pages" at bounding box center [442, 248] width 403 height 36
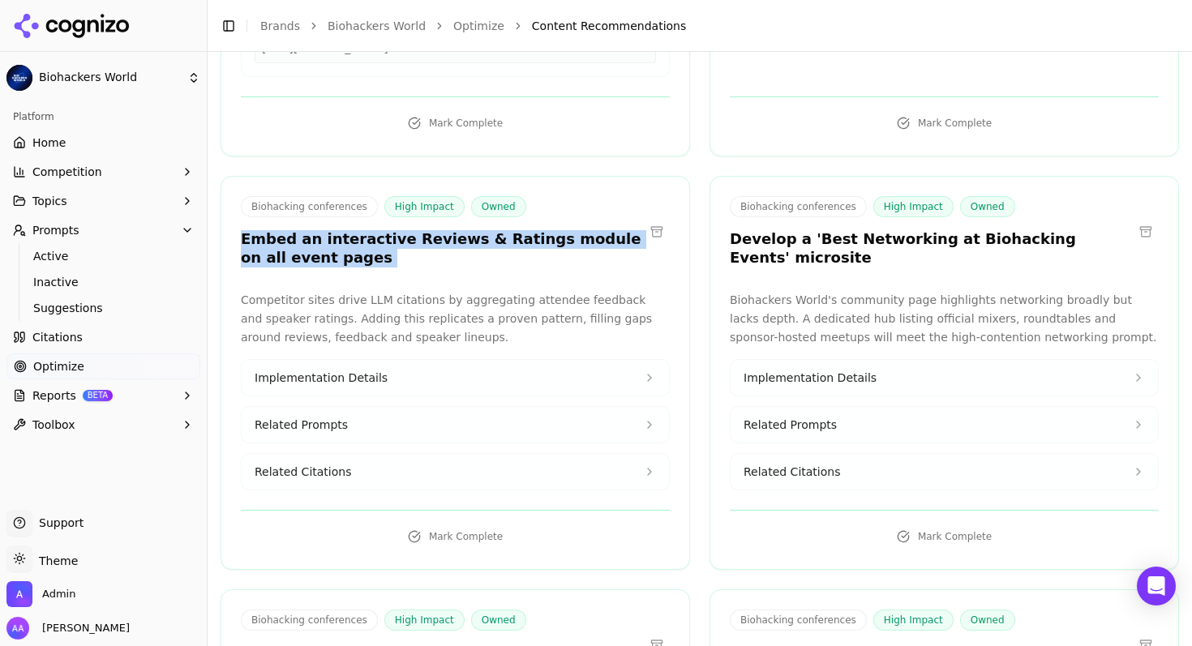
drag, startPoint x: 383, startPoint y: 182, endPoint x: 387, endPoint y: 193, distance: 11.0
click at [383, 230] on h3 "Embed an interactive Reviews & Ratings module on all event pages" at bounding box center [442, 248] width 403 height 36
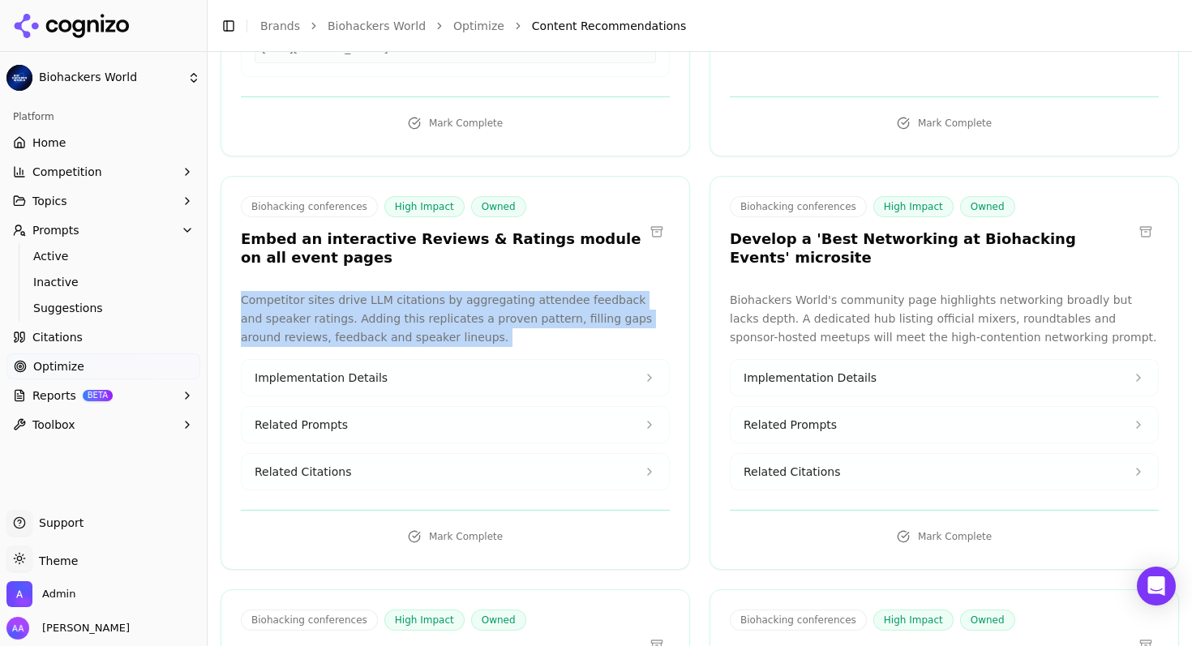
click at [410, 234] on div "Biohacking conferences High Impact Owned Embed an interactive Reviews & Ratings…" at bounding box center [455, 373] width 469 height 394
click at [381, 454] on button "Related Citations" at bounding box center [455, 472] width 427 height 36
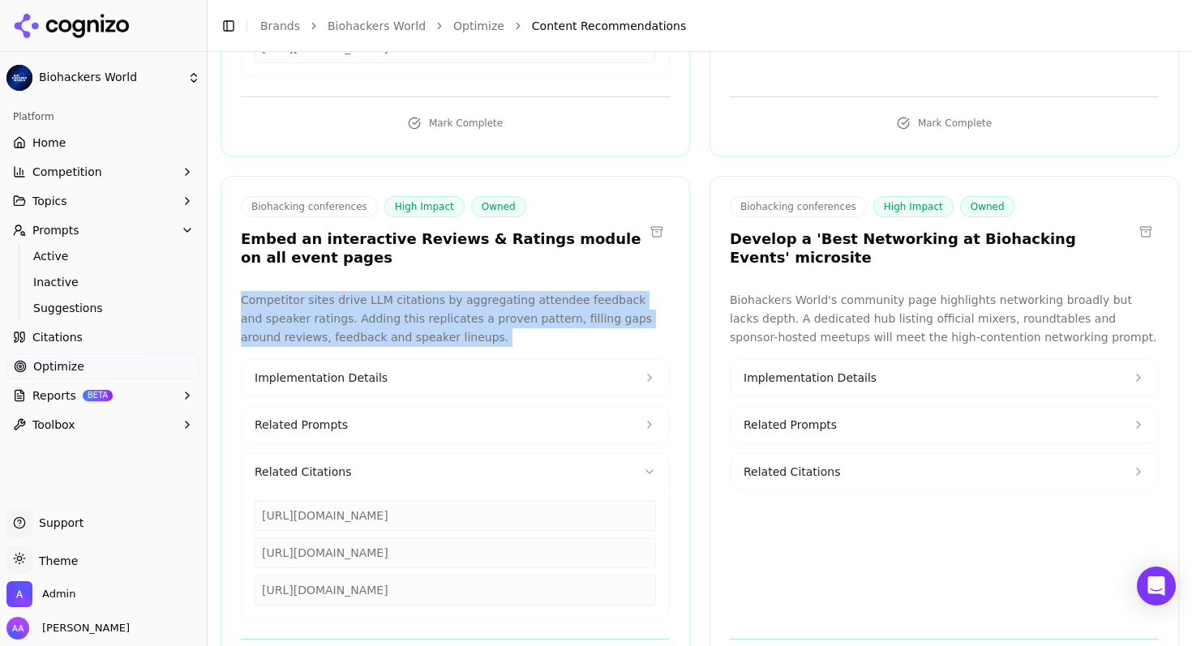
scroll to position [5211, 0]
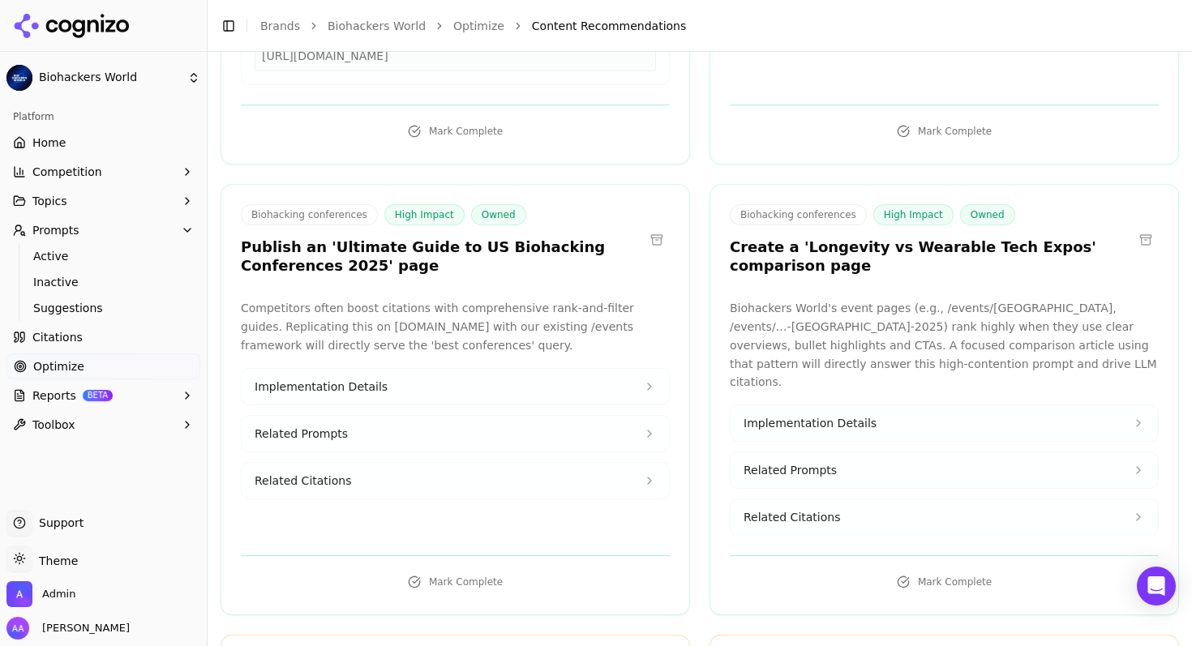
click at [432, 463] on button "Related Citations" at bounding box center [455, 481] width 427 height 36
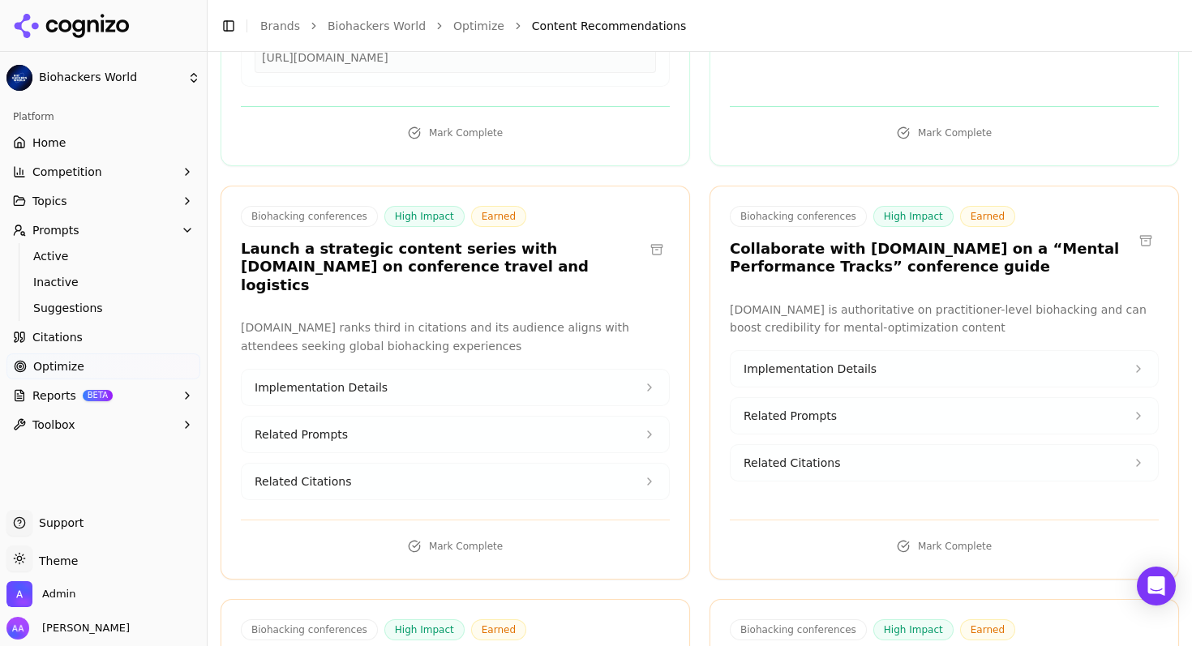
scroll to position [5757, 0]
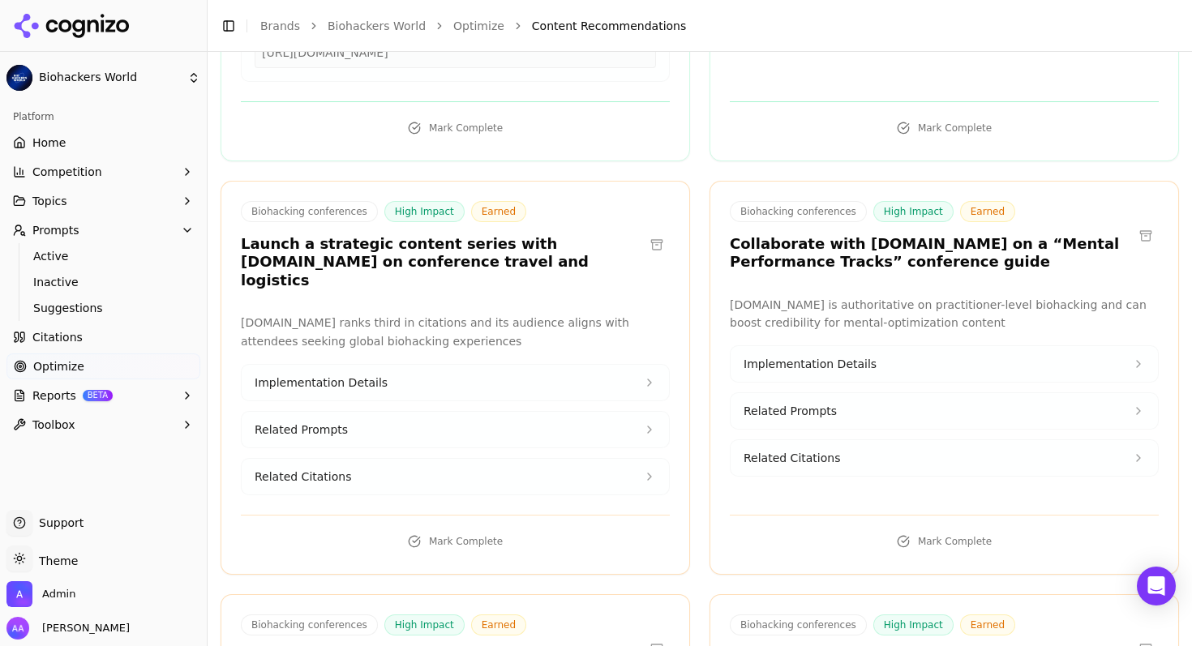
click at [426, 459] on button "Related Citations" at bounding box center [455, 477] width 427 height 36
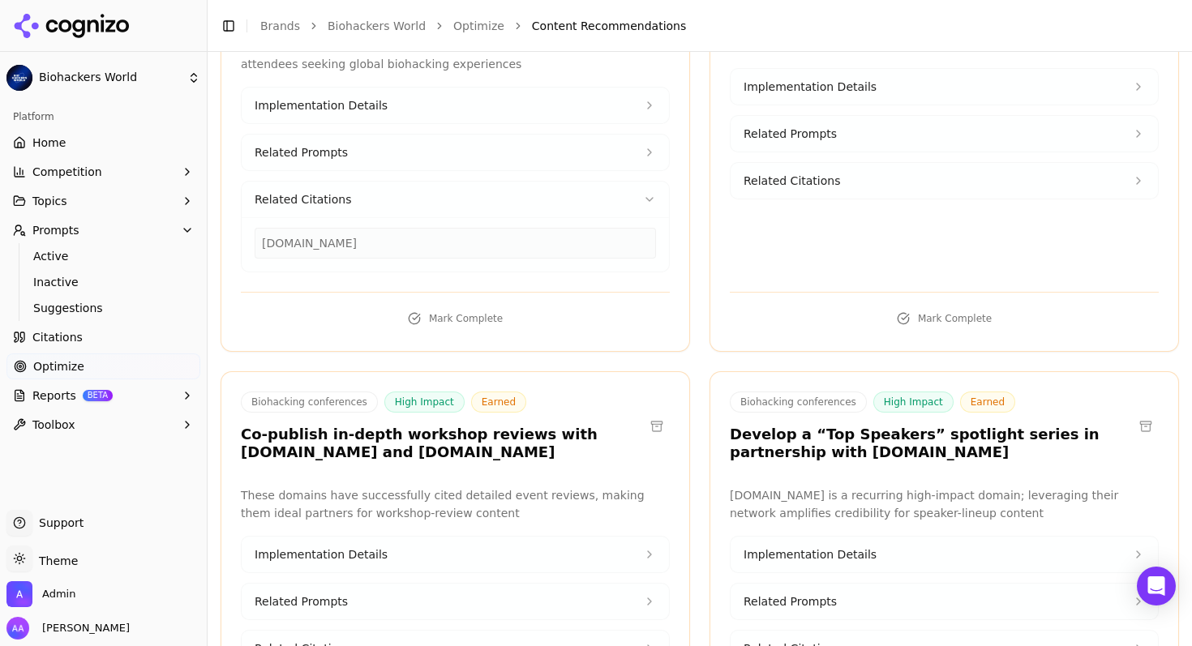
scroll to position [6067, 0]
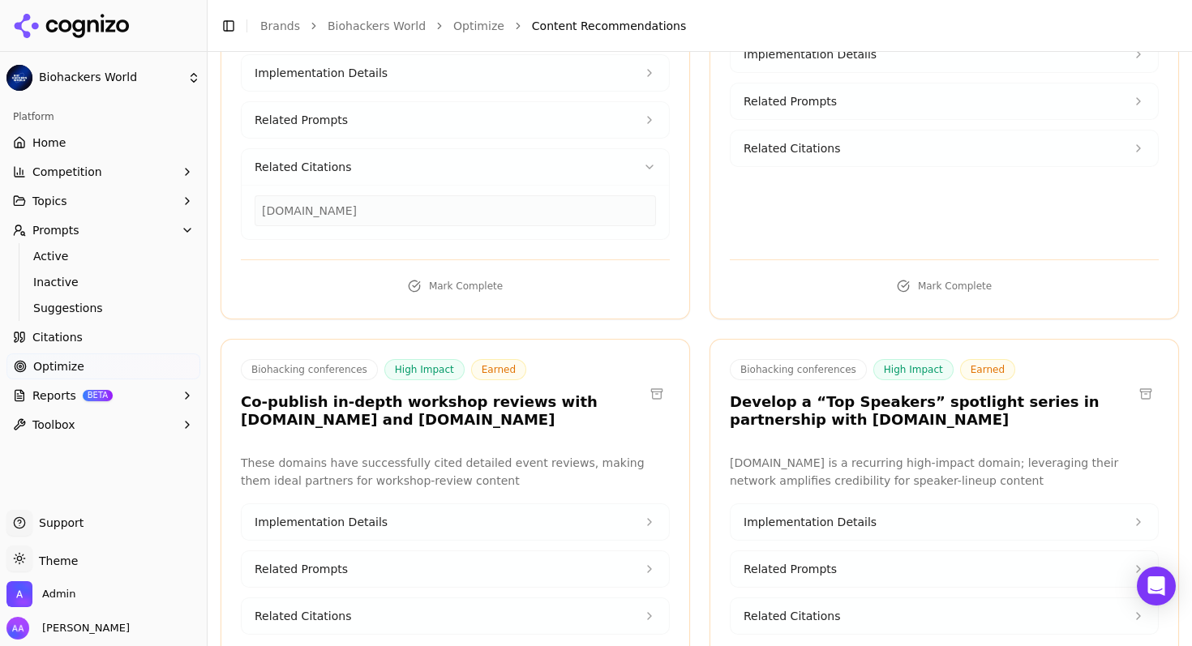
click at [388, 598] on button "Related Citations" at bounding box center [455, 616] width 427 height 36
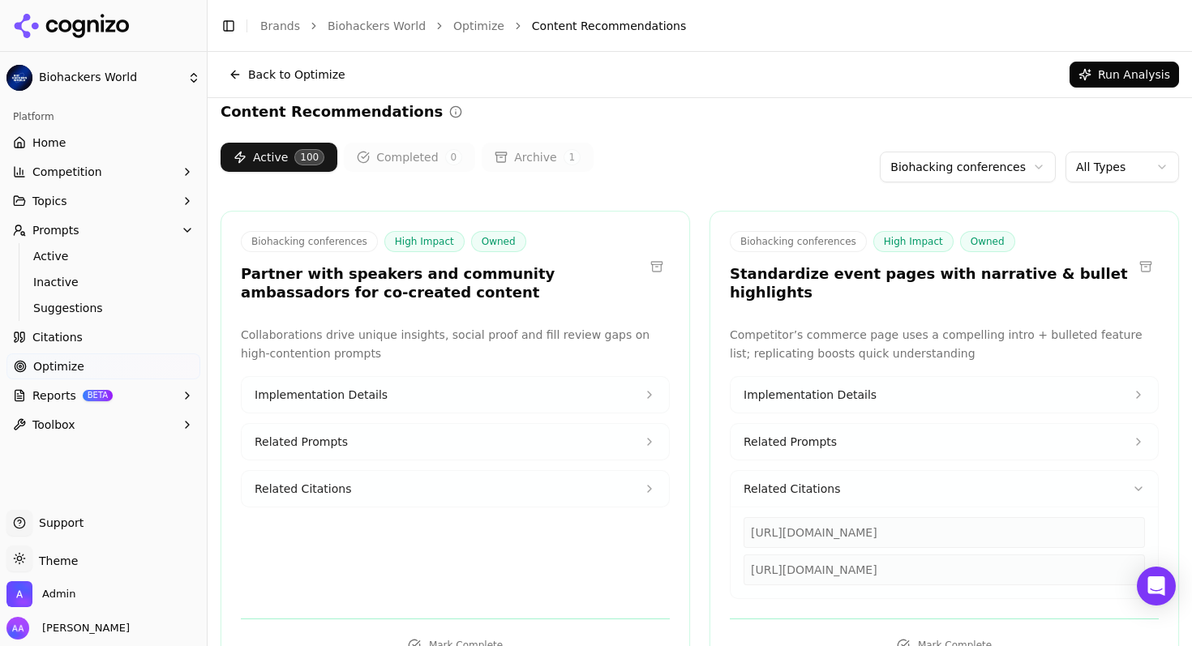
scroll to position [0, 0]
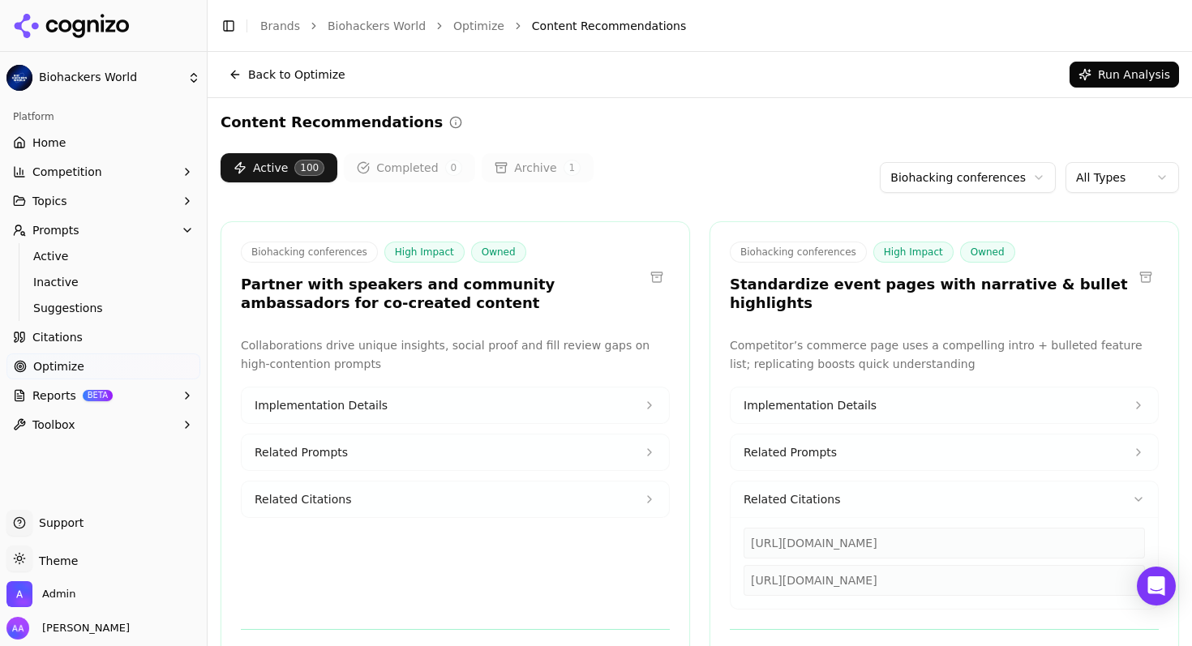
click at [693, 188] on div "Active 100 Completed 0 Archive 1 Biohacking conferences All Types" at bounding box center [700, 177] width 958 height 49
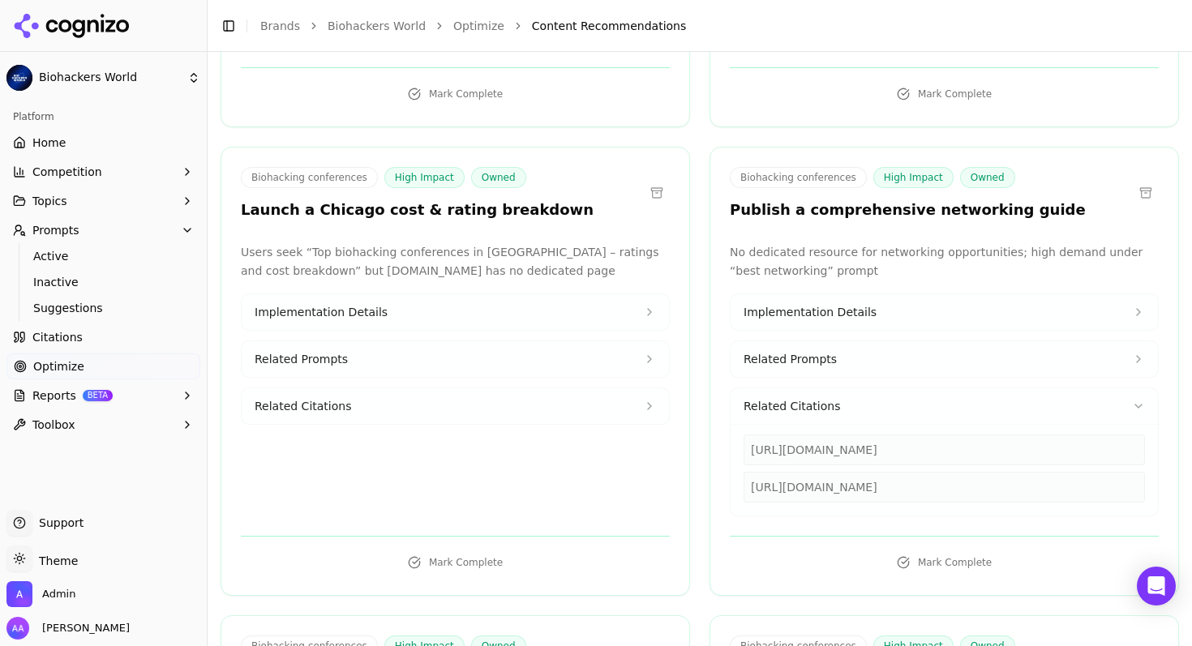
scroll to position [1047, 0]
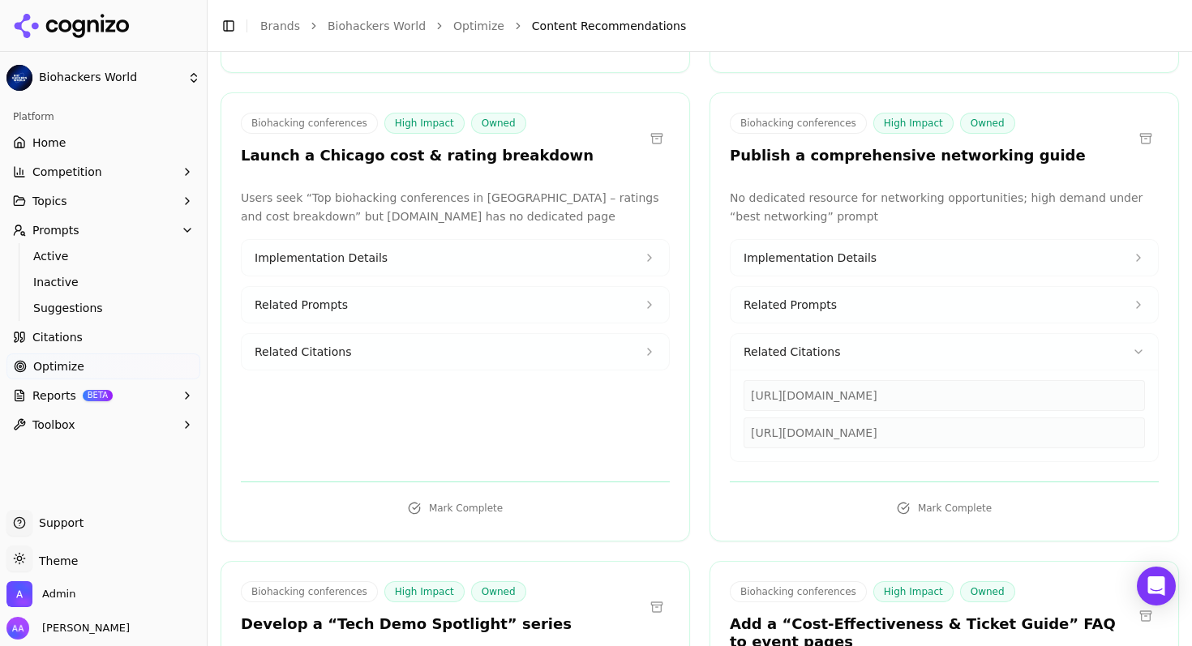
click at [45, 336] on span "Citations" at bounding box center [57, 337] width 50 height 16
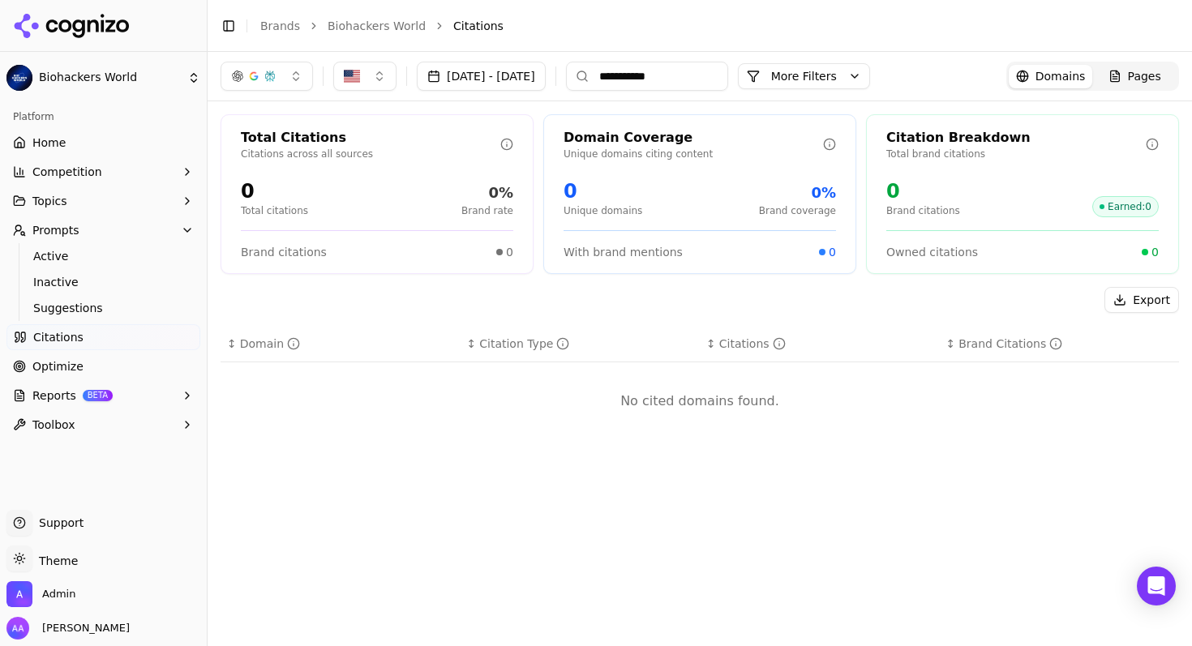
click at [728, 73] on input "**********" at bounding box center [647, 76] width 162 height 29
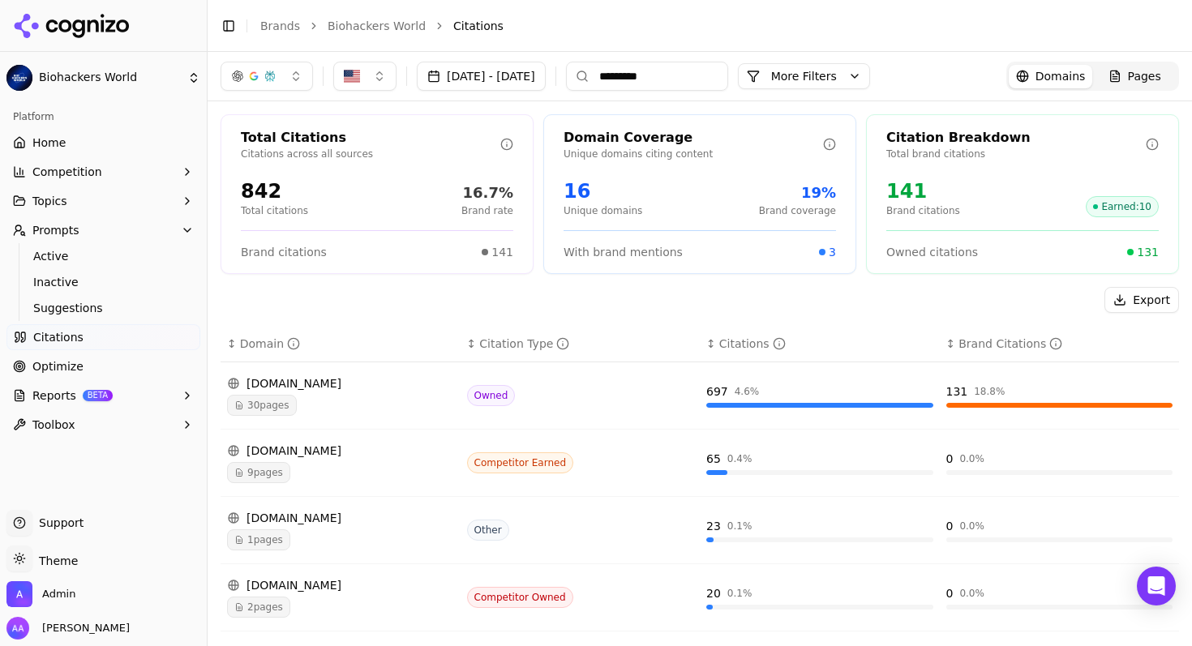
type input "*********"
click at [366, 403] on div "30 pages" at bounding box center [340, 405] width 227 height 21
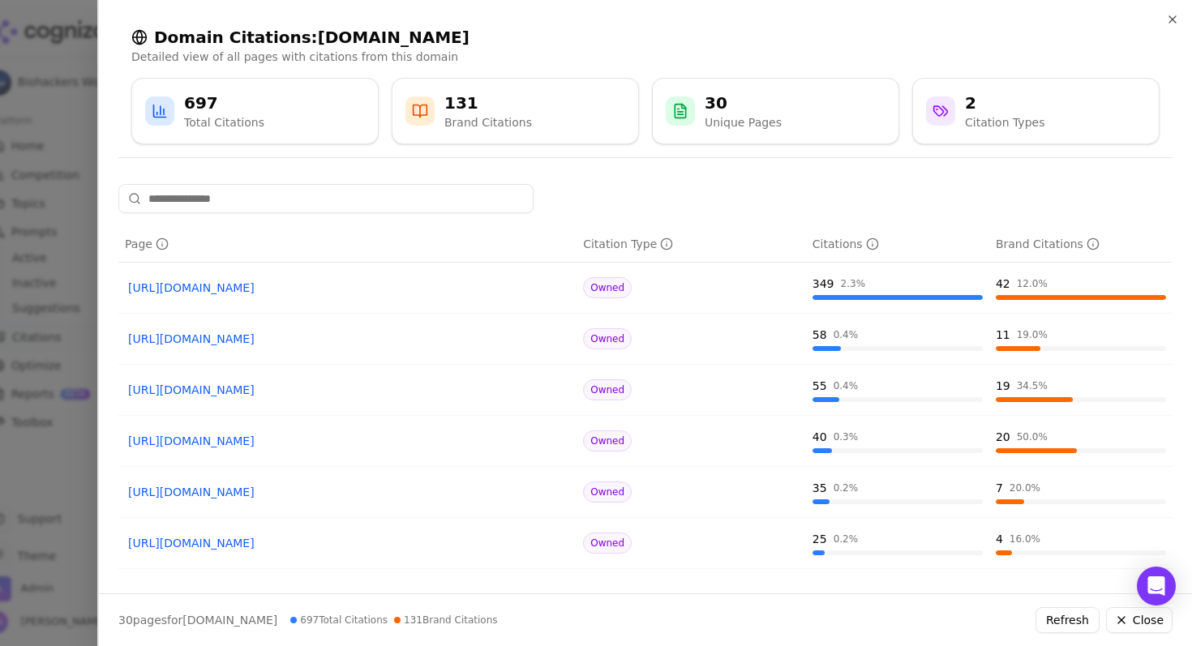
click at [224, 207] on input at bounding box center [325, 198] width 415 height 29
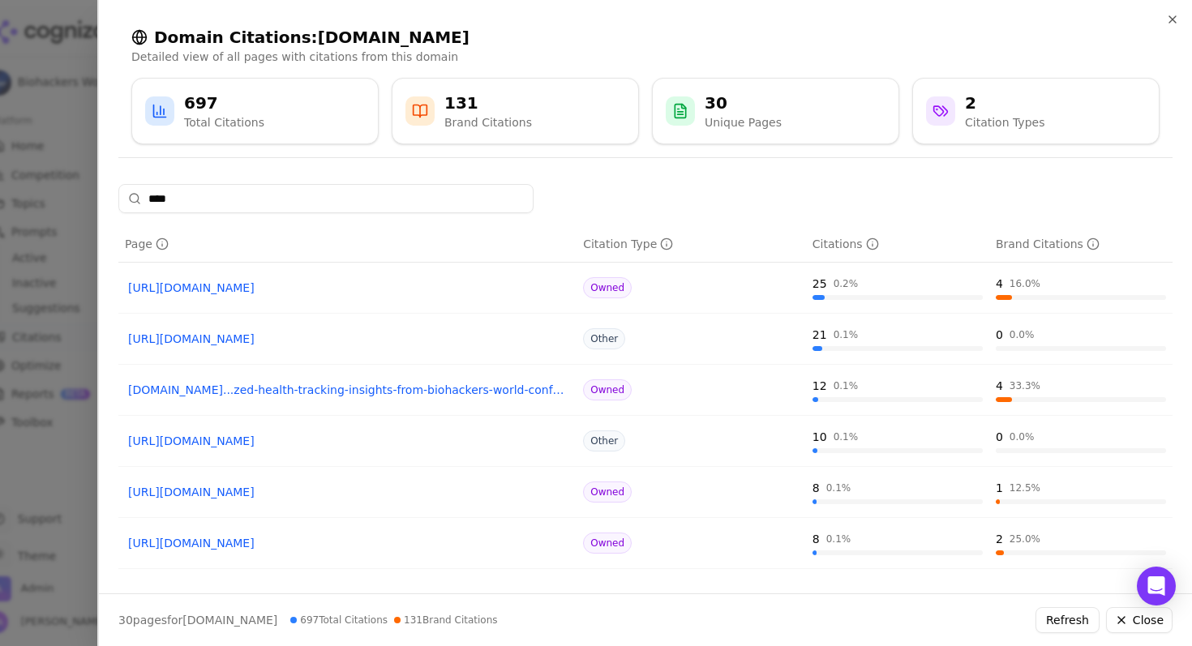
type input "****"
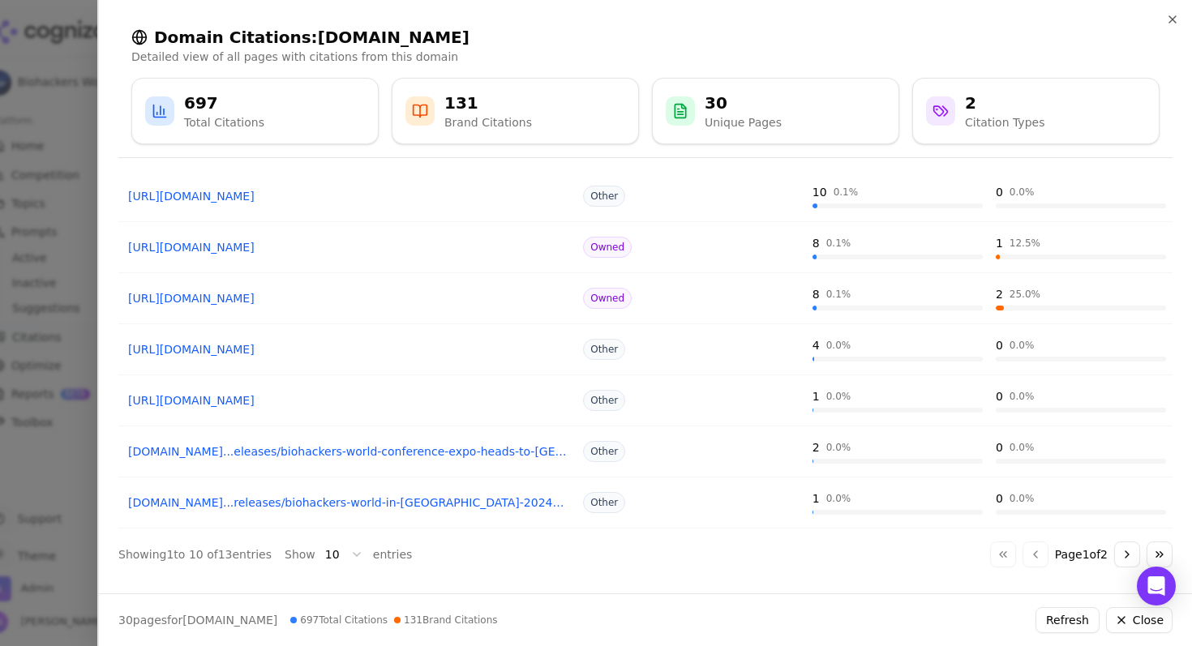
click at [1114, 553] on button "Go to next page" at bounding box center [1127, 555] width 26 height 26
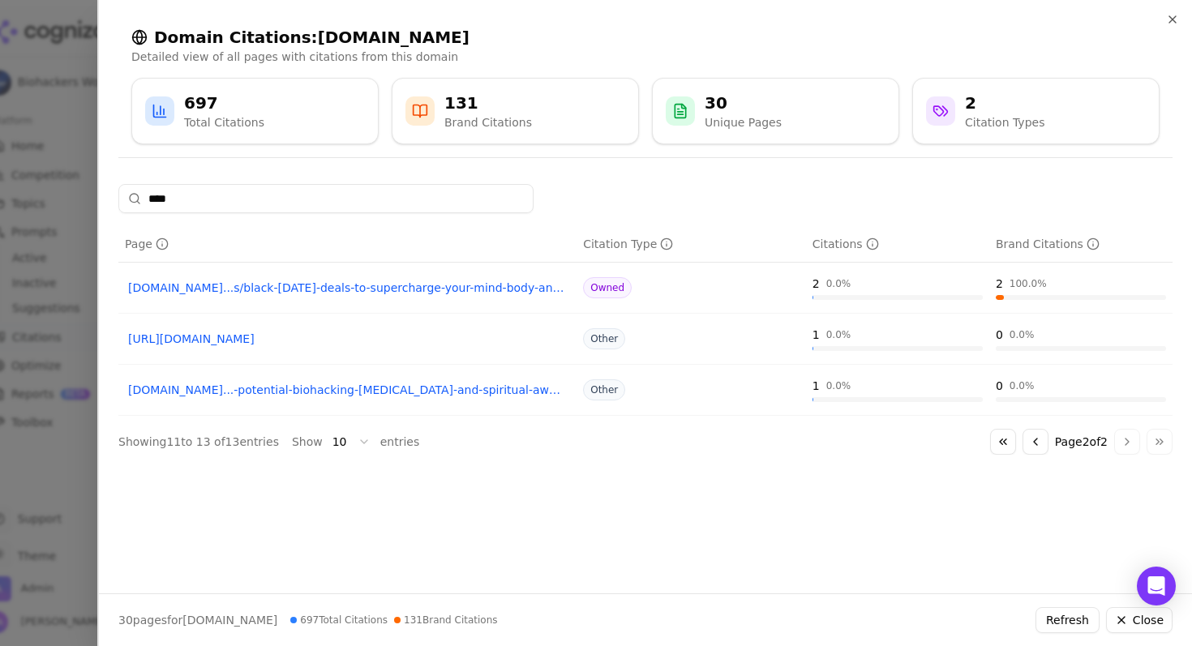
scroll to position [0, 0]
click at [1027, 433] on button "Go to previous page" at bounding box center [1035, 442] width 26 height 26
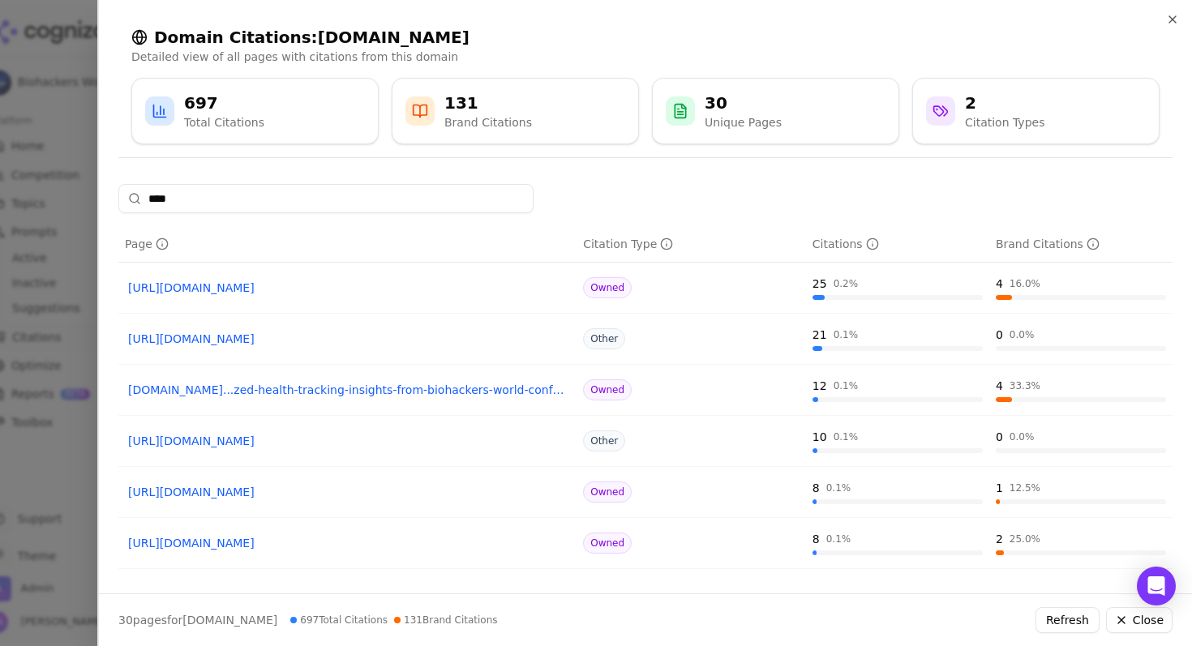
click at [25, 310] on div at bounding box center [596, 323] width 1192 height 646
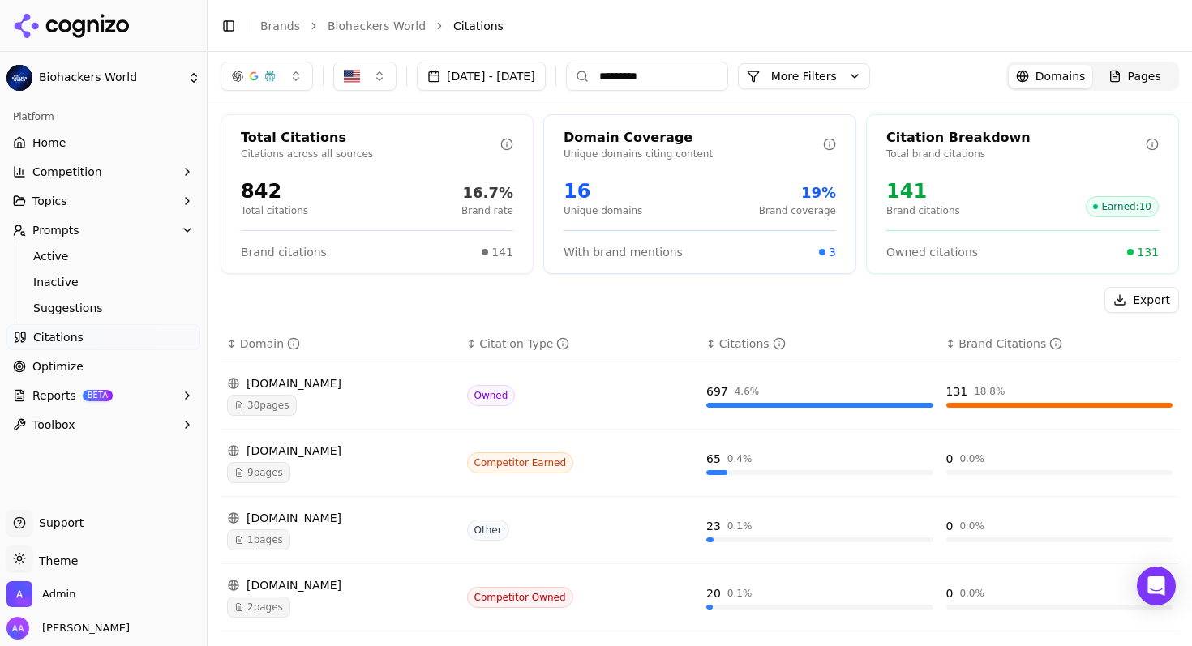
click at [546, 78] on button "[DATE] - [DATE]" at bounding box center [481, 76] width 129 height 29
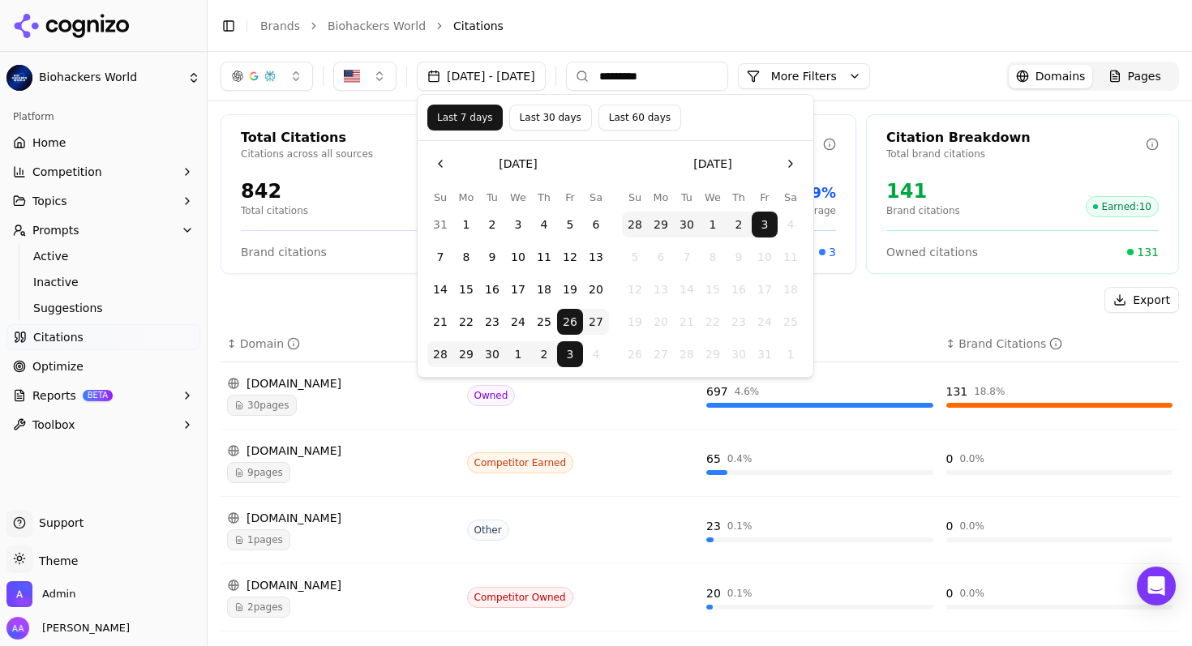
click at [633, 121] on button "Last 60 days" at bounding box center [639, 118] width 83 height 26
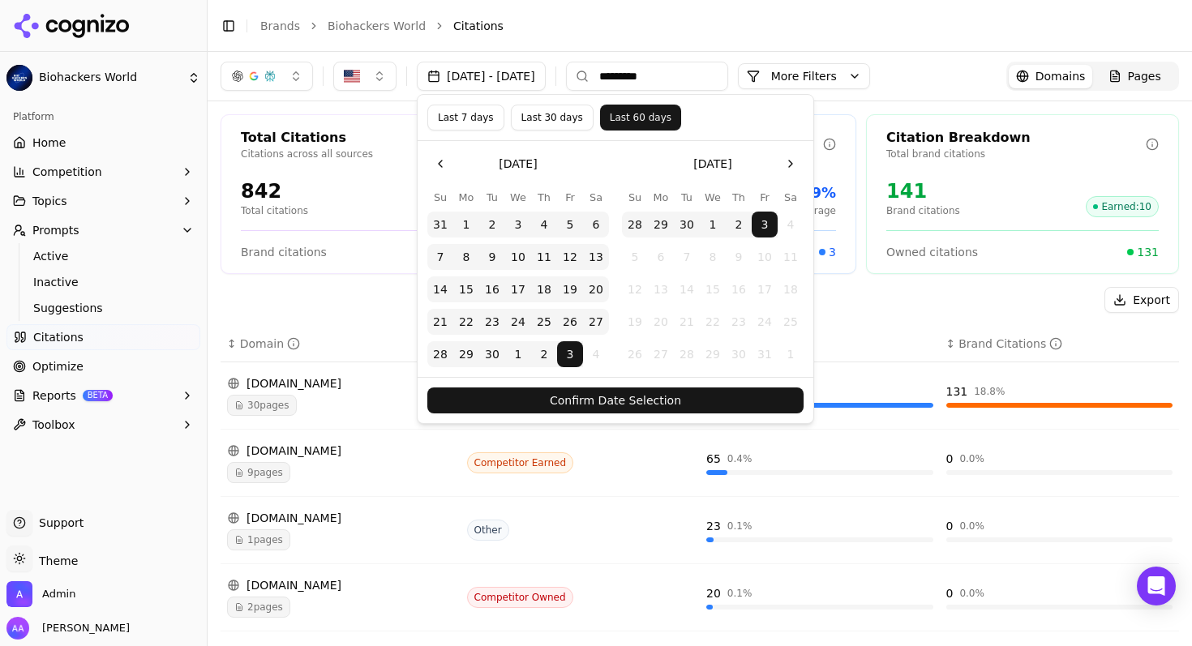
click at [655, 405] on button "Confirm Date Selection" at bounding box center [615, 401] width 376 height 26
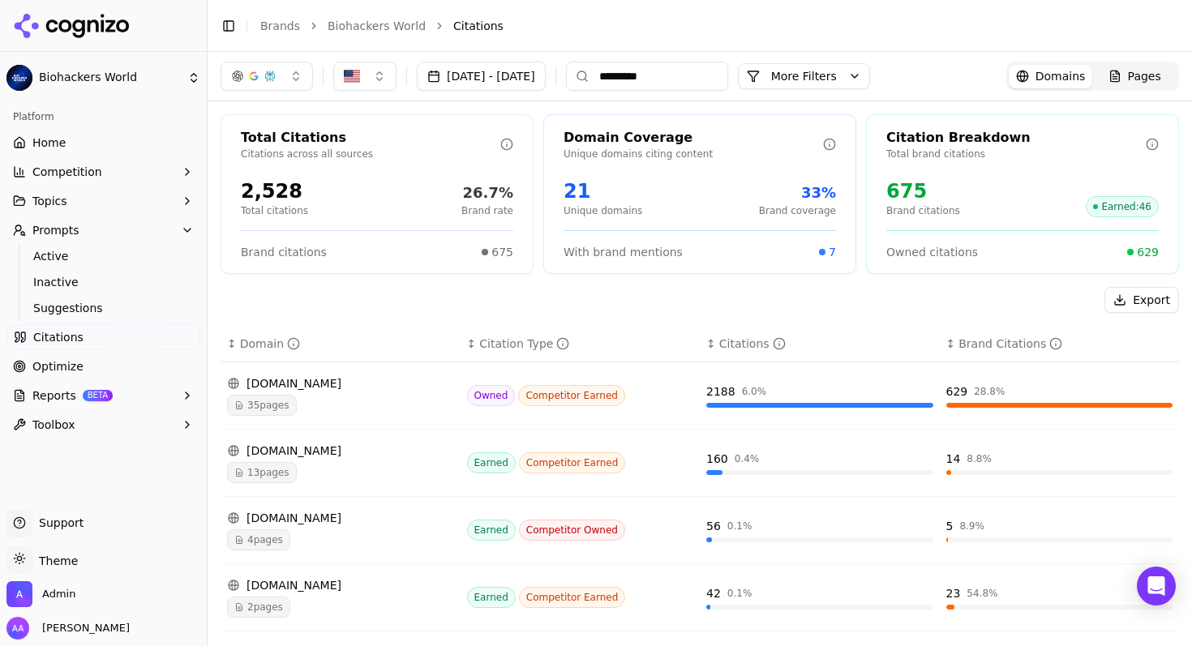
click at [293, 392] on div "[DOMAIN_NAME] 35 pages" at bounding box center [340, 395] width 227 height 41
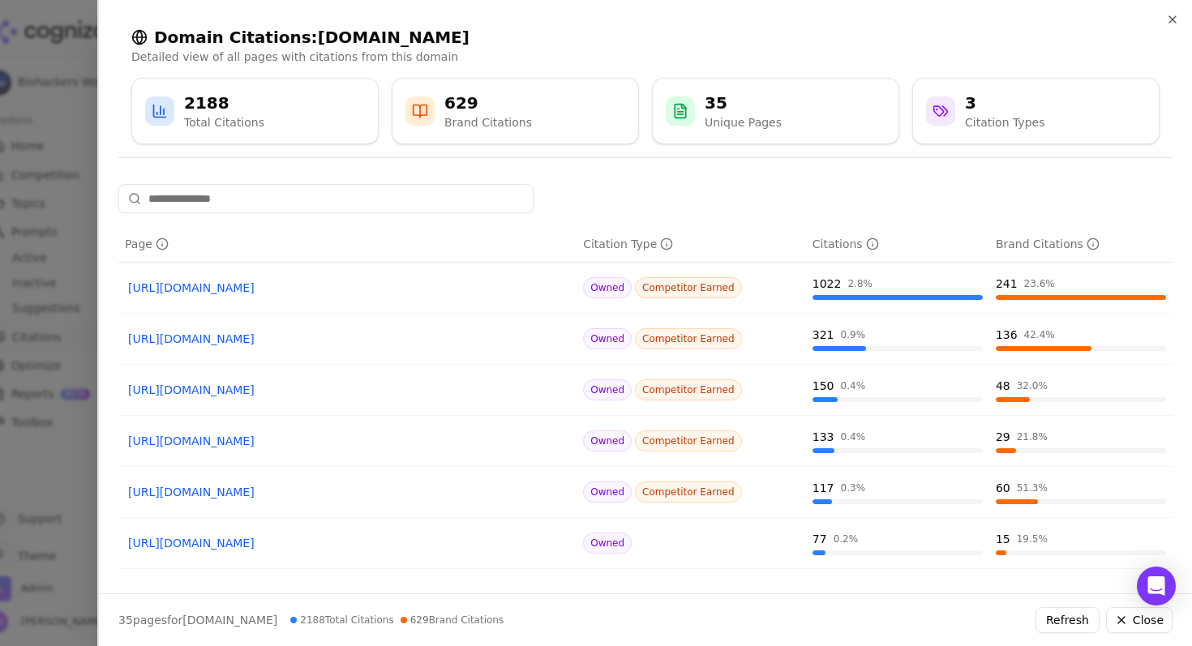
click at [216, 202] on input at bounding box center [325, 198] width 415 height 29
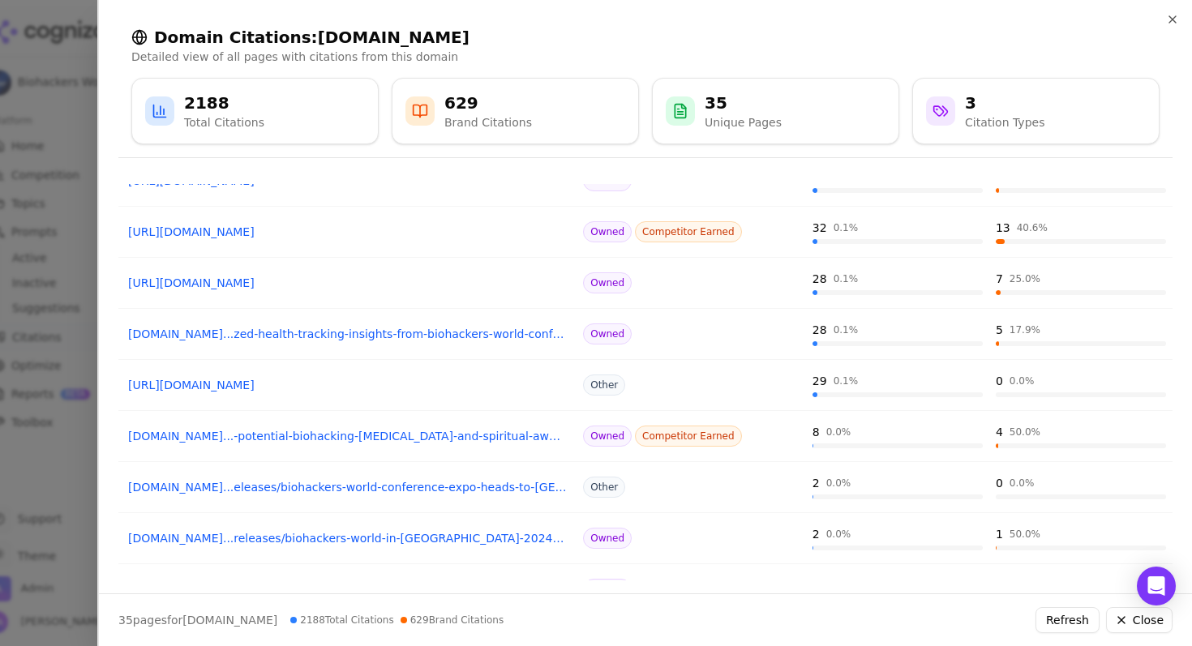
scroll to position [245, 0]
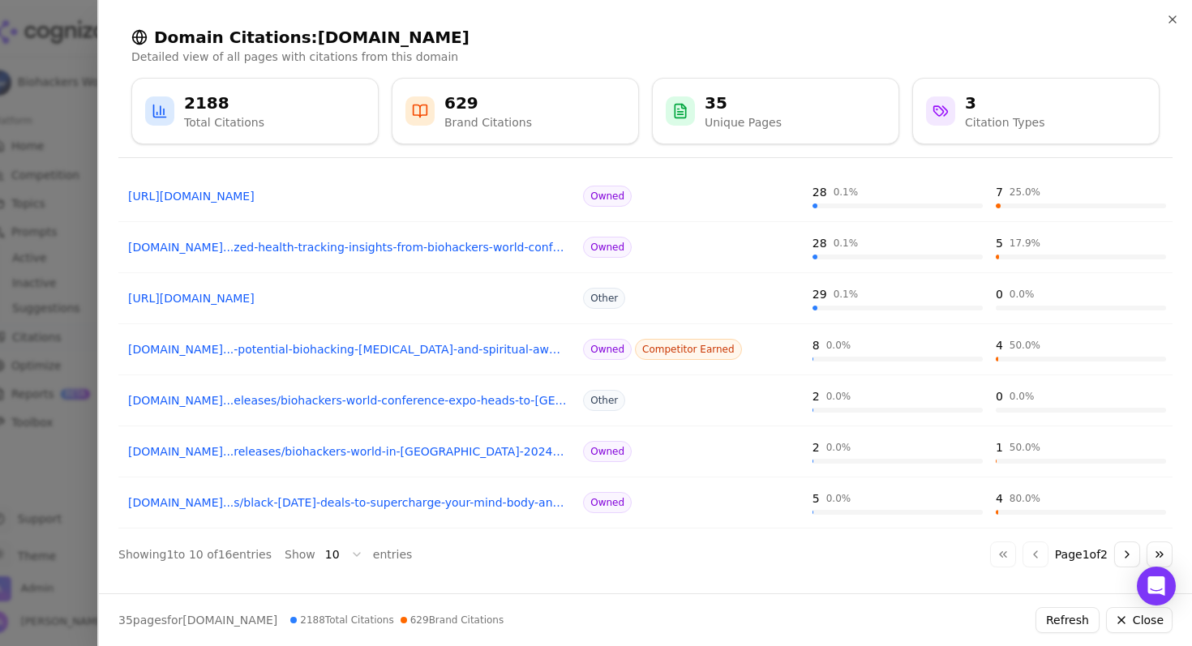
type input "****"
click at [1114, 546] on button "Go to next page" at bounding box center [1127, 555] width 26 height 26
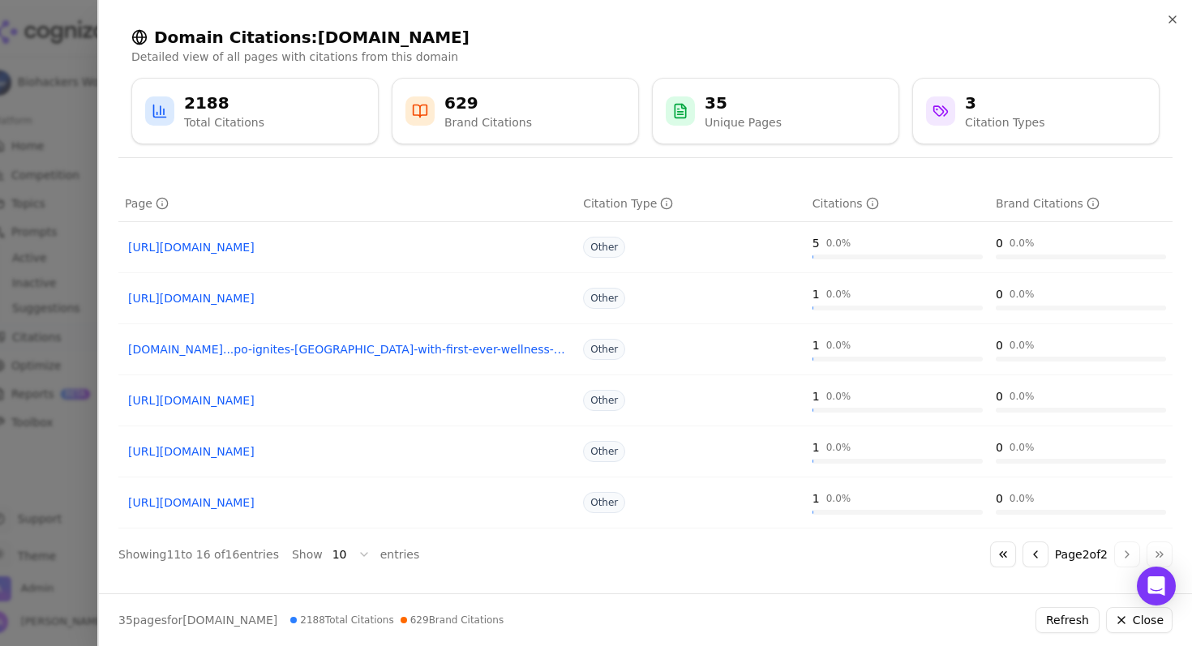
click at [1110, 546] on div "Go to first page Go to previous page Page 2 of 2 Go to next page Go to last page" at bounding box center [1081, 555] width 182 height 26
click at [1022, 547] on button "Go to previous page" at bounding box center [1035, 555] width 26 height 26
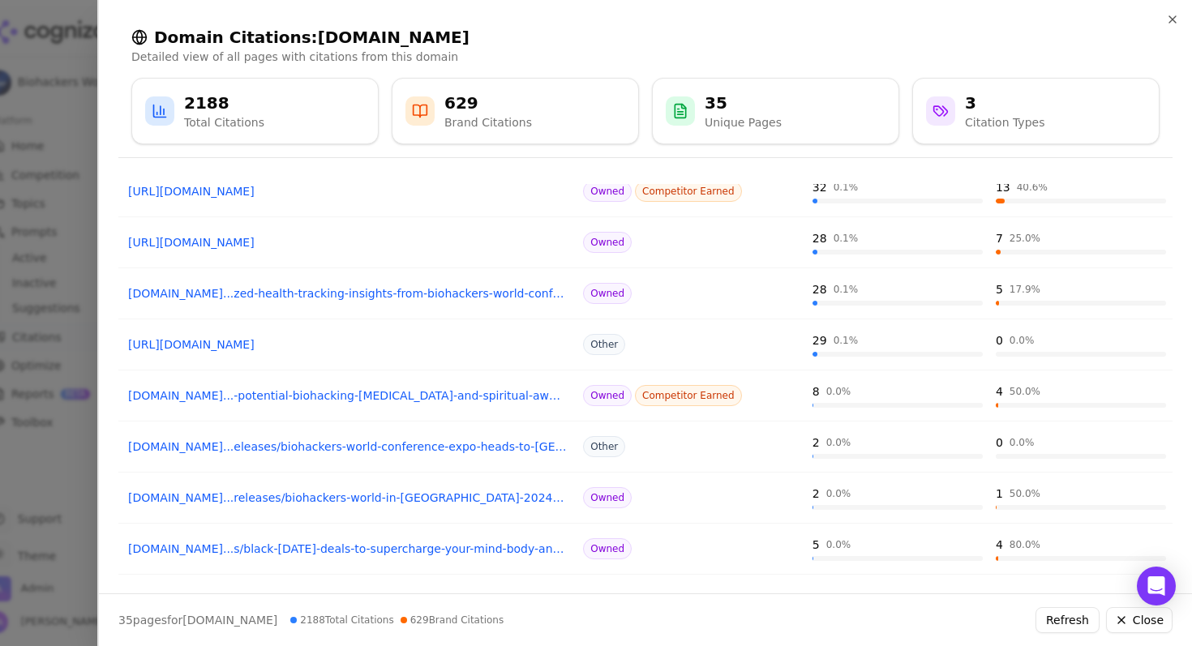
scroll to position [245, 0]
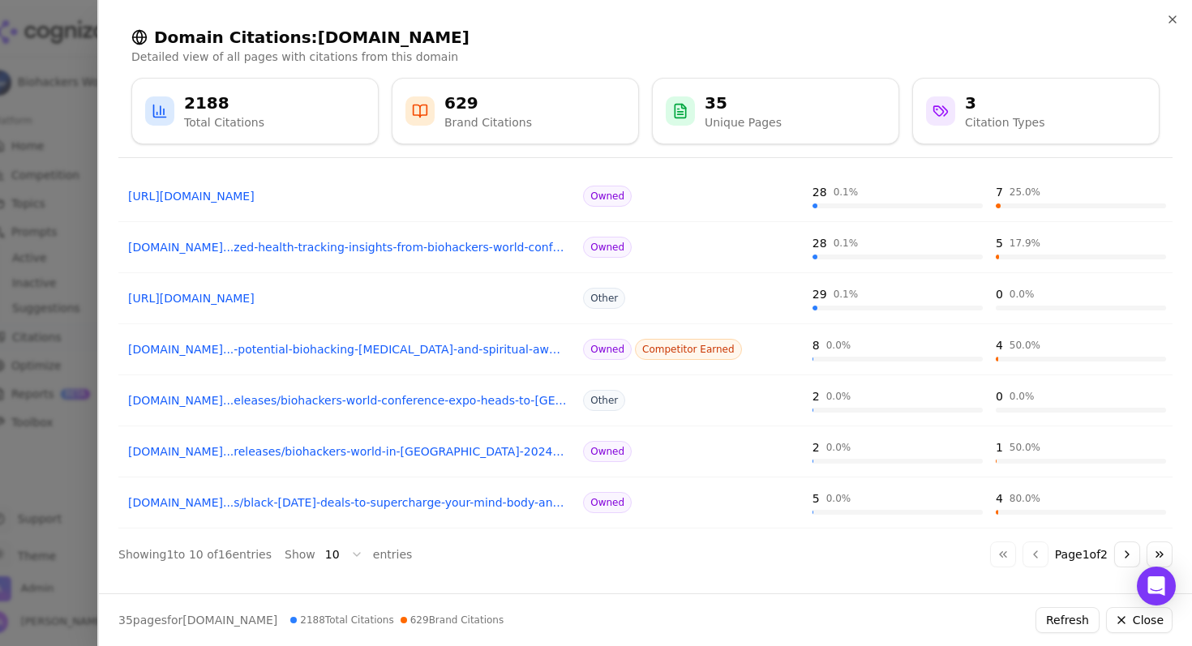
click at [1114, 554] on button "Go to next page" at bounding box center [1127, 555] width 26 height 26
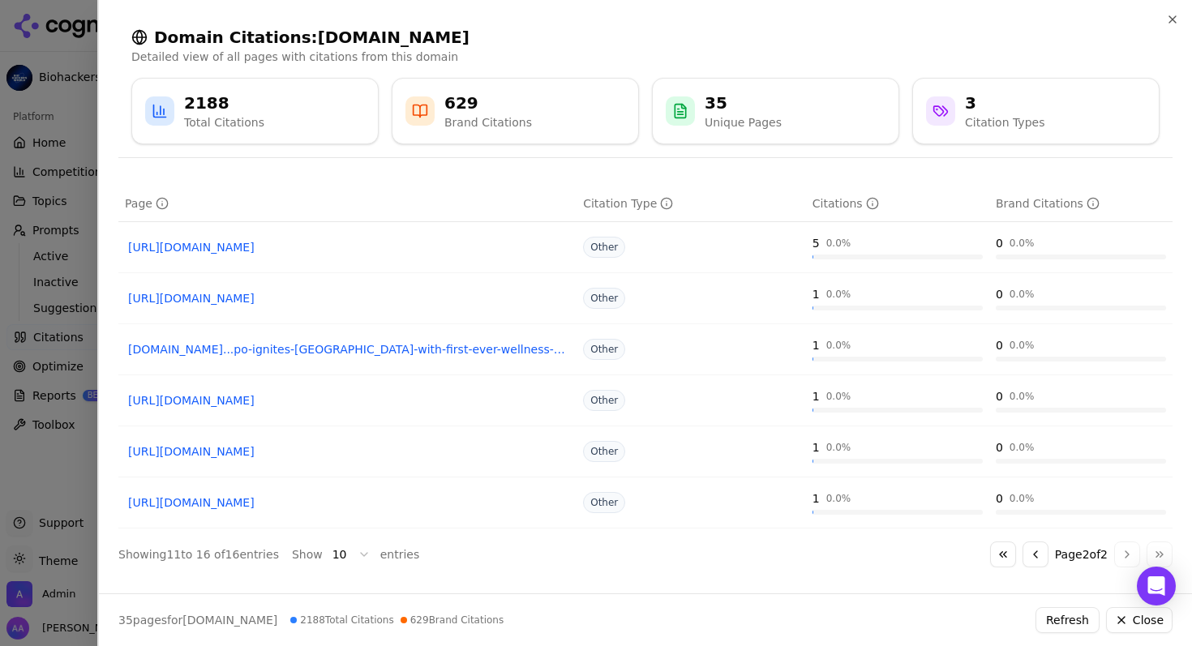
click at [48, 101] on div at bounding box center [596, 323] width 1192 height 646
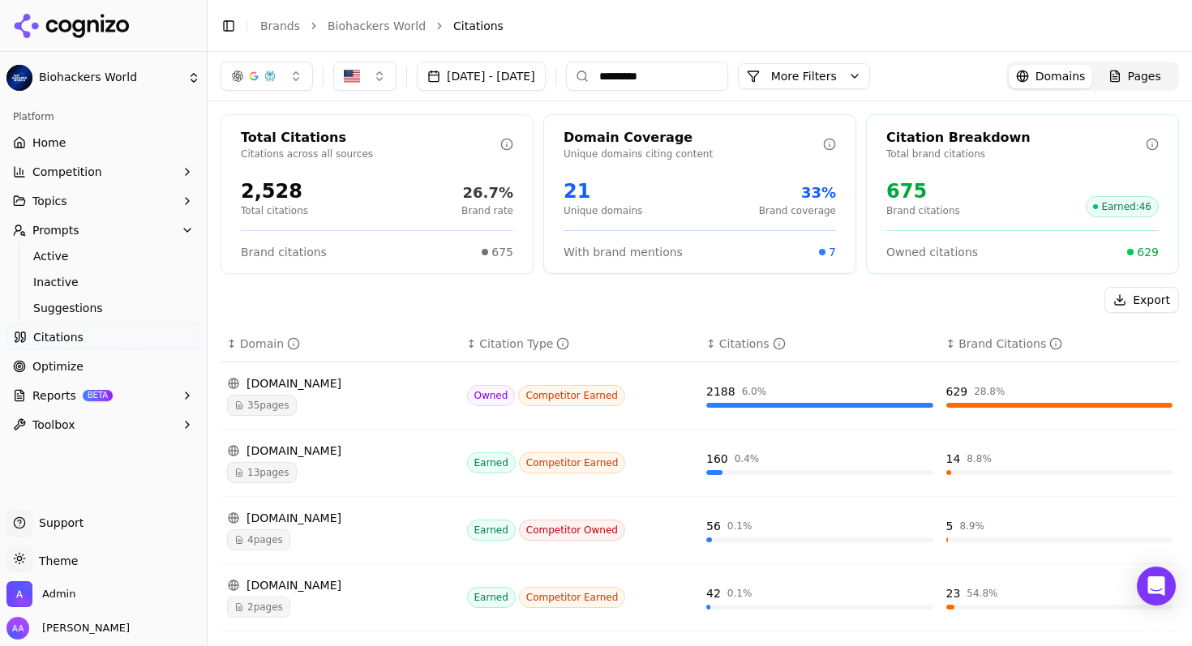
click at [543, 84] on button "[DATE] - [DATE]" at bounding box center [481, 76] width 129 height 29
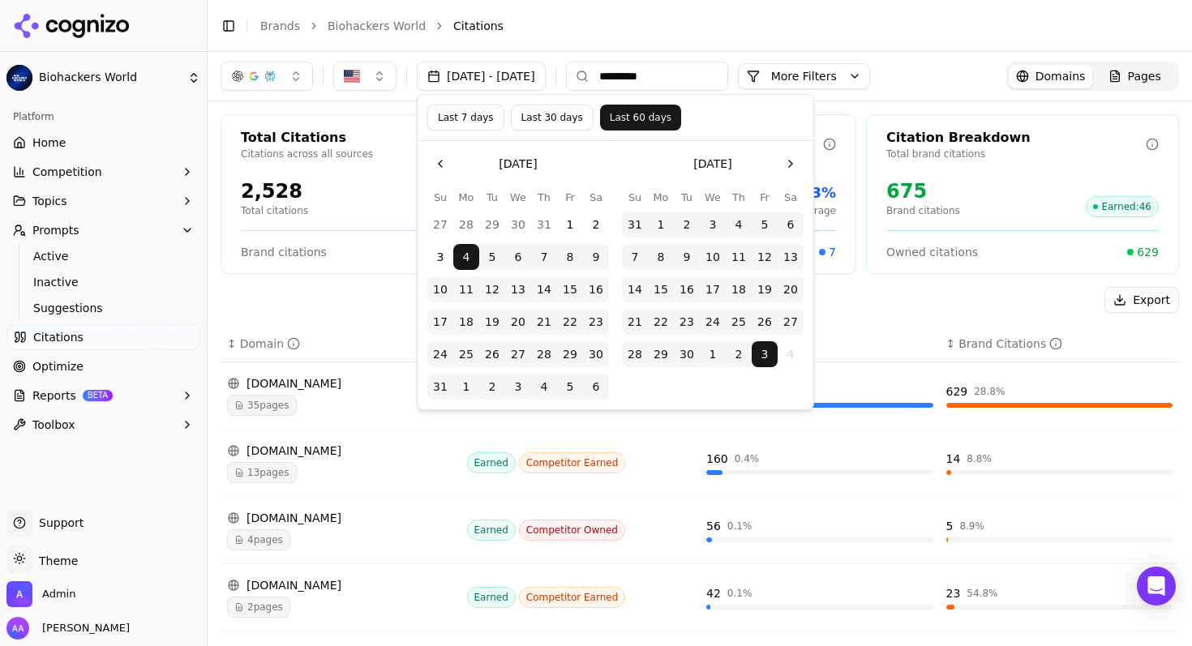
click at [59, 358] on span "Optimize" at bounding box center [57, 366] width 51 height 16
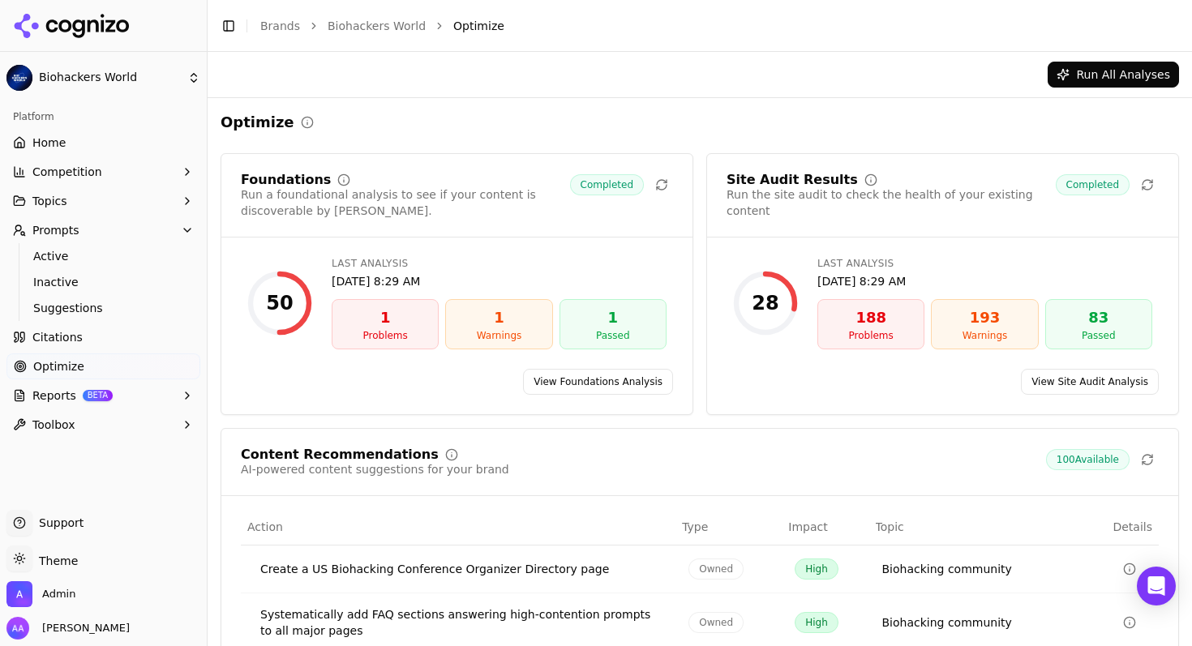
click at [1036, 390] on link "View Site Audit Analysis" at bounding box center [1090, 382] width 138 height 26
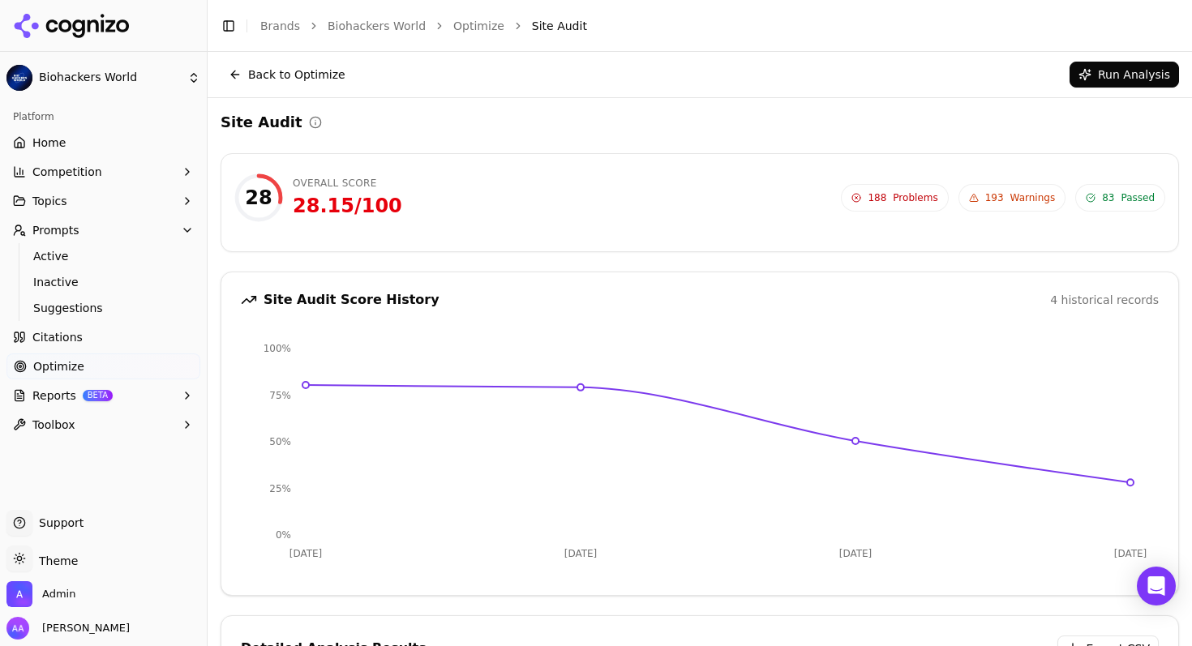
click at [88, 347] on link "Citations" at bounding box center [103, 337] width 194 height 26
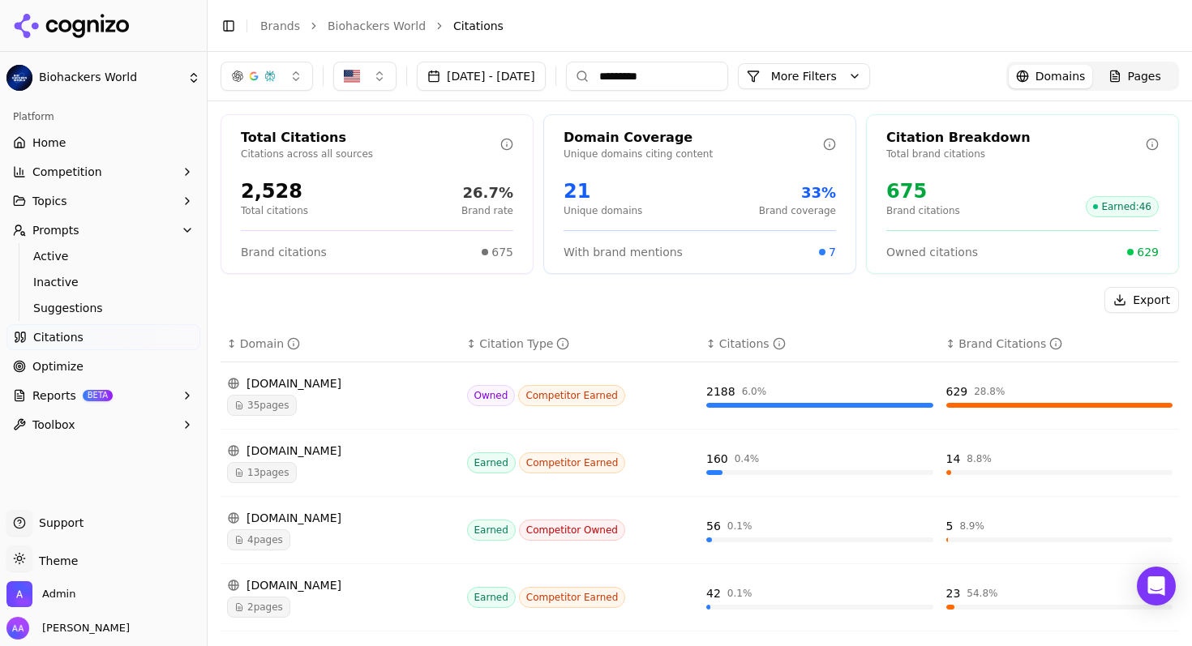
click at [250, 411] on span "35 pages" at bounding box center [262, 405] width 70 height 21
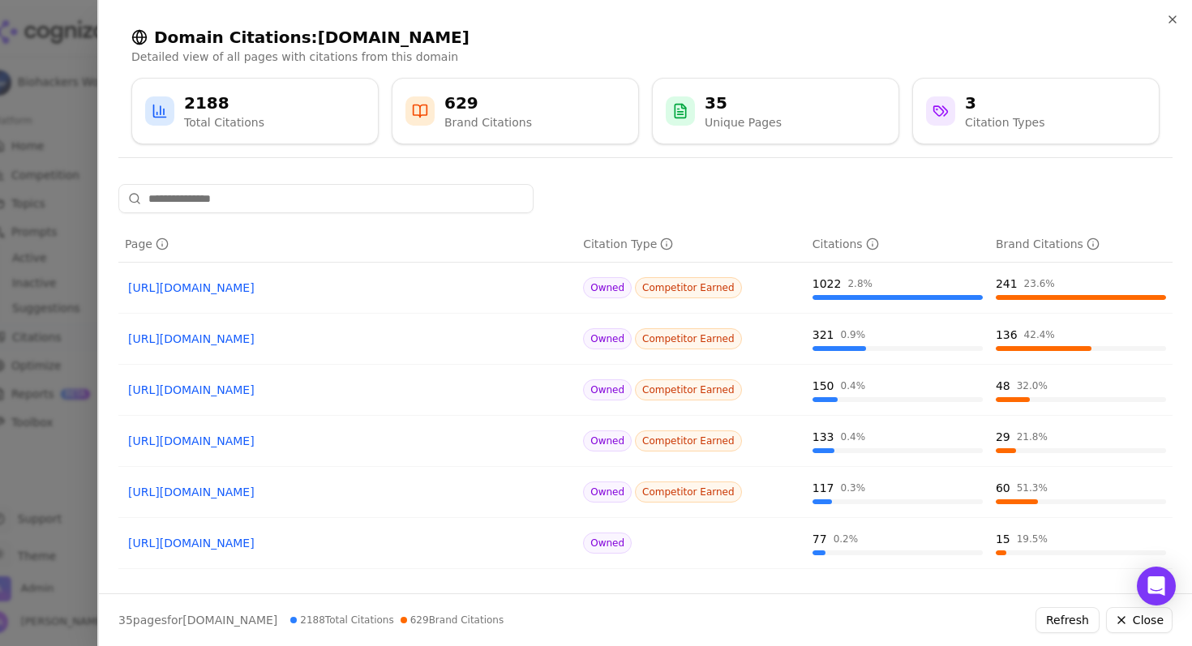
scroll to position [245, 0]
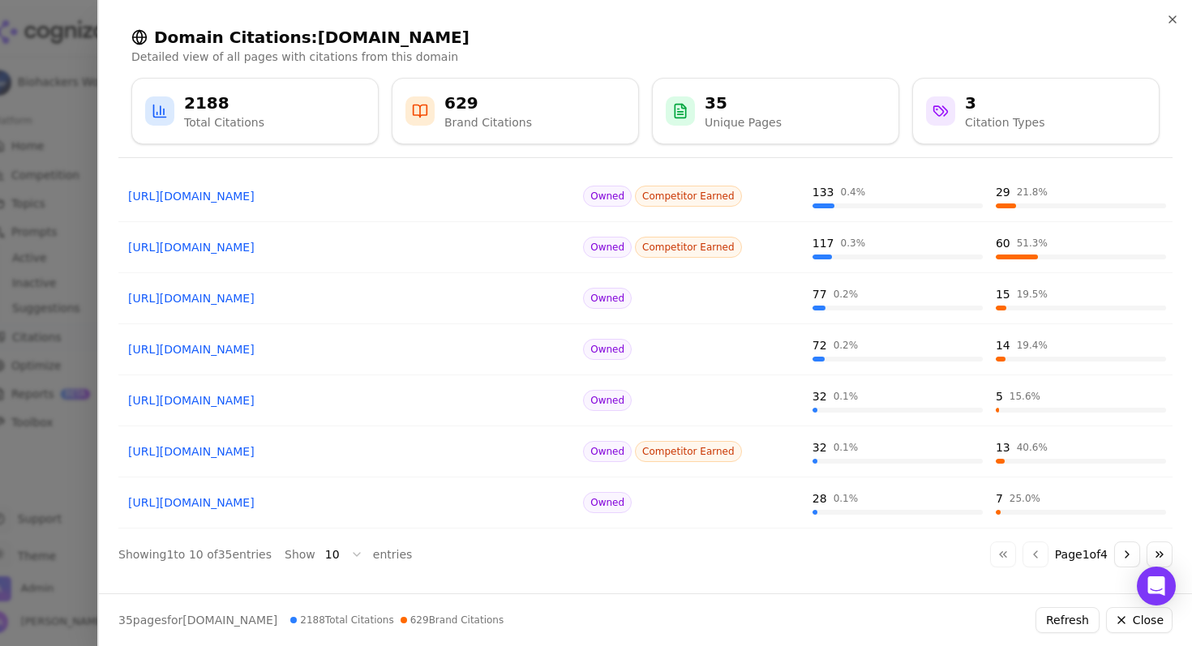
click at [12, 448] on div at bounding box center [596, 323] width 1192 height 646
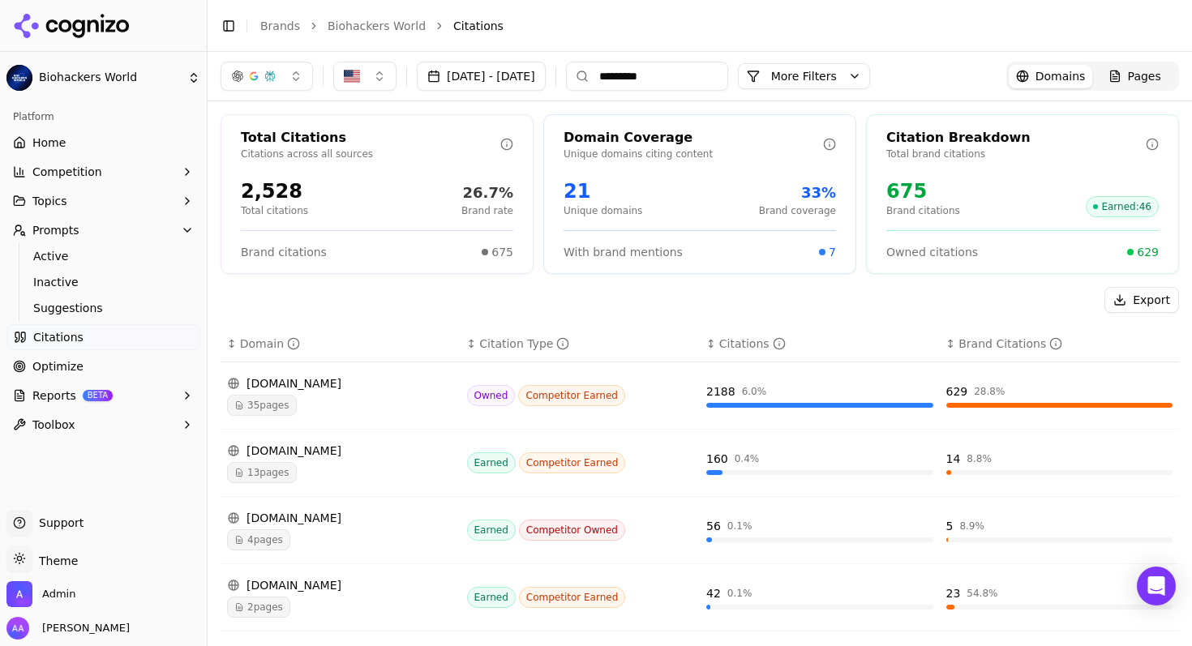
click at [68, 375] on link "Optimize" at bounding box center [103, 366] width 194 height 26
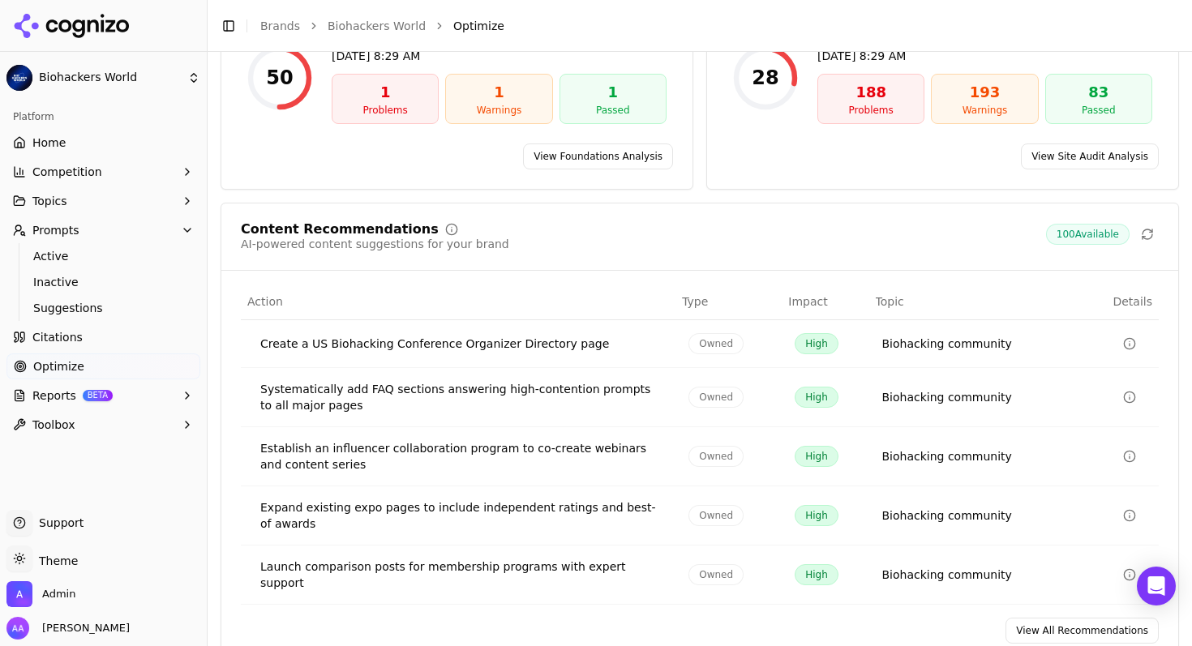
scroll to position [246, 0]
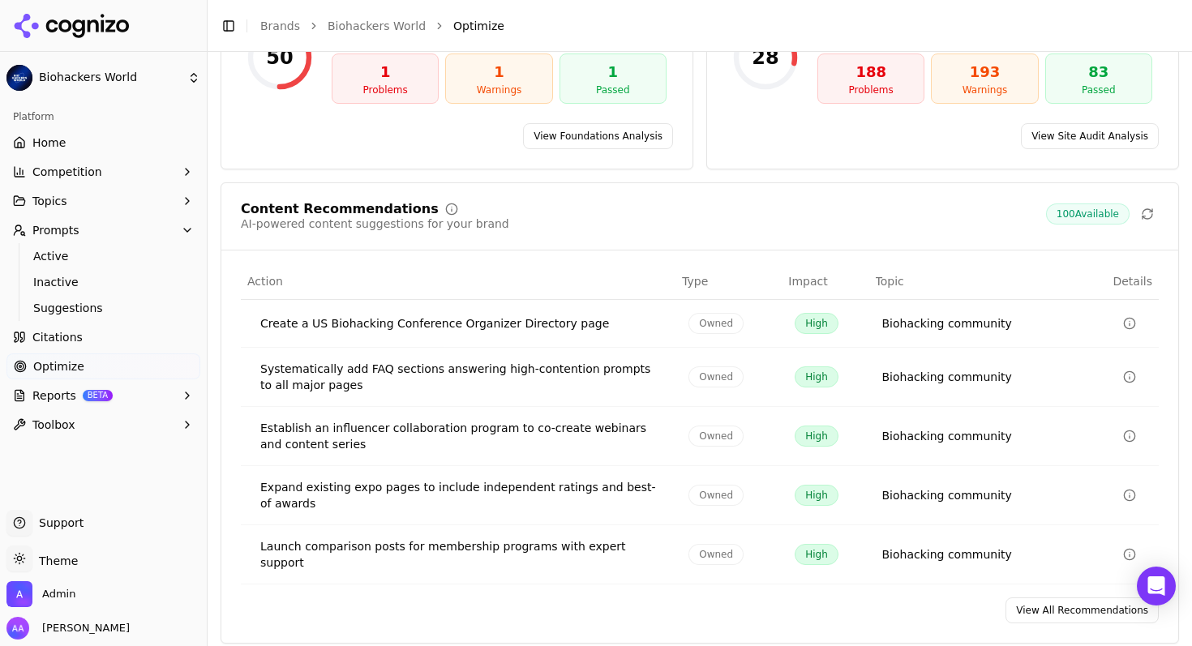
click at [1047, 604] on link "View All Recommendations" at bounding box center [1081, 611] width 153 height 26
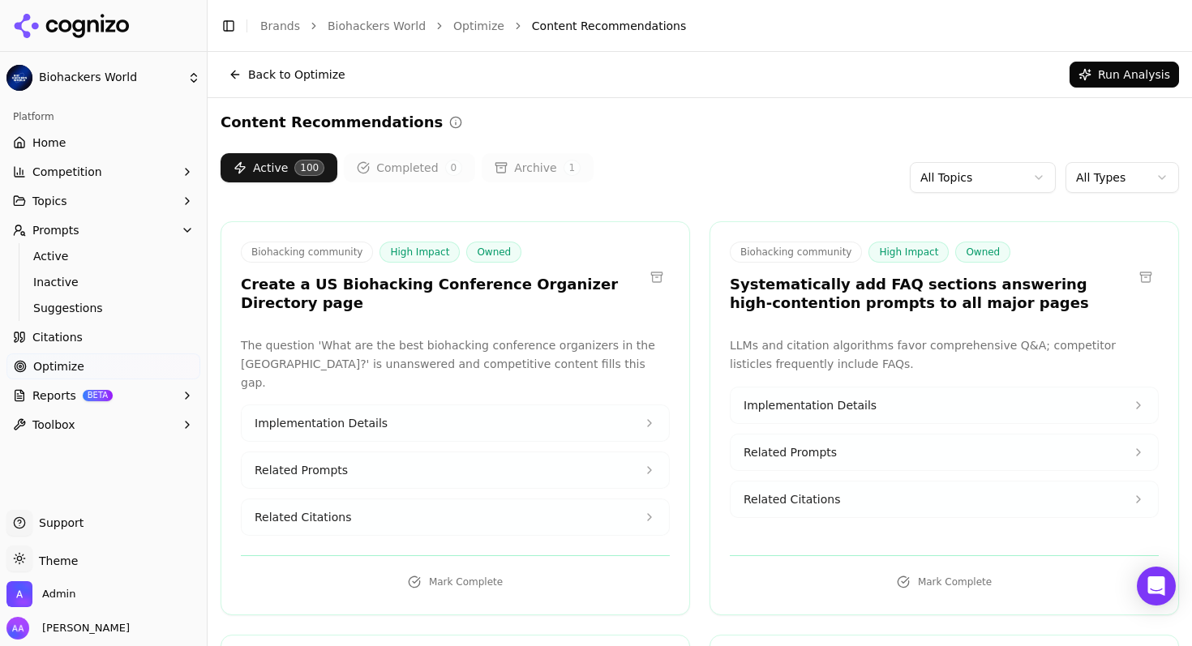
click at [74, 347] on link "Citations" at bounding box center [103, 337] width 194 height 26
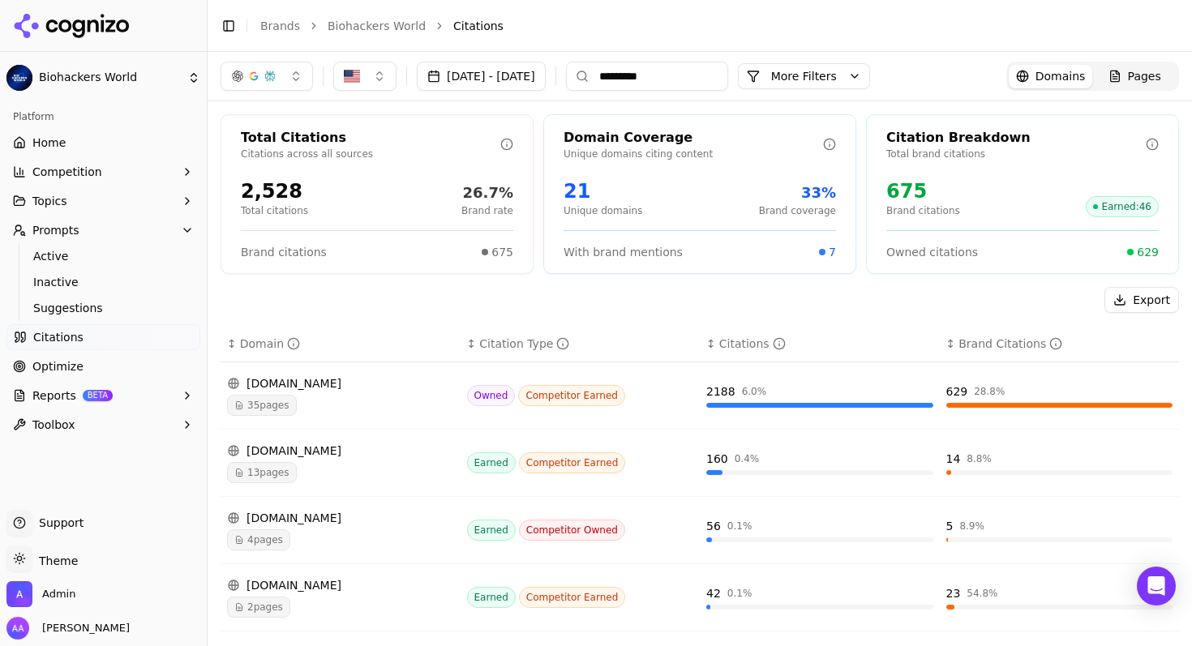
click at [294, 409] on span "35 pages" at bounding box center [262, 405] width 70 height 21
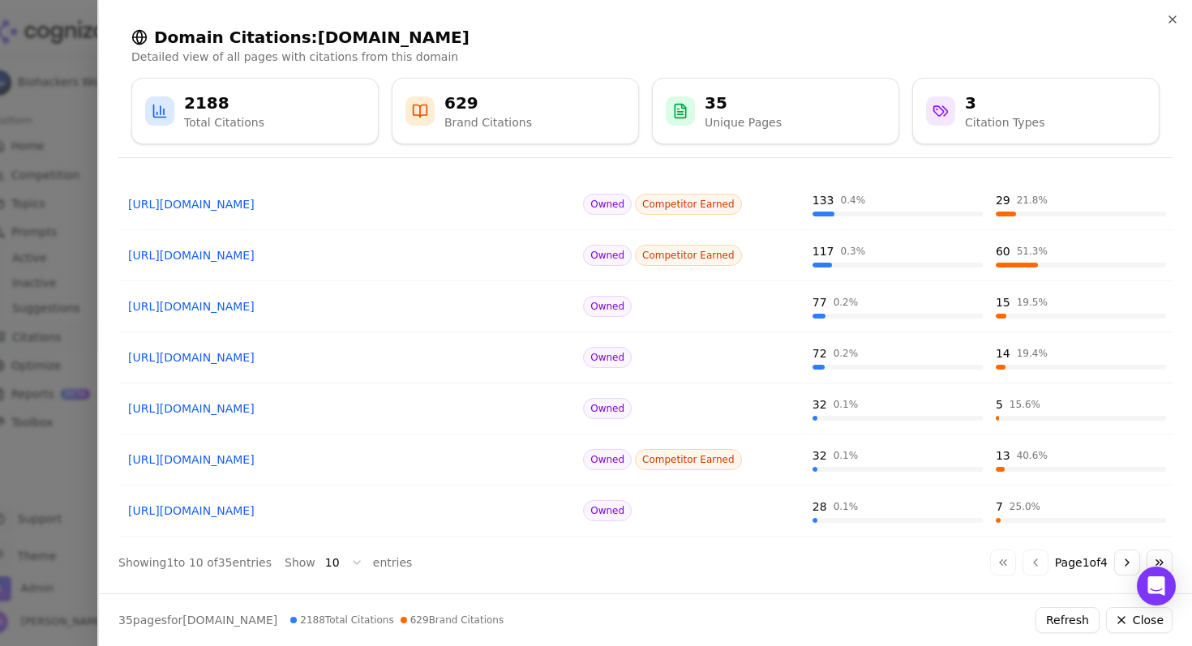
scroll to position [245, 0]
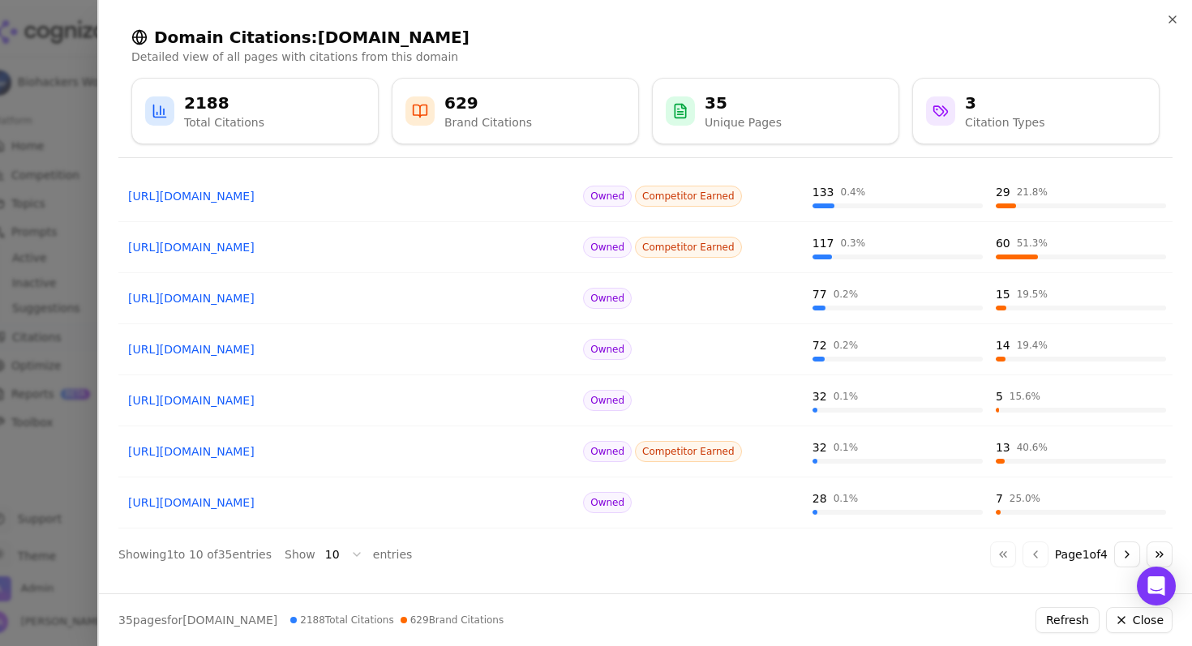
click at [1114, 550] on button "Go to next page" at bounding box center [1127, 555] width 26 height 26
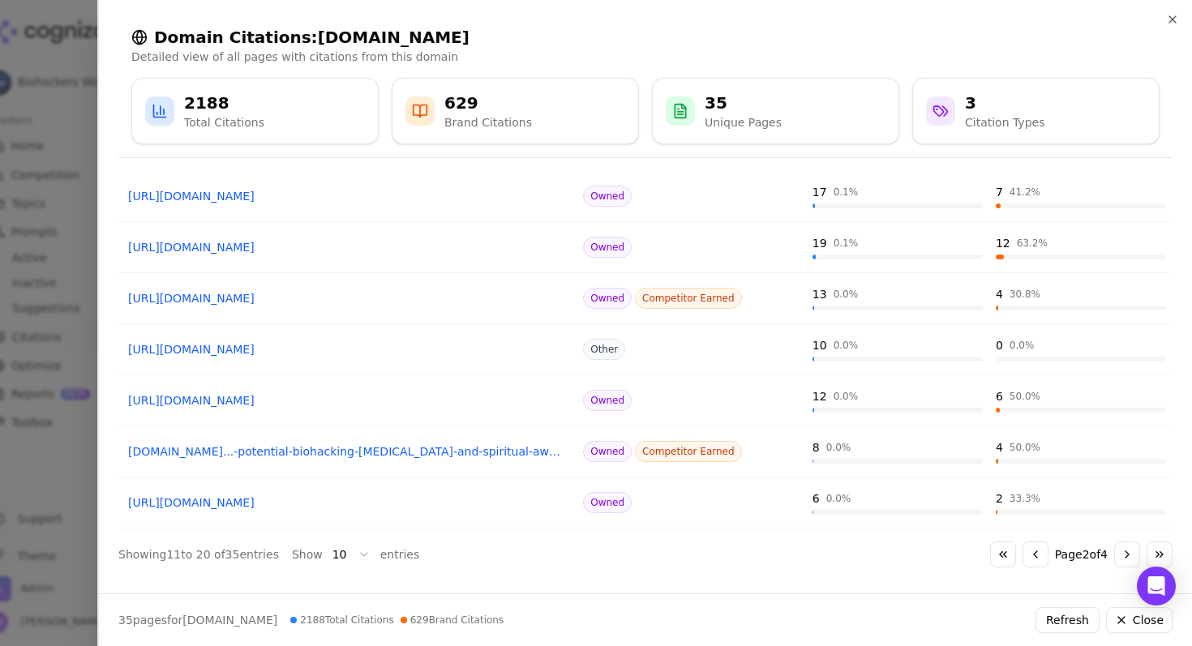
click at [1114, 550] on button "Go to next page" at bounding box center [1127, 555] width 26 height 26
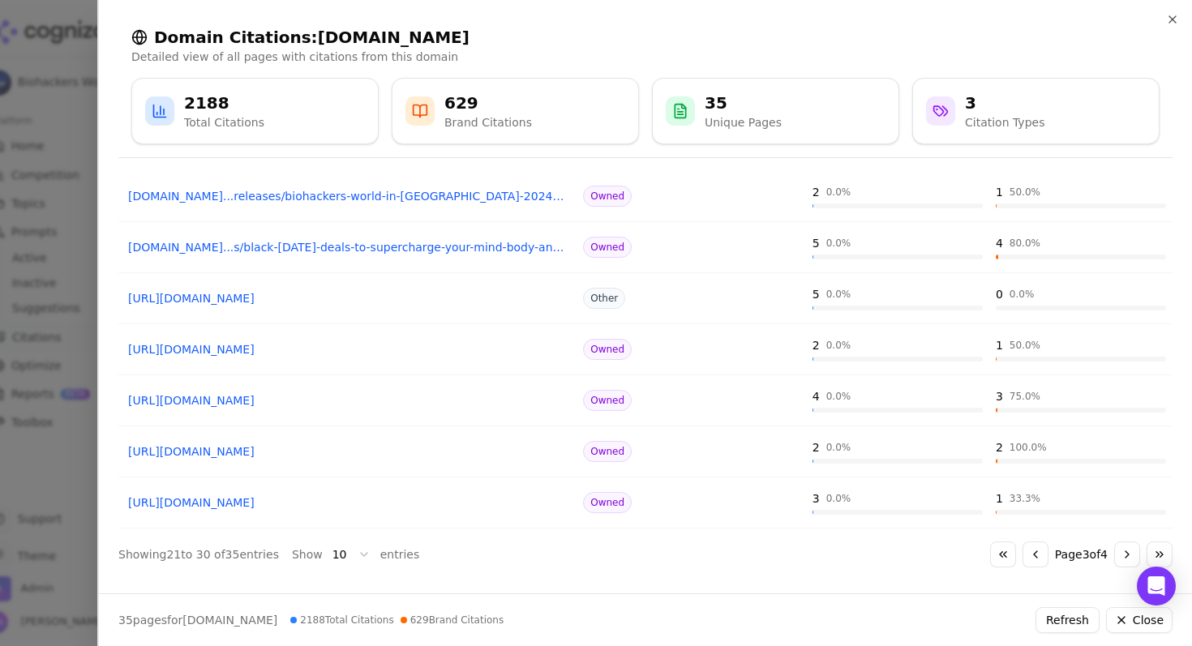
click at [1022, 558] on button "Go to previous page" at bounding box center [1035, 555] width 26 height 26
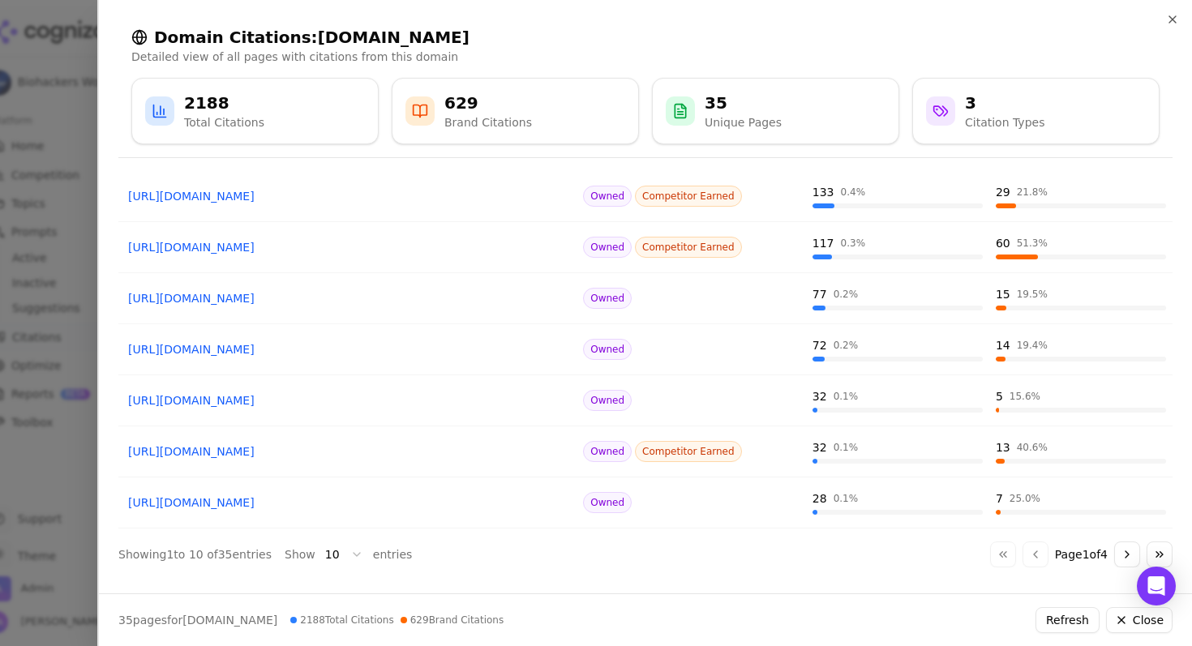
click at [5, 481] on div at bounding box center [596, 323] width 1192 height 646
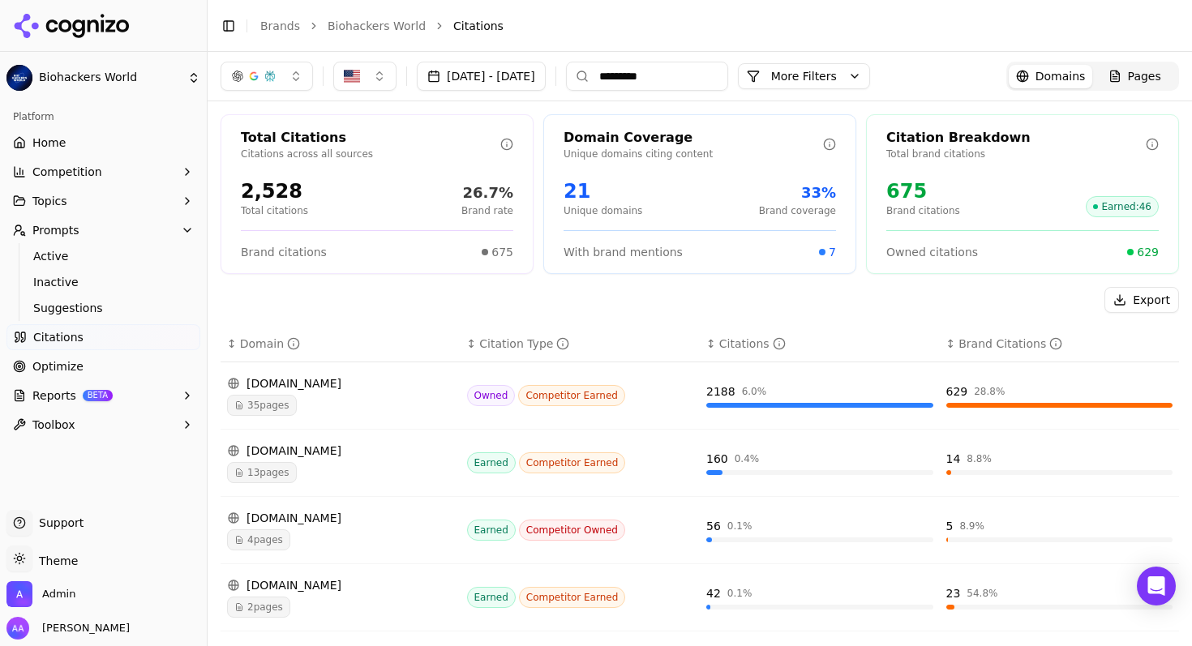
click at [89, 359] on link "Optimize" at bounding box center [103, 366] width 194 height 26
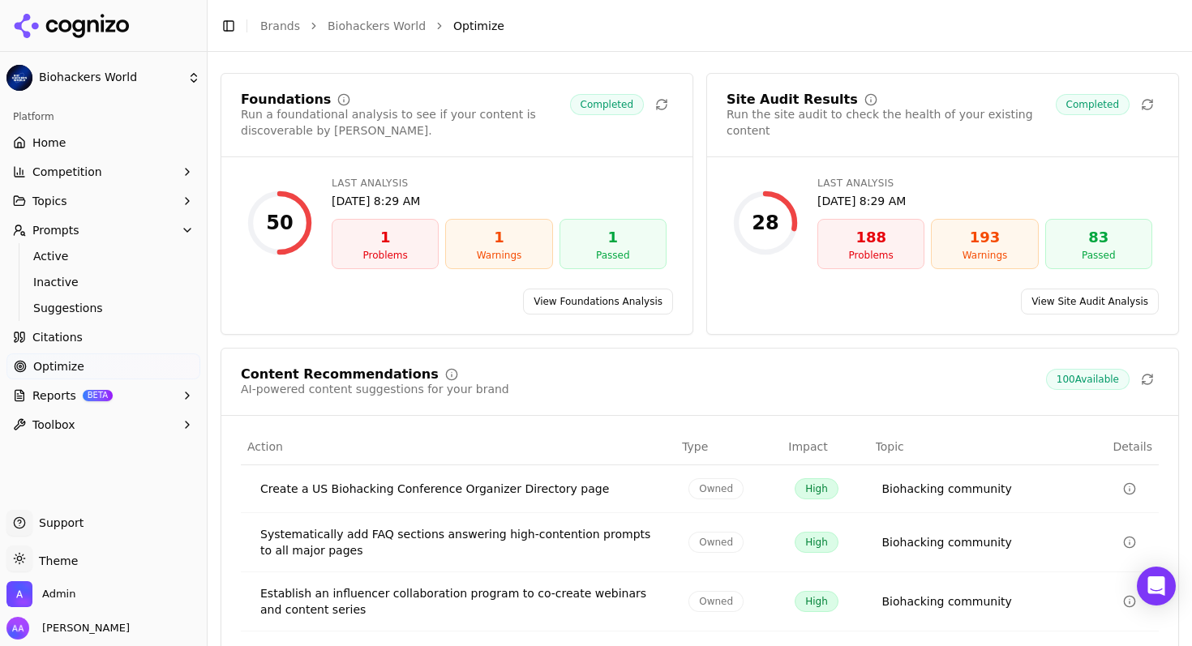
scroll to position [246, 0]
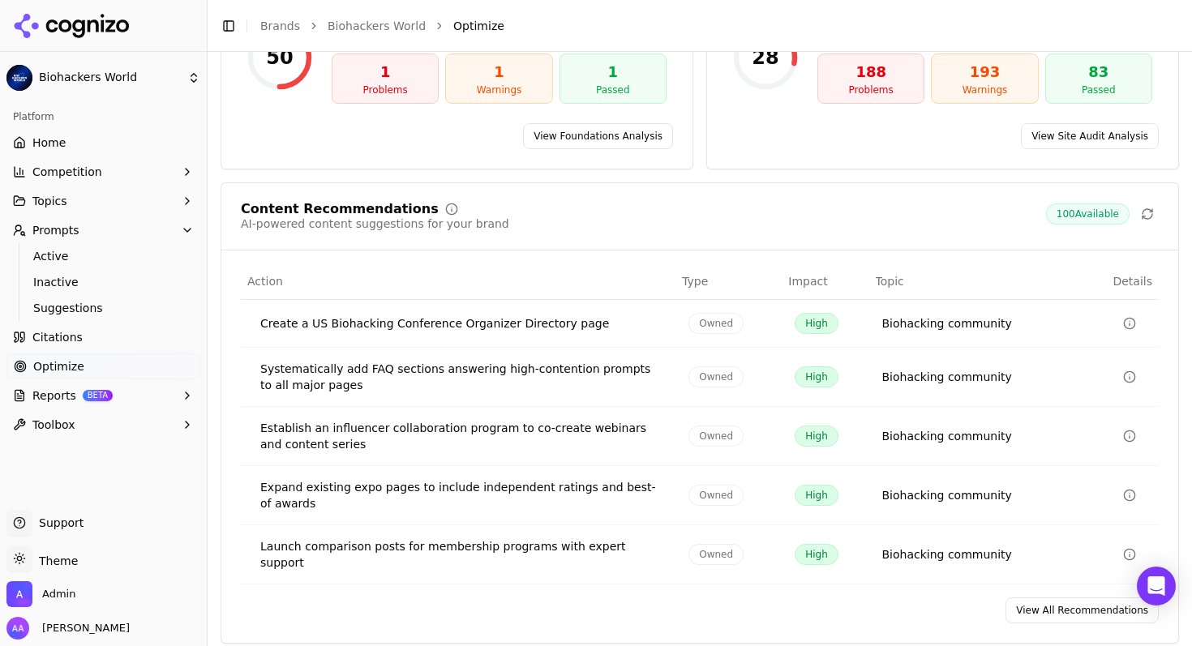
click at [98, 340] on link "Citations" at bounding box center [103, 337] width 194 height 26
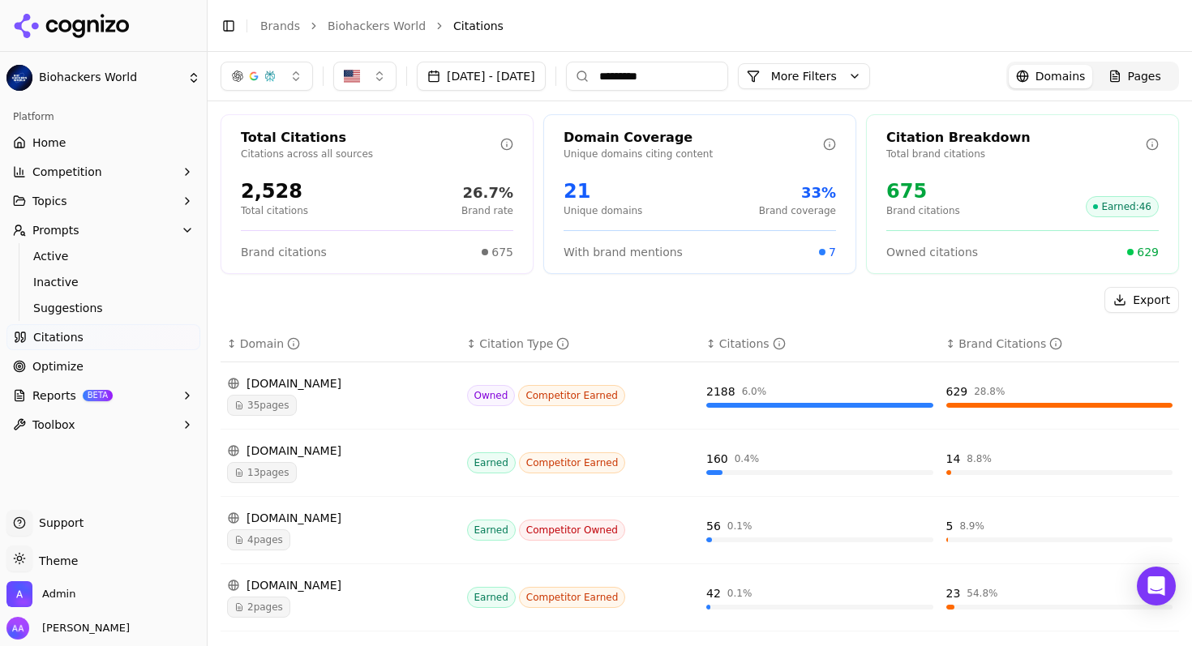
click at [728, 90] on input "*********" at bounding box center [647, 76] width 162 height 29
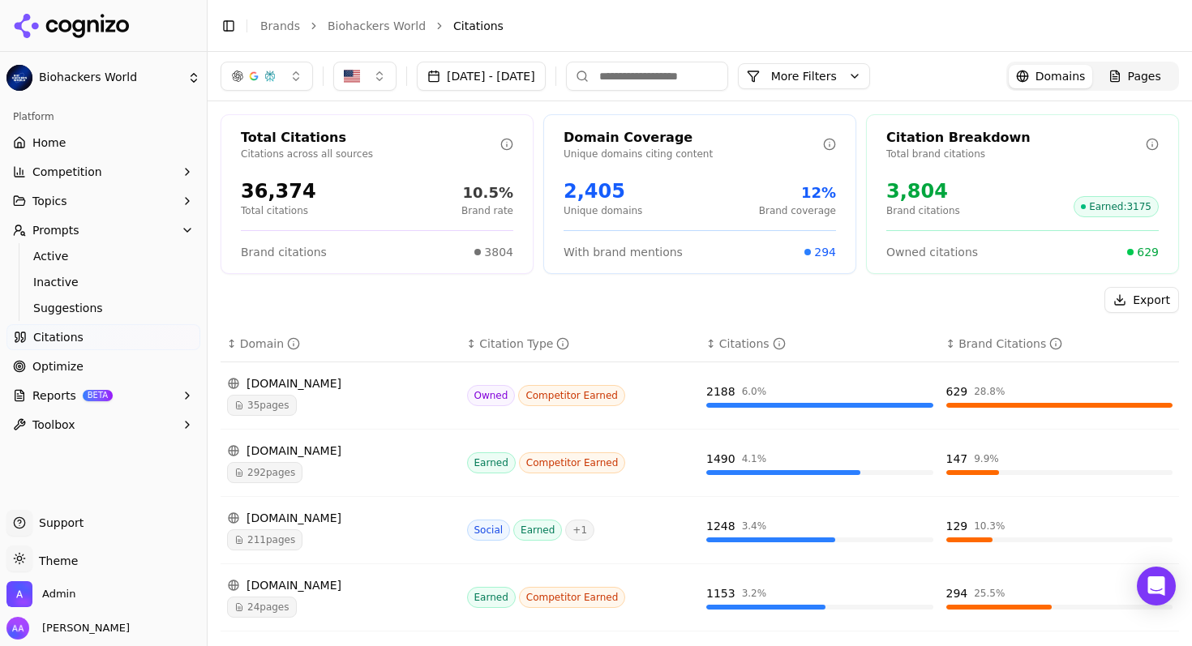
click at [306, 456] on div "[DOMAIN_NAME]" at bounding box center [340, 451] width 227 height 16
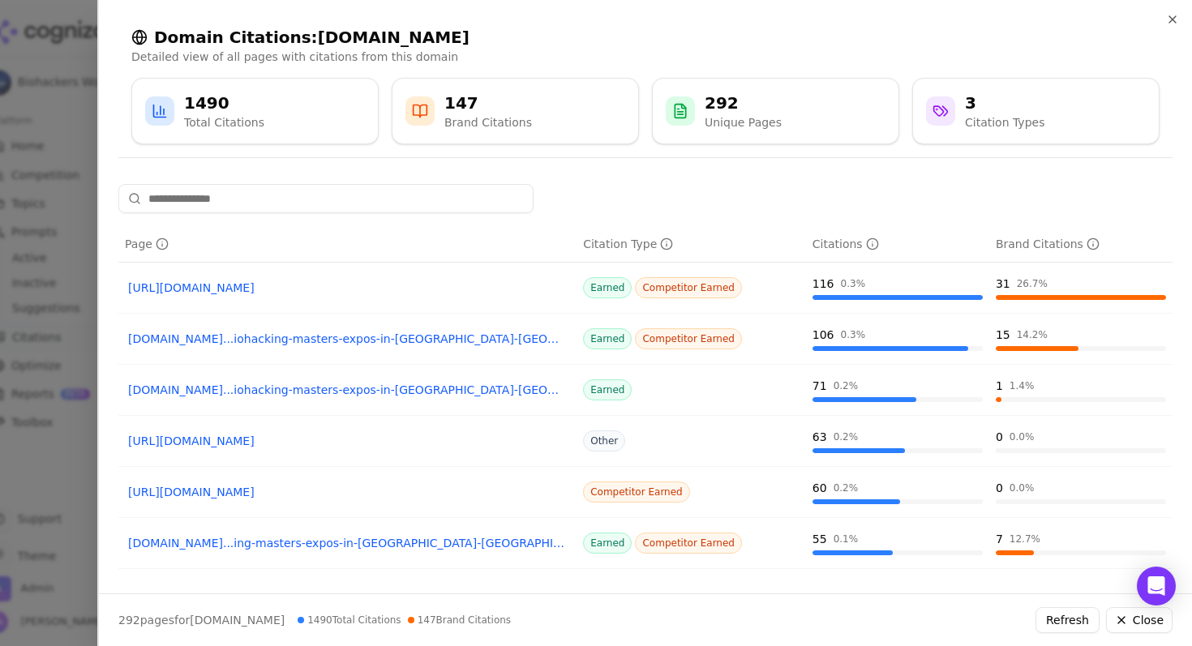
click at [8, 375] on div at bounding box center [596, 323] width 1192 height 646
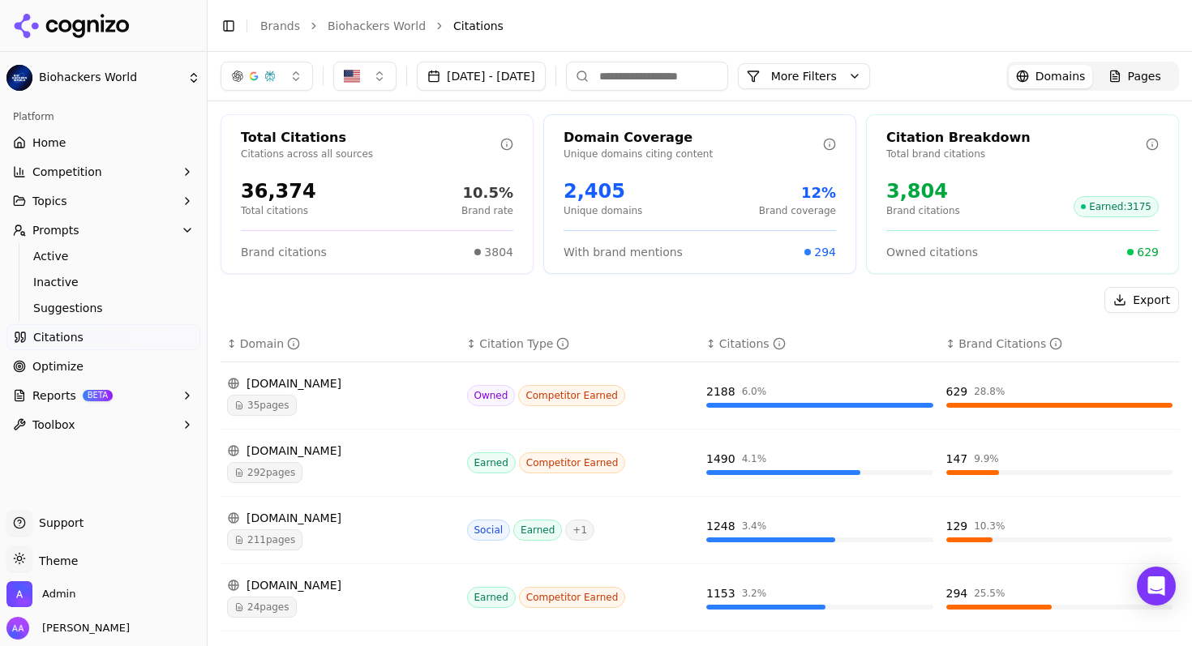
drag, startPoint x: 536, startPoint y: 75, endPoint x: 529, endPoint y: 88, distance: 14.2
click at [535, 75] on button "[DATE] - [DATE]" at bounding box center [481, 76] width 129 height 29
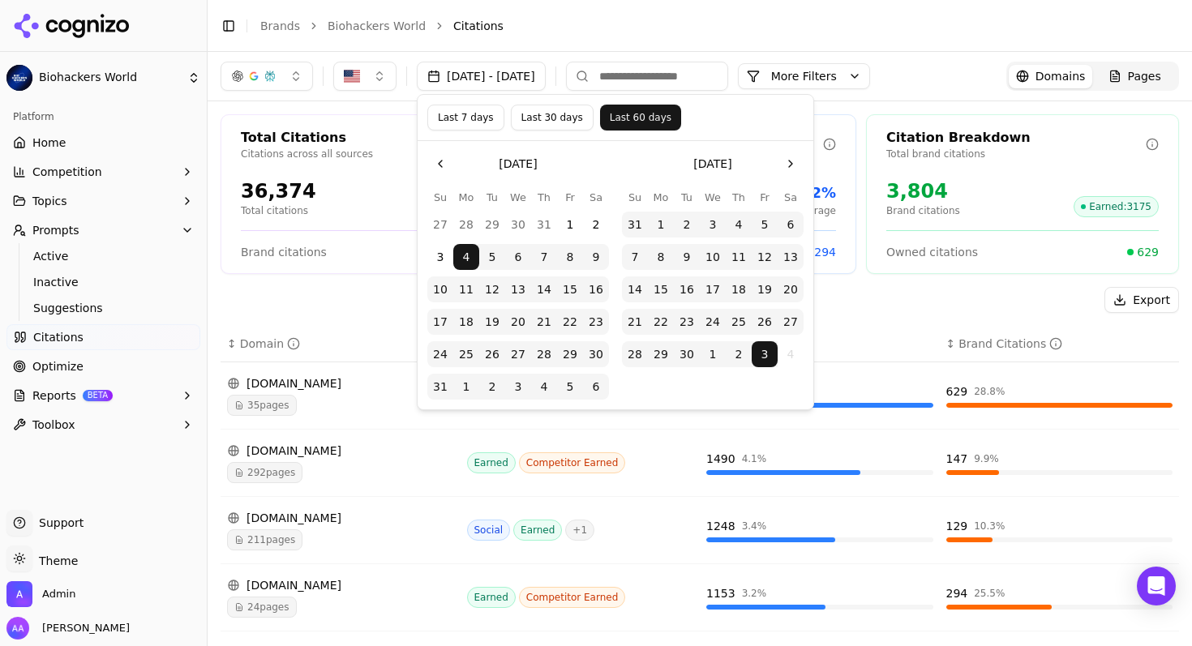
click at [478, 114] on button "Last 7 days" at bounding box center [465, 118] width 77 height 26
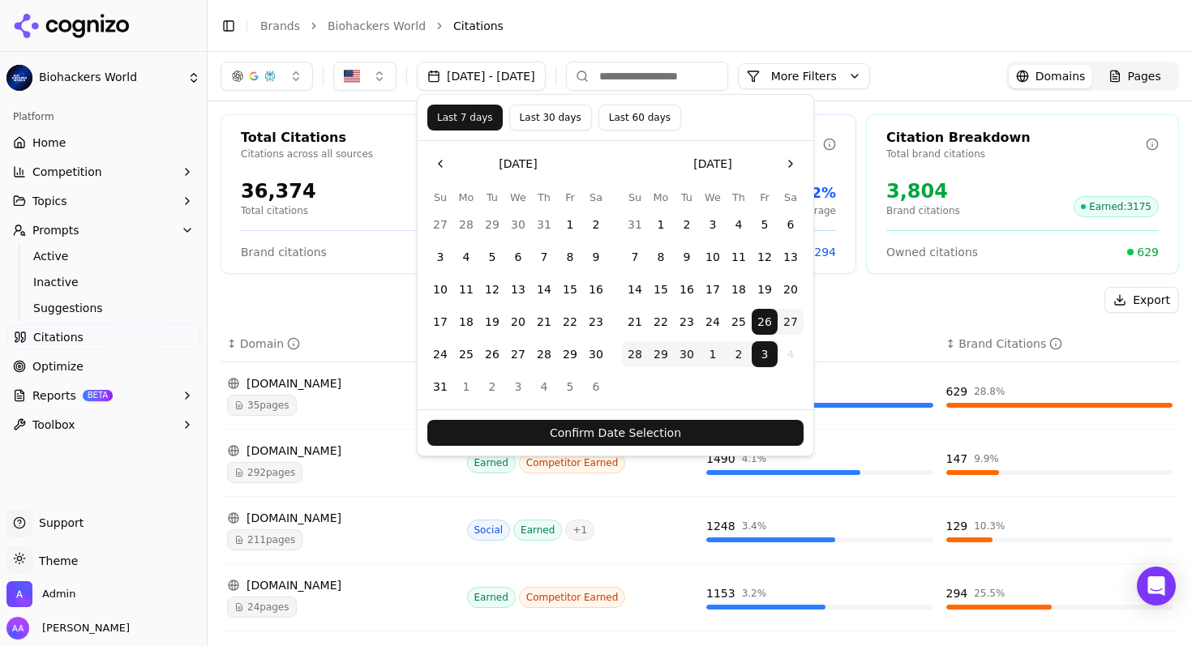
click at [676, 435] on button "Confirm Date Selection" at bounding box center [615, 433] width 376 height 26
